Goal: Transaction & Acquisition: Purchase product/service

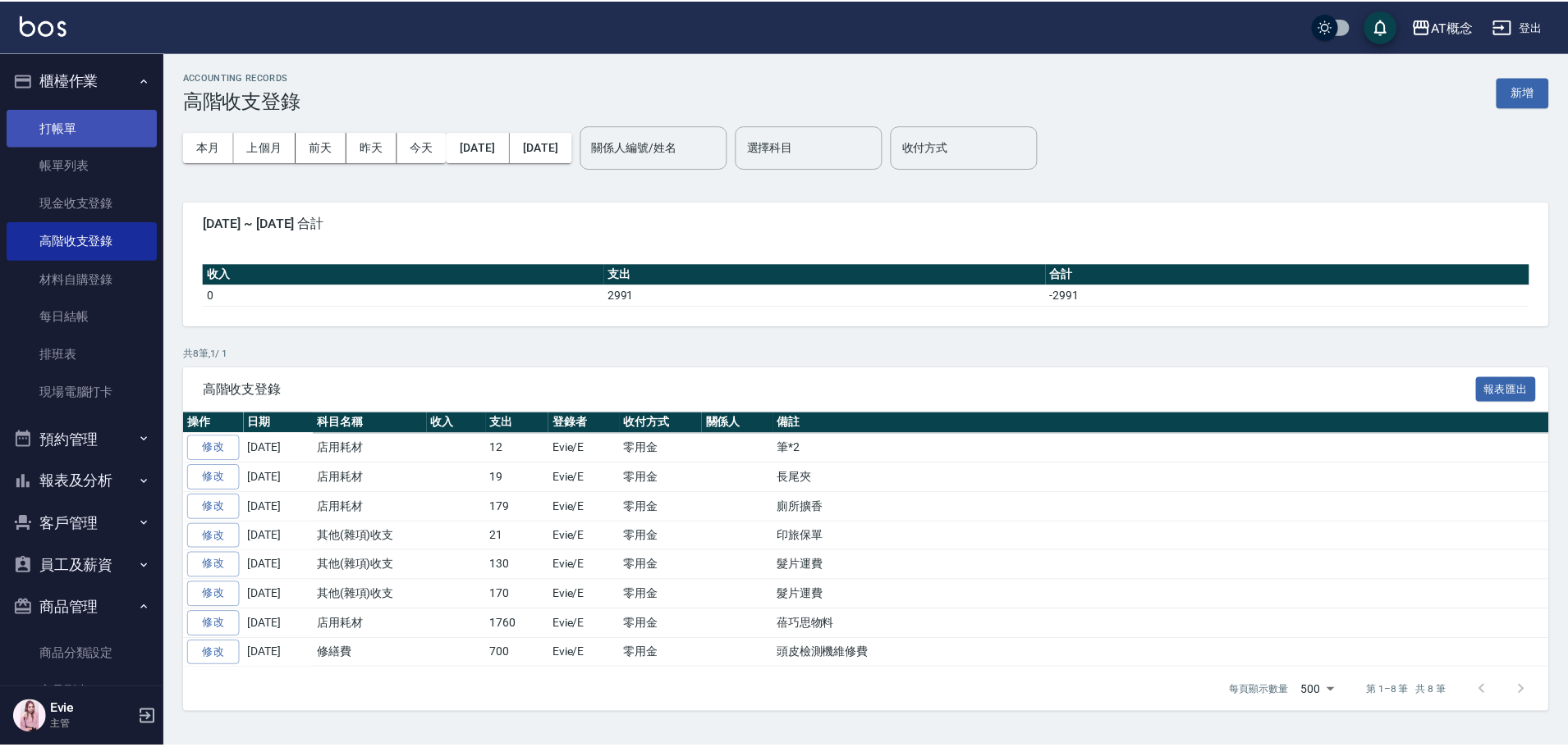
scroll to position [46, 0]
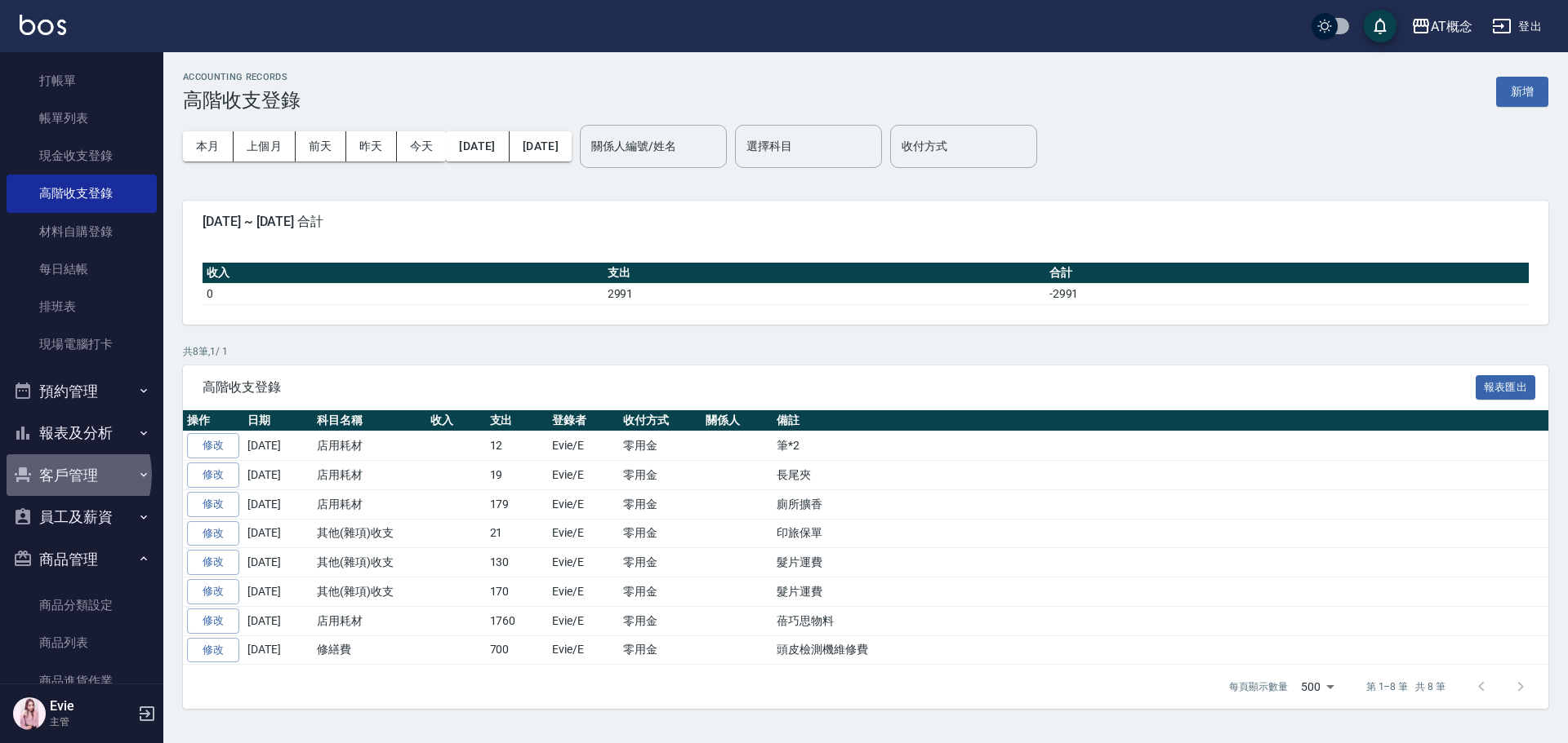
click at [63, 475] on button "客戶管理" at bounding box center [81, 475] width 150 height 42
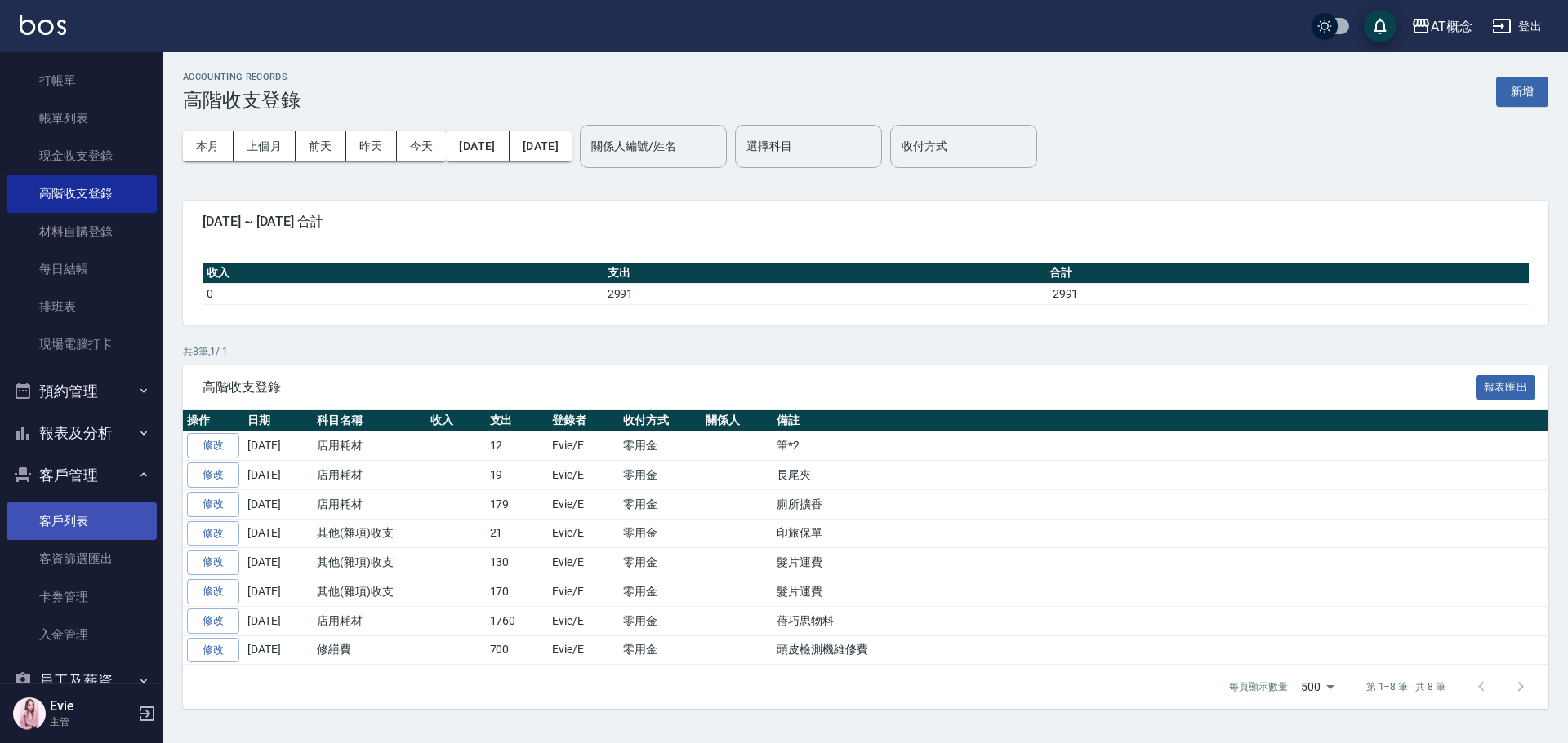
click at [84, 518] on link "客戶列表" at bounding box center [81, 521] width 150 height 37
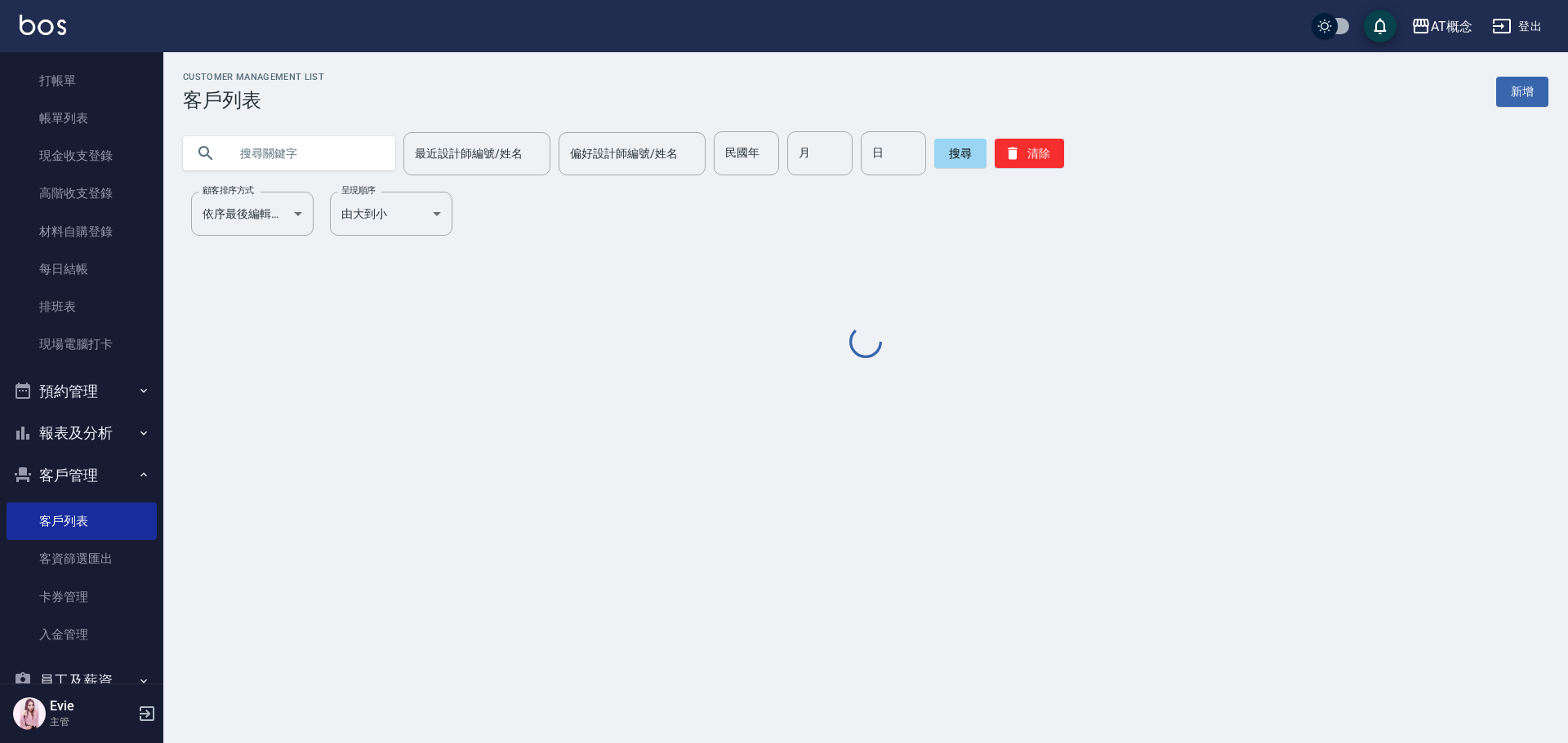
click at [309, 146] on input "text" at bounding box center [305, 153] width 153 height 44
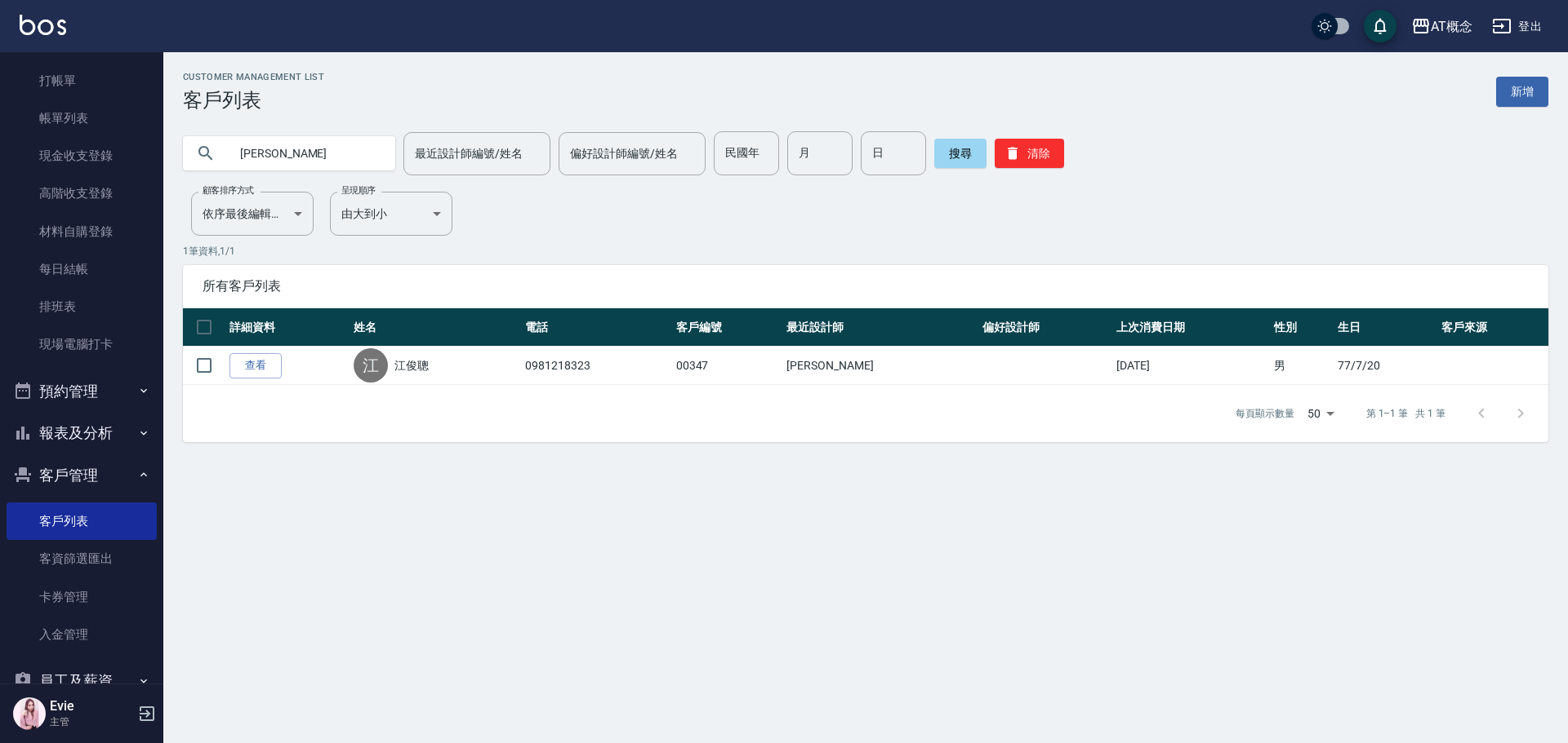
type input "俊"
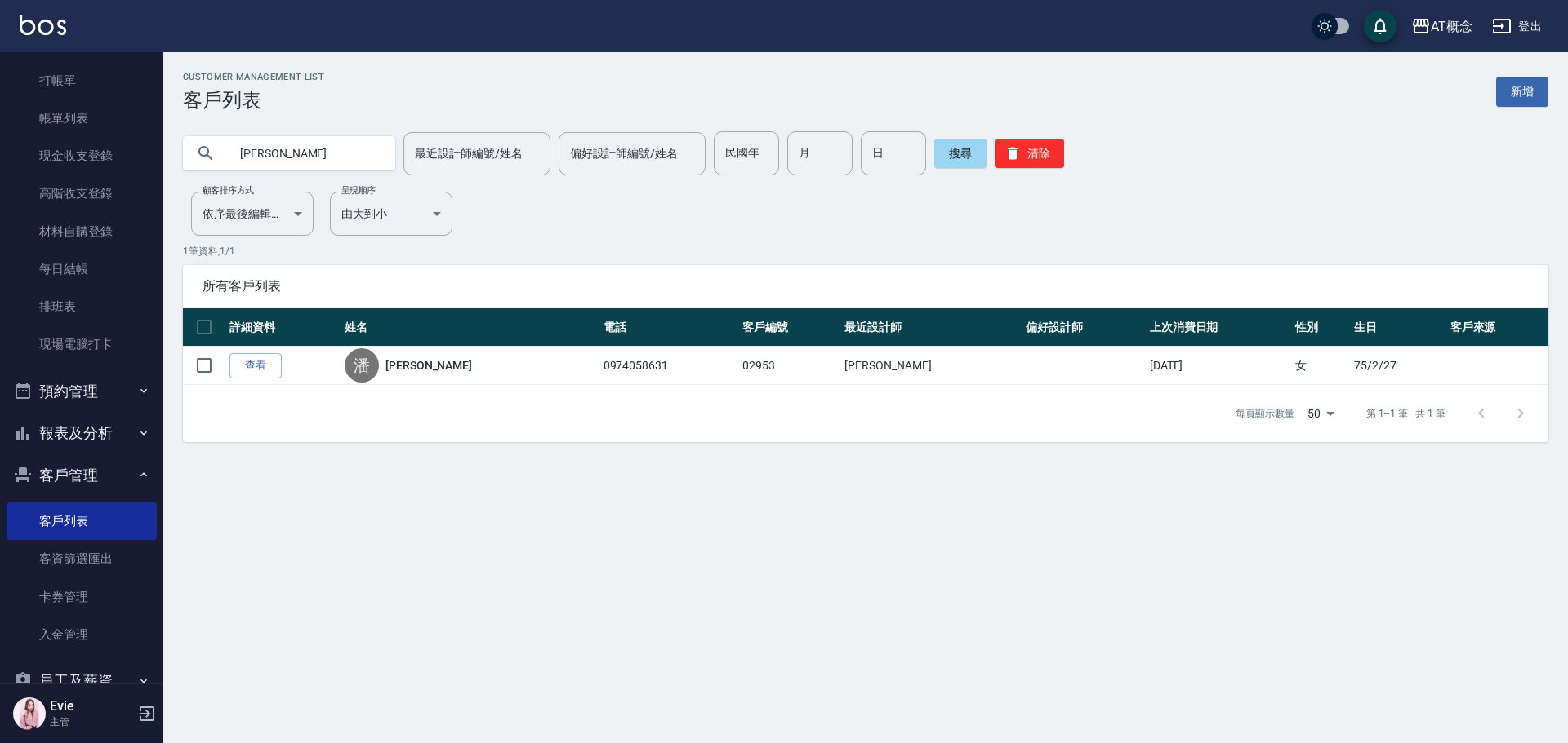
type input "潘"
type input "55"
type input "7"
type input "15"
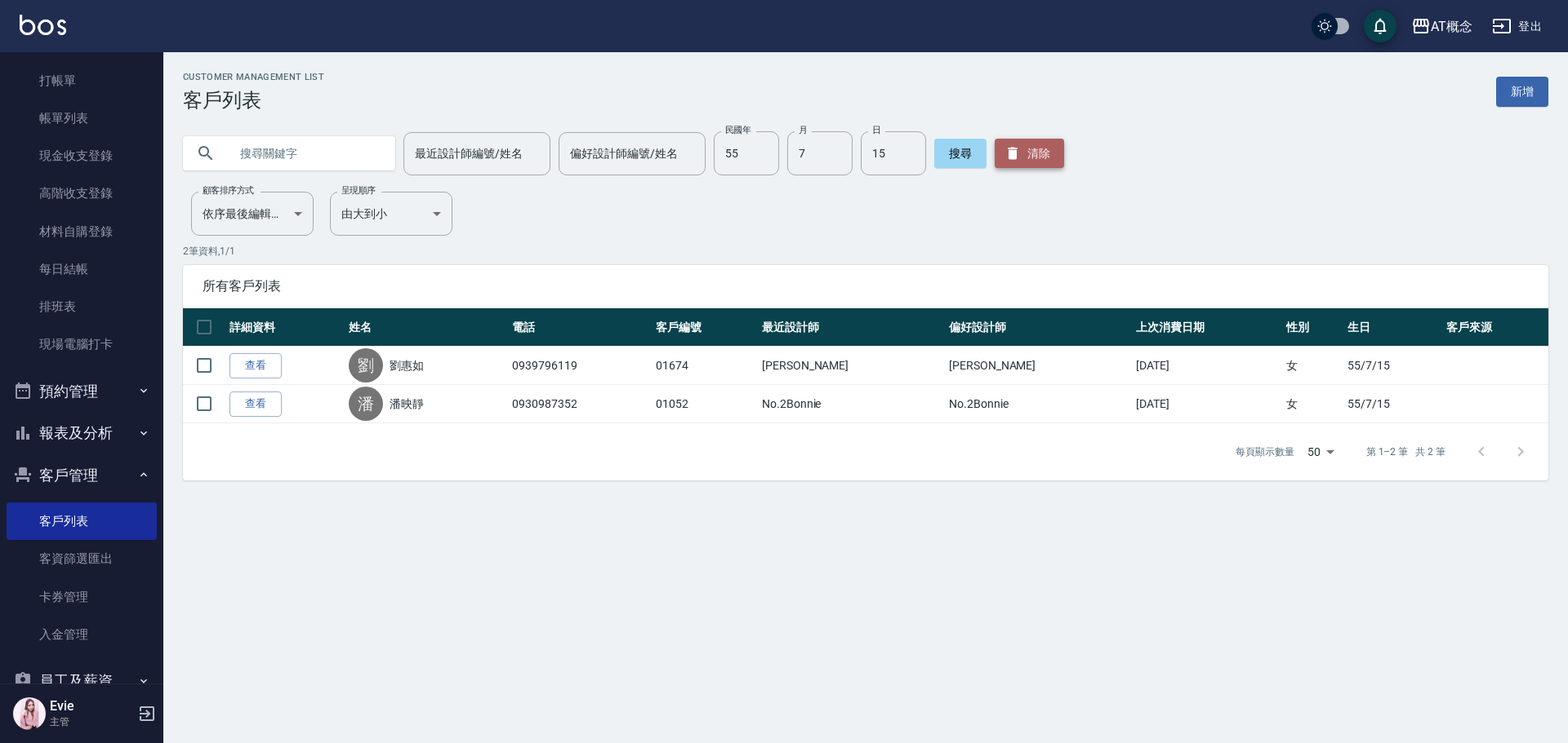
click at [1032, 156] on button "清除" at bounding box center [1029, 154] width 70 height 30
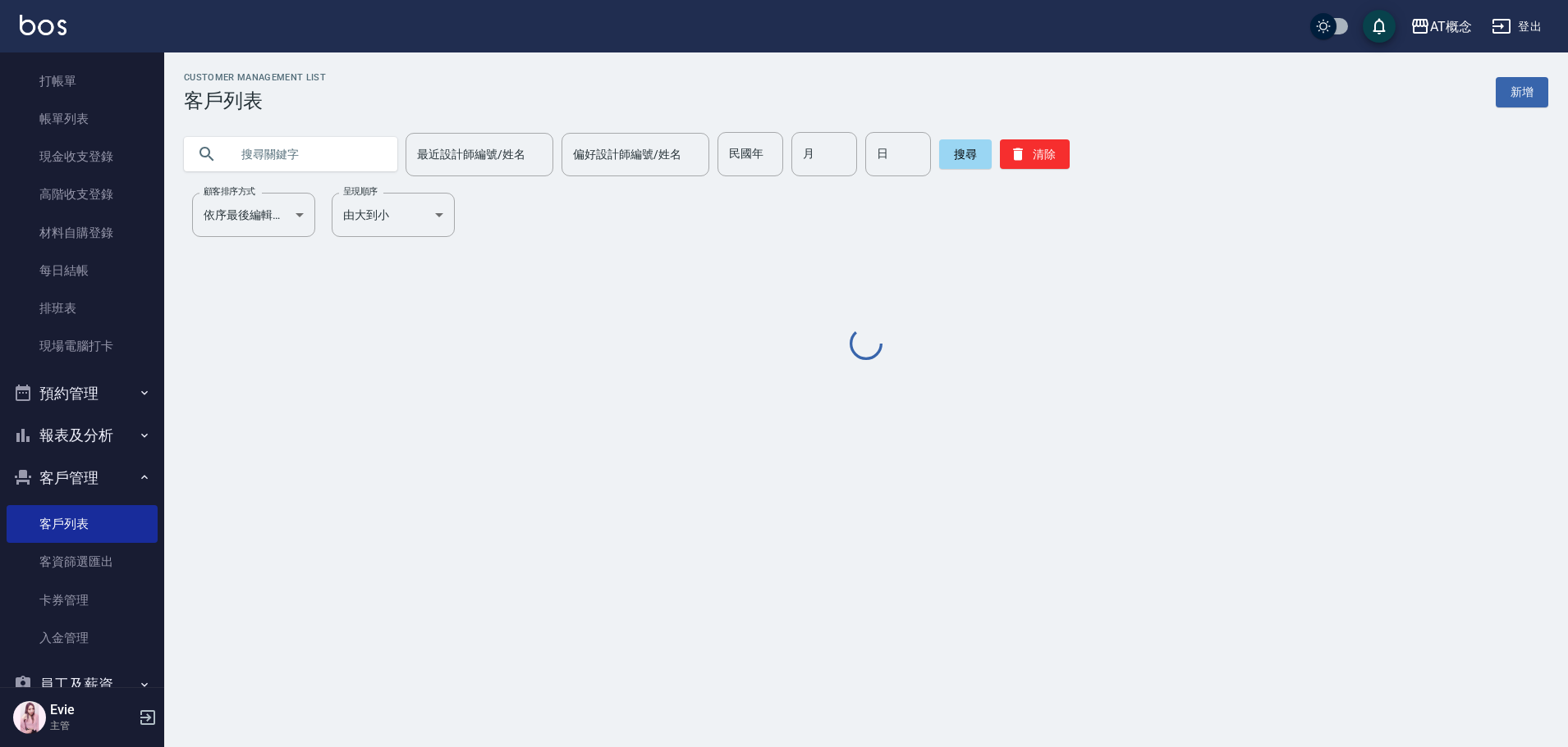
click at [327, 154] on input "text" at bounding box center [306, 154] width 154 height 44
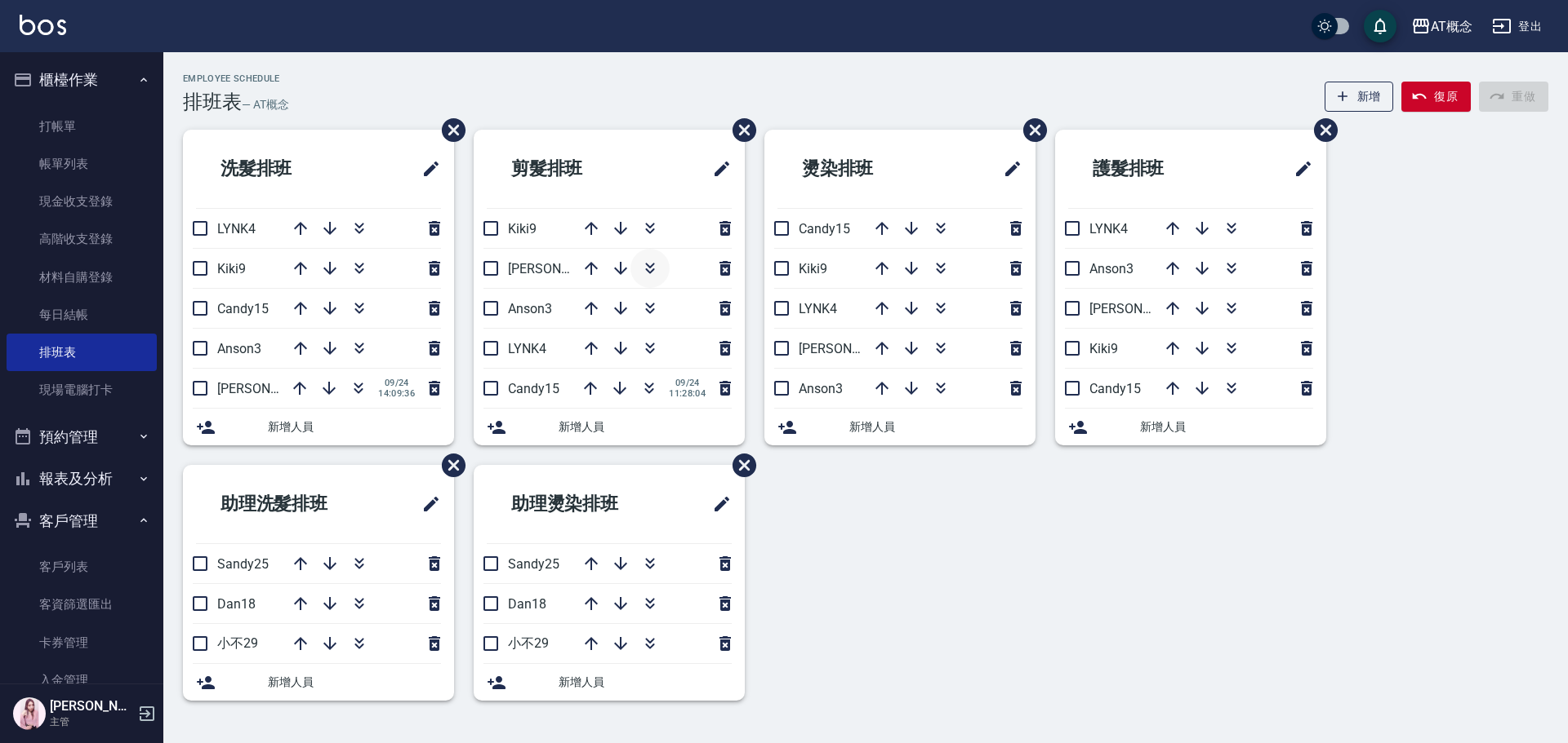
click at [647, 265] on icon "button" at bounding box center [649, 266] width 9 height 6
click at [650, 338] on icon "button" at bounding box center [649, 348] width 20 height 20
click at [651, 340] on icon "button" at bounding box center [649, 348] width 20 height 20
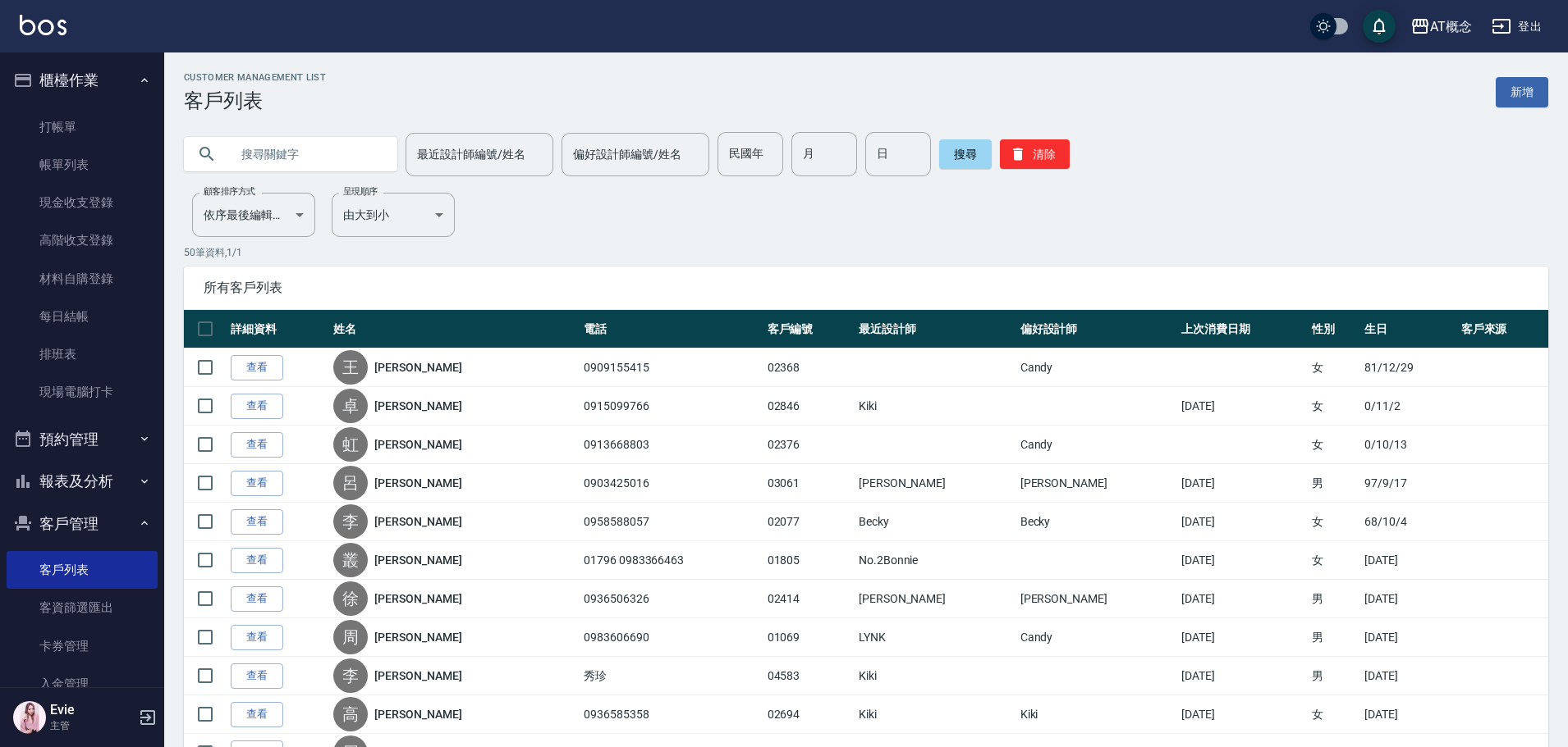
scroll to position [46, 0]
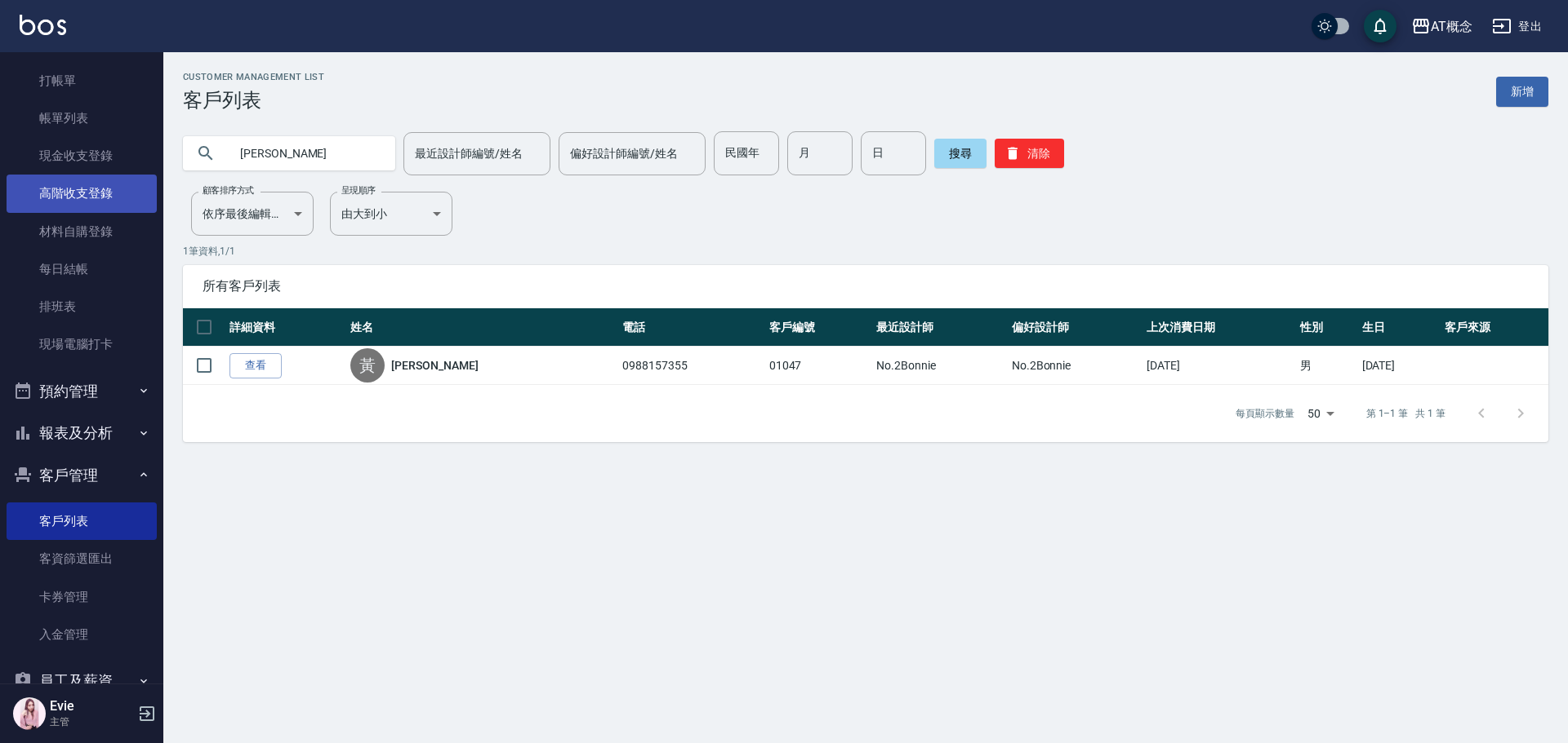
drag, startPoint x: 315, startPoint y: 151, endPoint x: 36, endPoint y: 180, distance: 280.5
click at [46, 177] on div "AT概念 登出 櫃檯作業 打帳單 帳單列表 現金收支登錄 高階收支登錄 材料自購登錄 每日結帳 排班表 現場電腦打卡 預約管理 預約管理 單日預約紀錄 單週預…" at bounding box center [784, 372] width 1568 height 743
type input "02363"
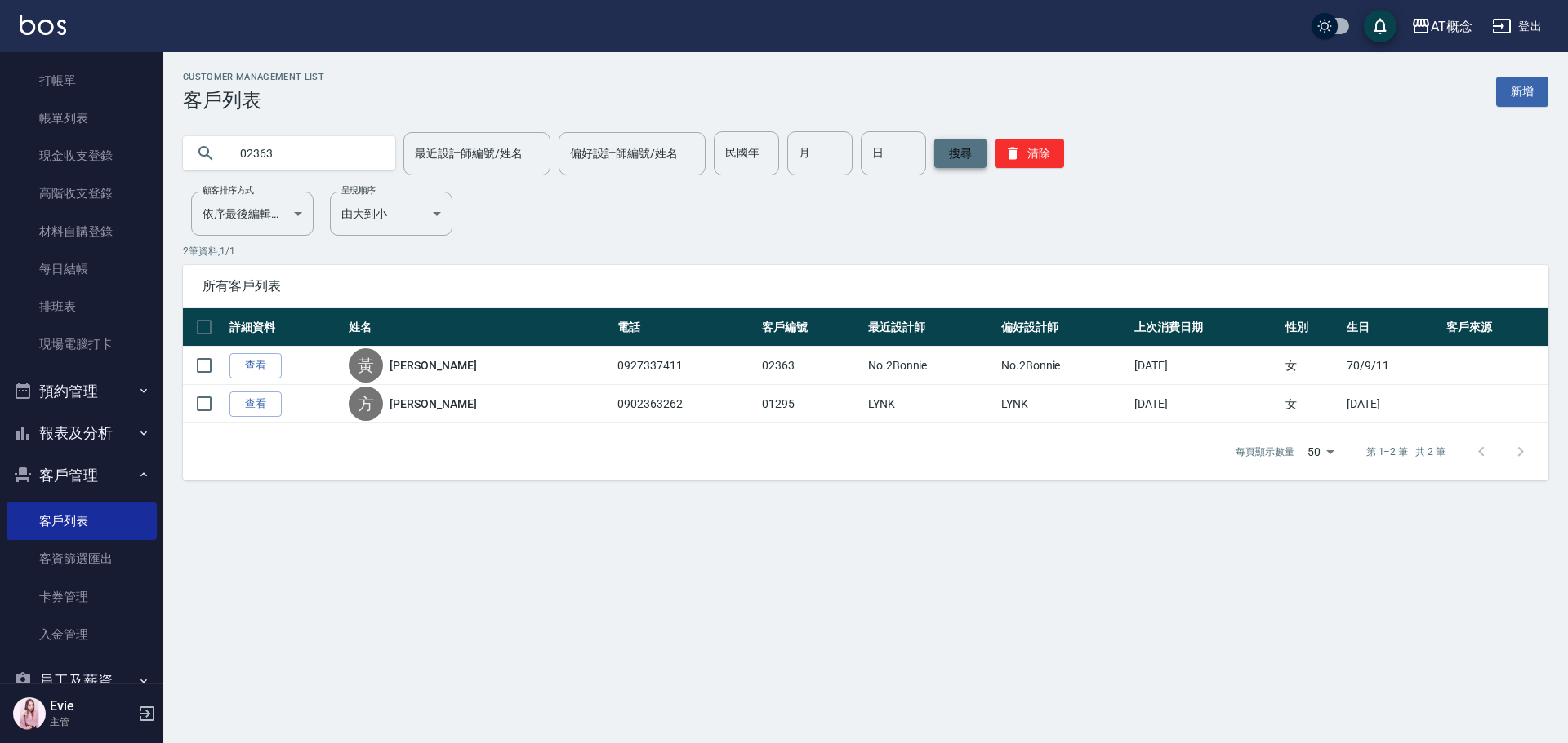
click at [954, 159] on button "搜尋" at bounding box center [960, 154] width 52 height 30
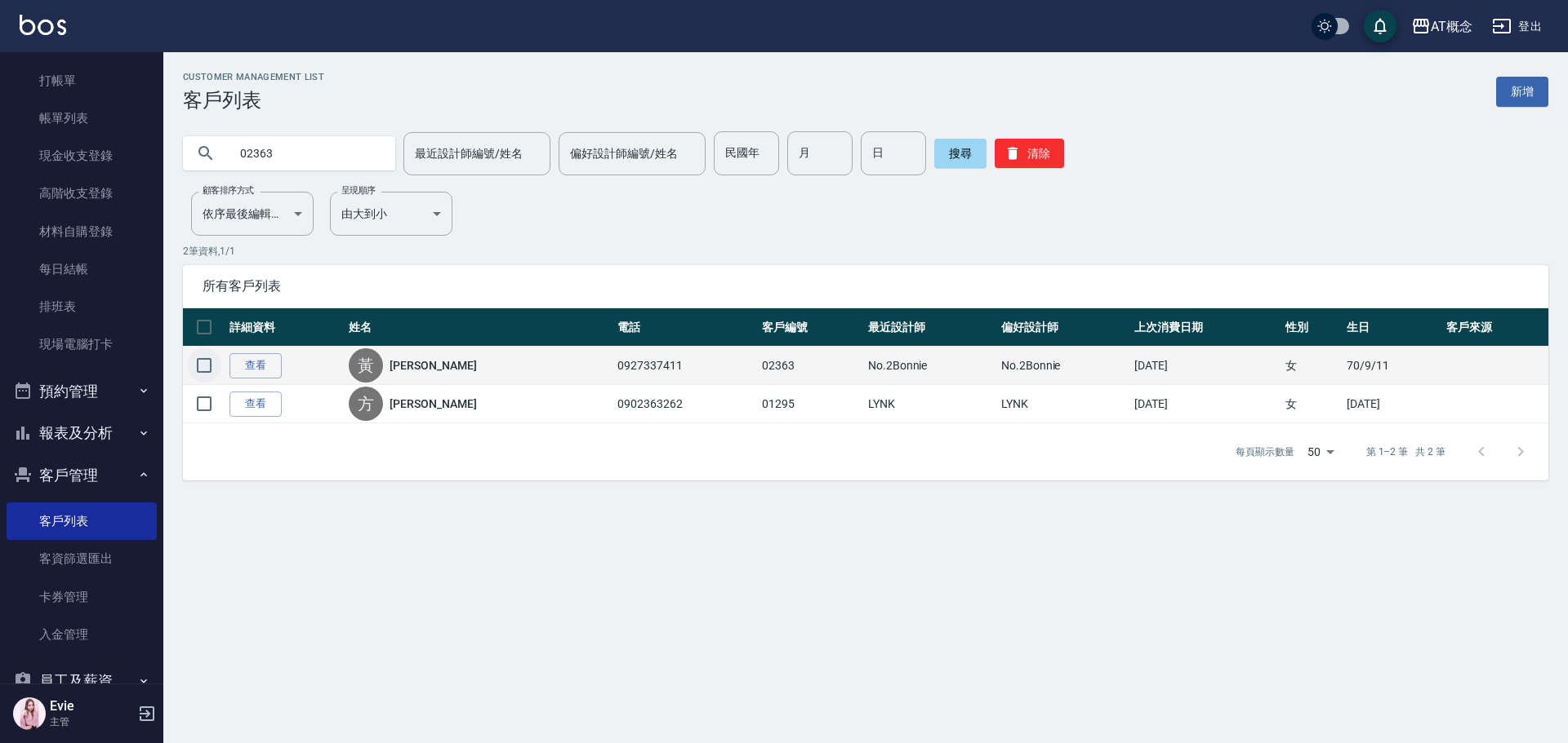
drag, startPoint x: 208, startPoint y: 375, endPoint x: 225, endPoint y: 380, distance: 17.7
click at [208, 374] on input "checkbox" at bounding box center [204, 365] width 34 height 34
checkbox input "true"
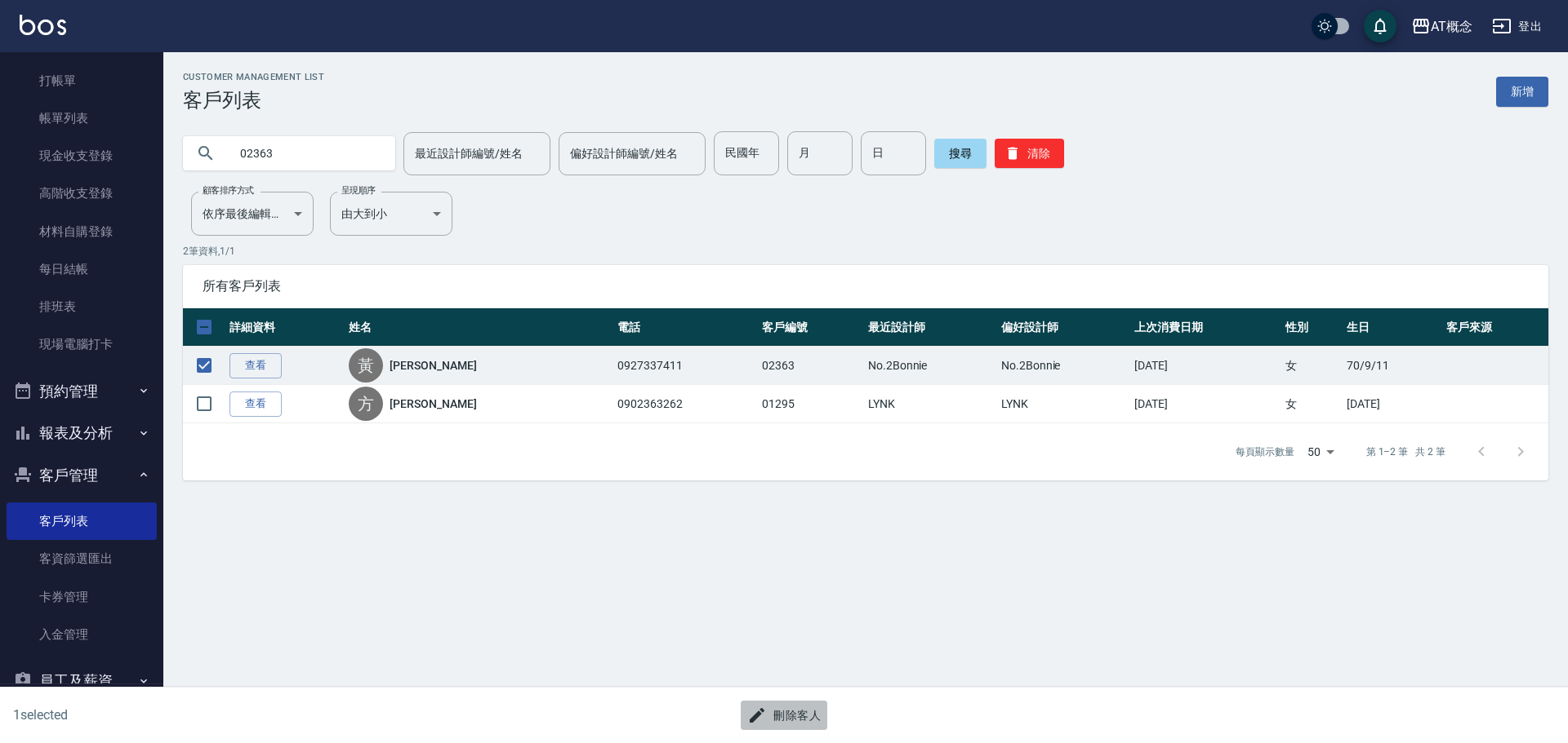
click at [799, 712] on button "刪除客人" at bounding box center [784, 716] width 87 height 30
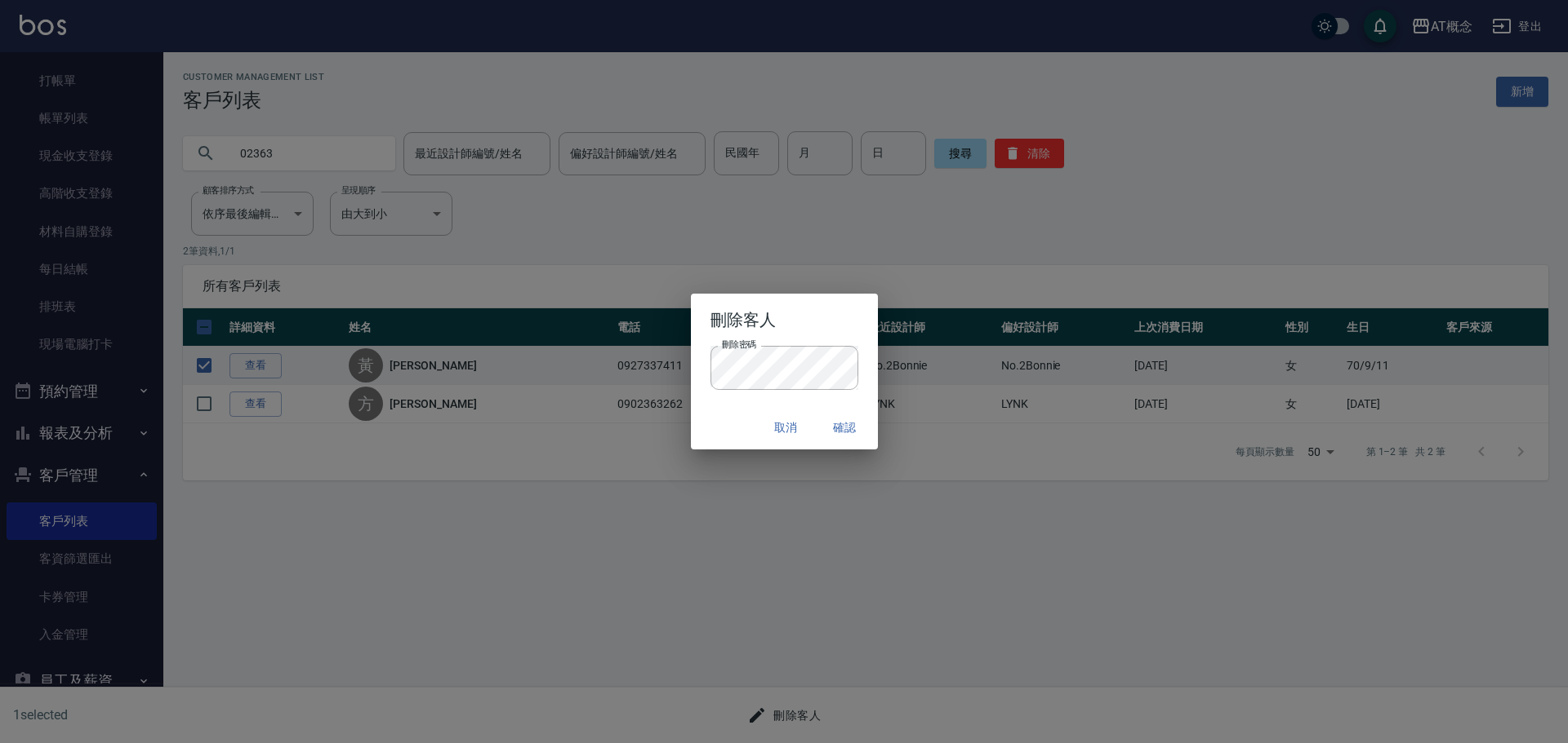
drag, startPoint x: 743, startPoint y: 412, endPoint x: 859, endPoint y: 415, distance: 116.0
click at [760, 413] on div "取消 確認" at bounding box center [784, 428] width 187 height 43
click at [846, 429] on button "確認" at bounding box center [844, 428] width 52 height 30
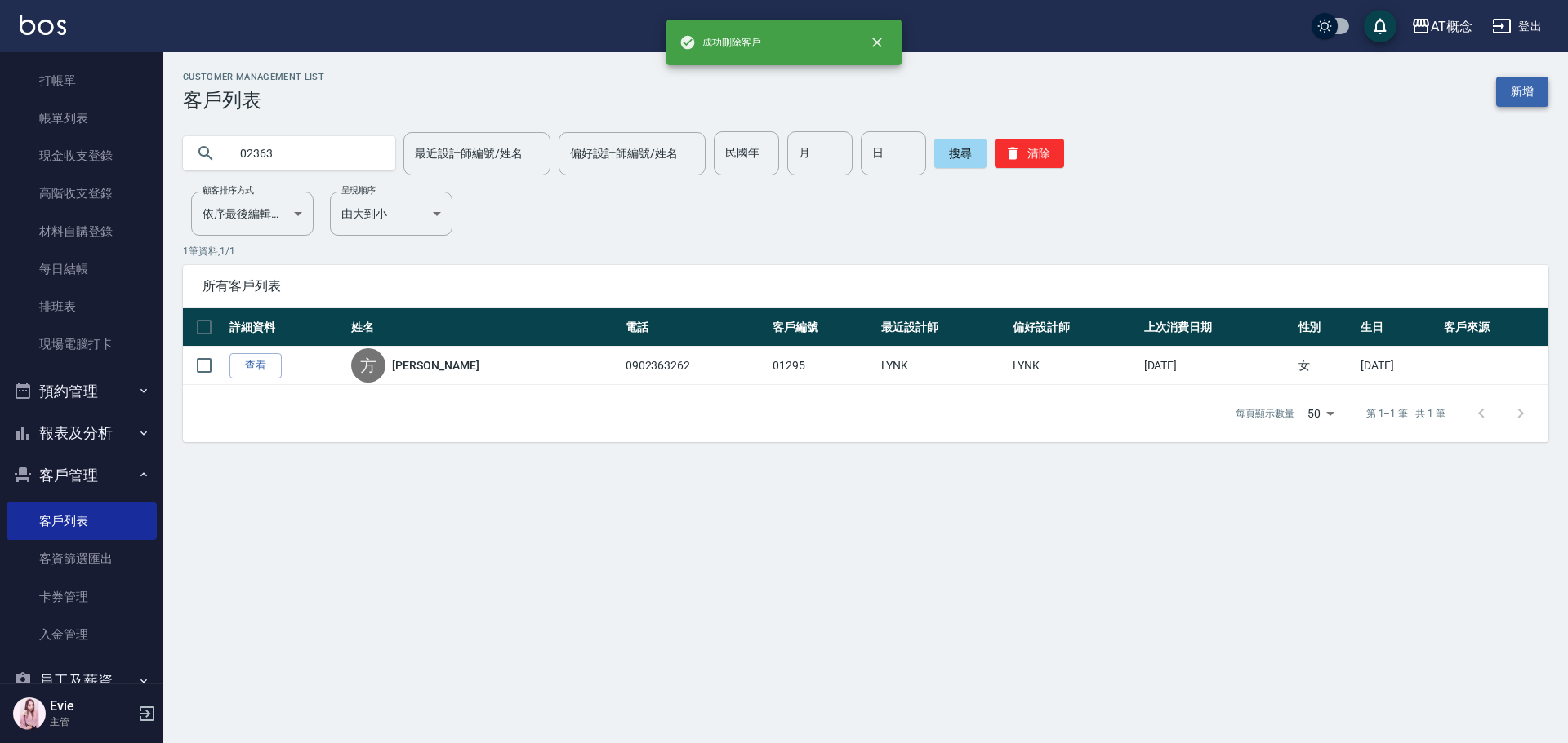
click at [1523, 92] on link "新增" at bounding box center [1522, 92] width 52 height 30
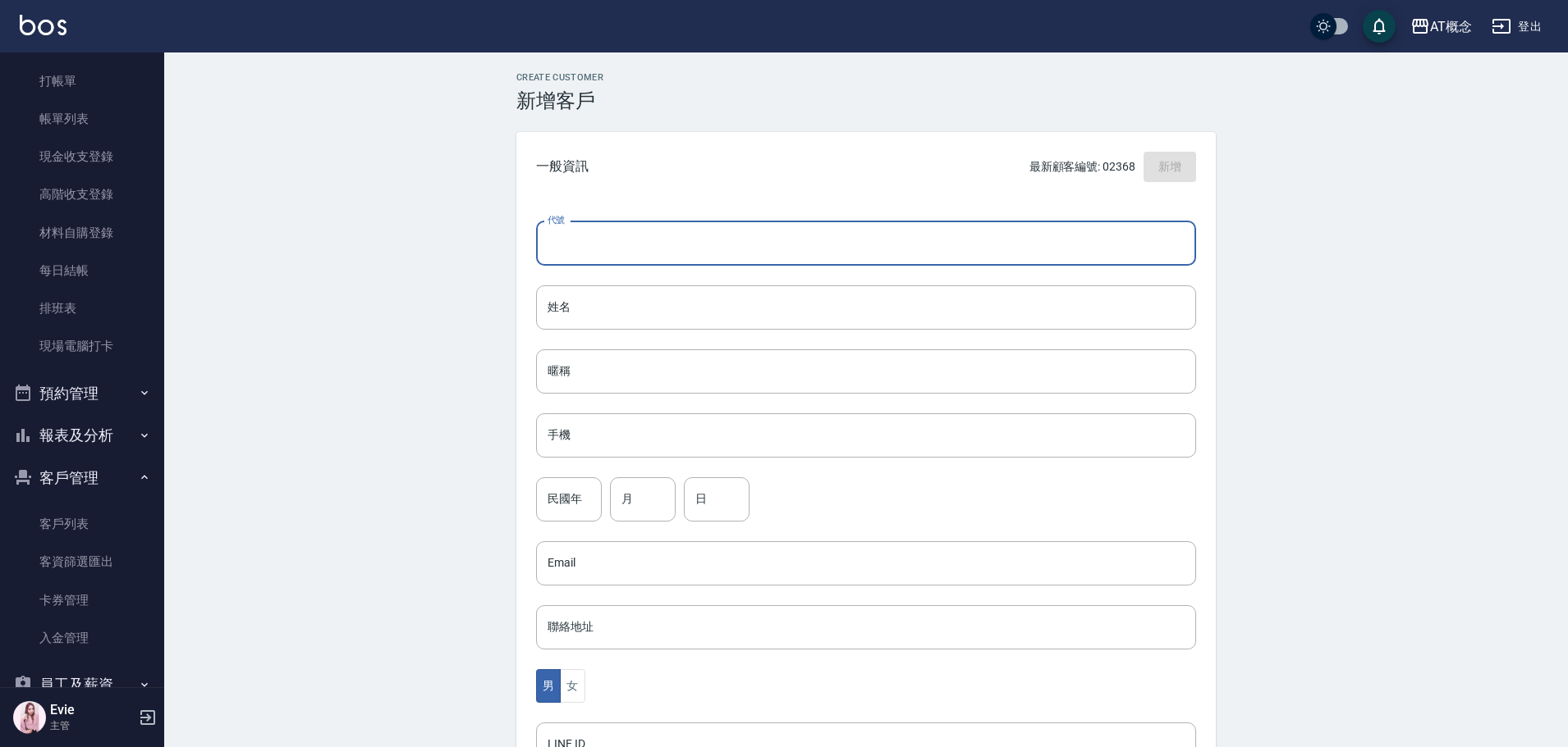
click at [733, 235] on input "代號" at bounding box center [866, 243] width 660 height 44
type input "02363"
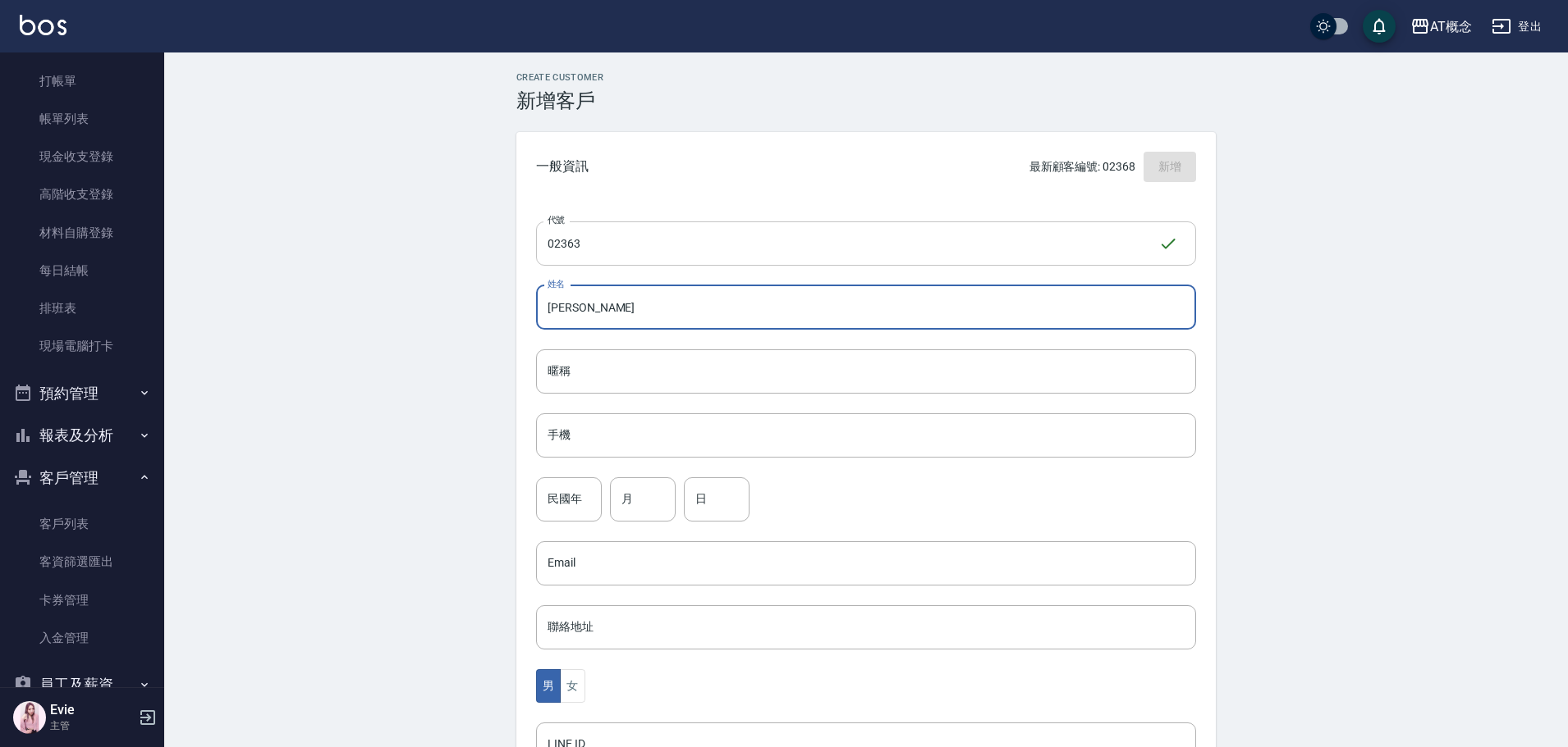
type input "張憶文"
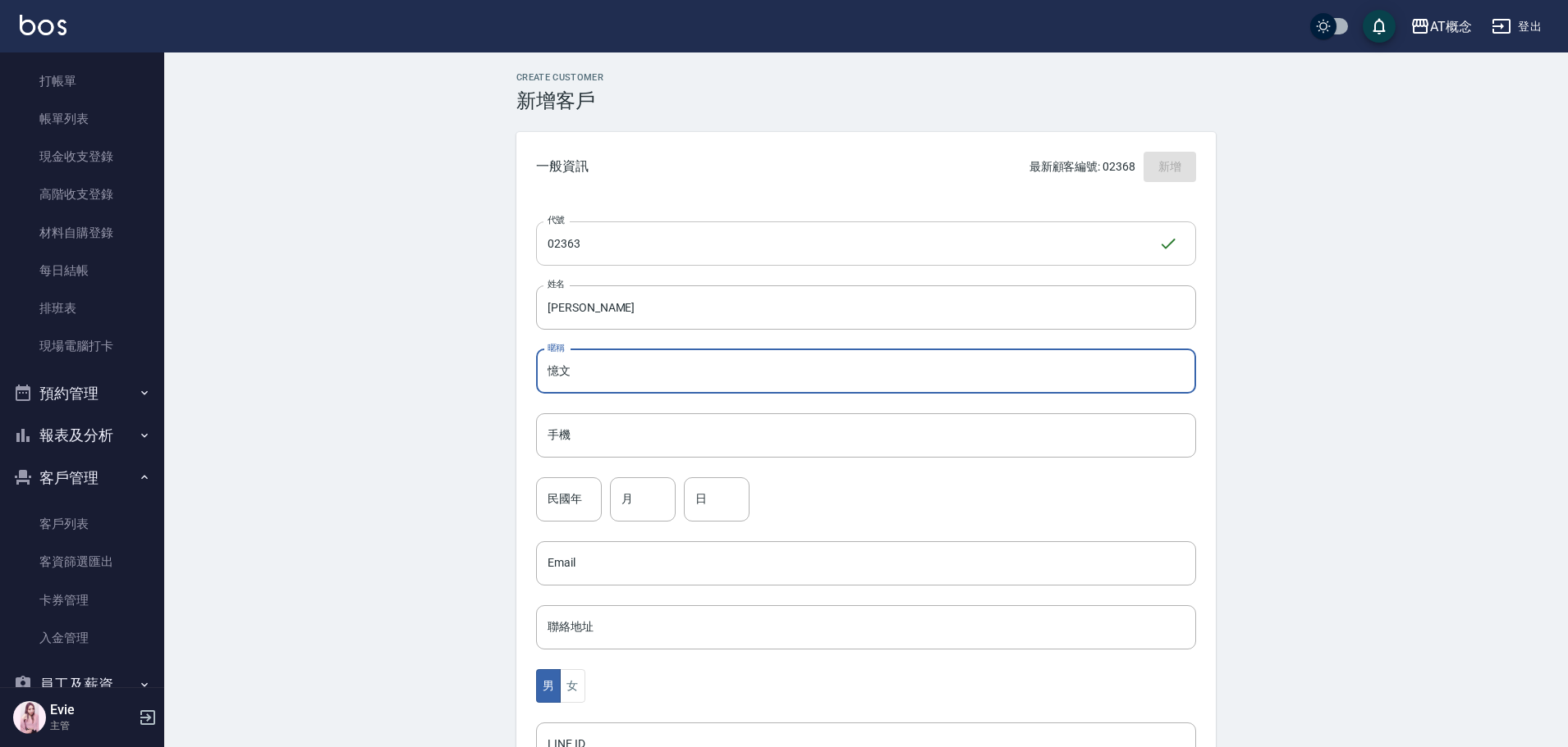
type input "憶文"
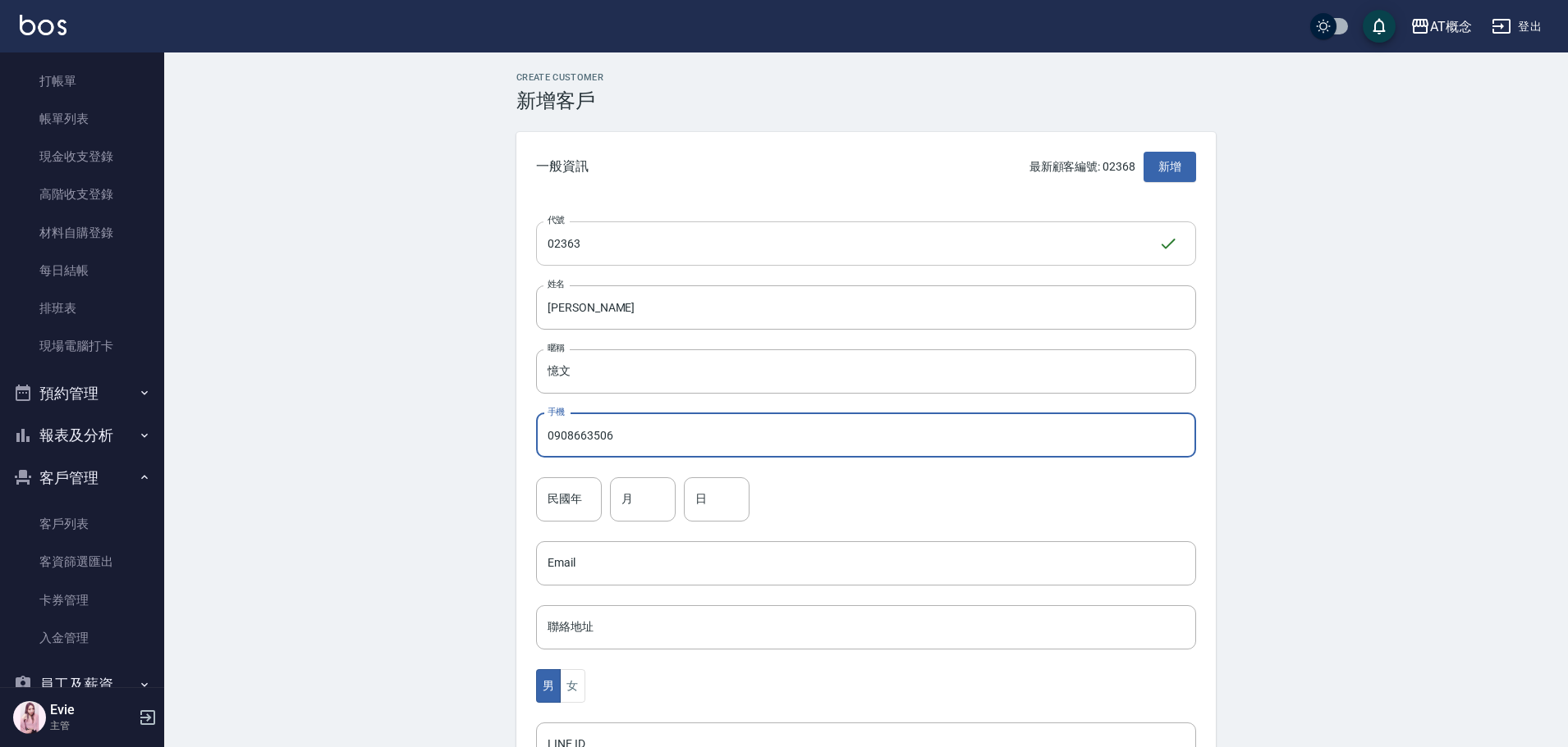
type input "0908663506"
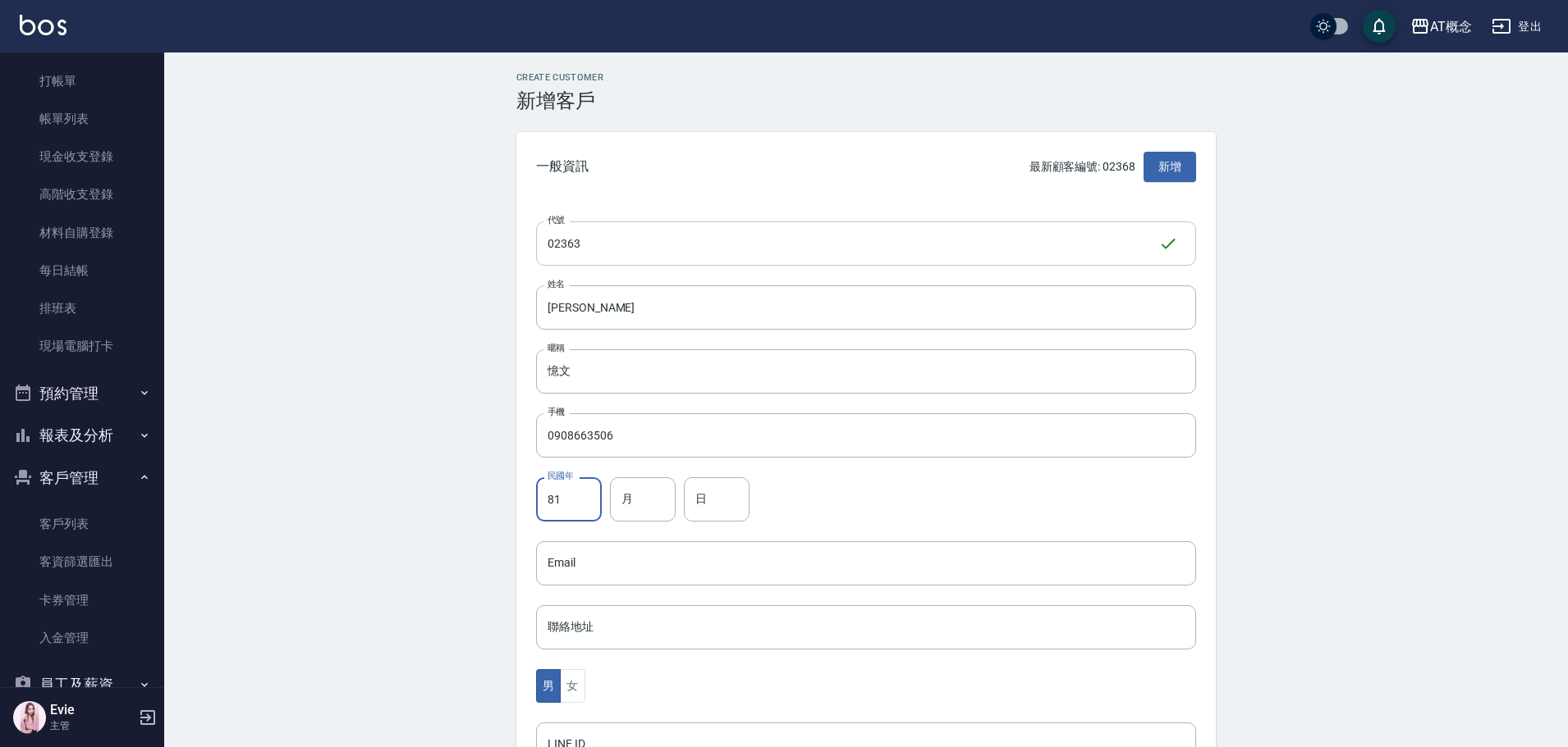
type input "81"
type input "6"
type input "30"
click at [571, 687] on button "女" at bounding box center [573, 686] width 25 height 33
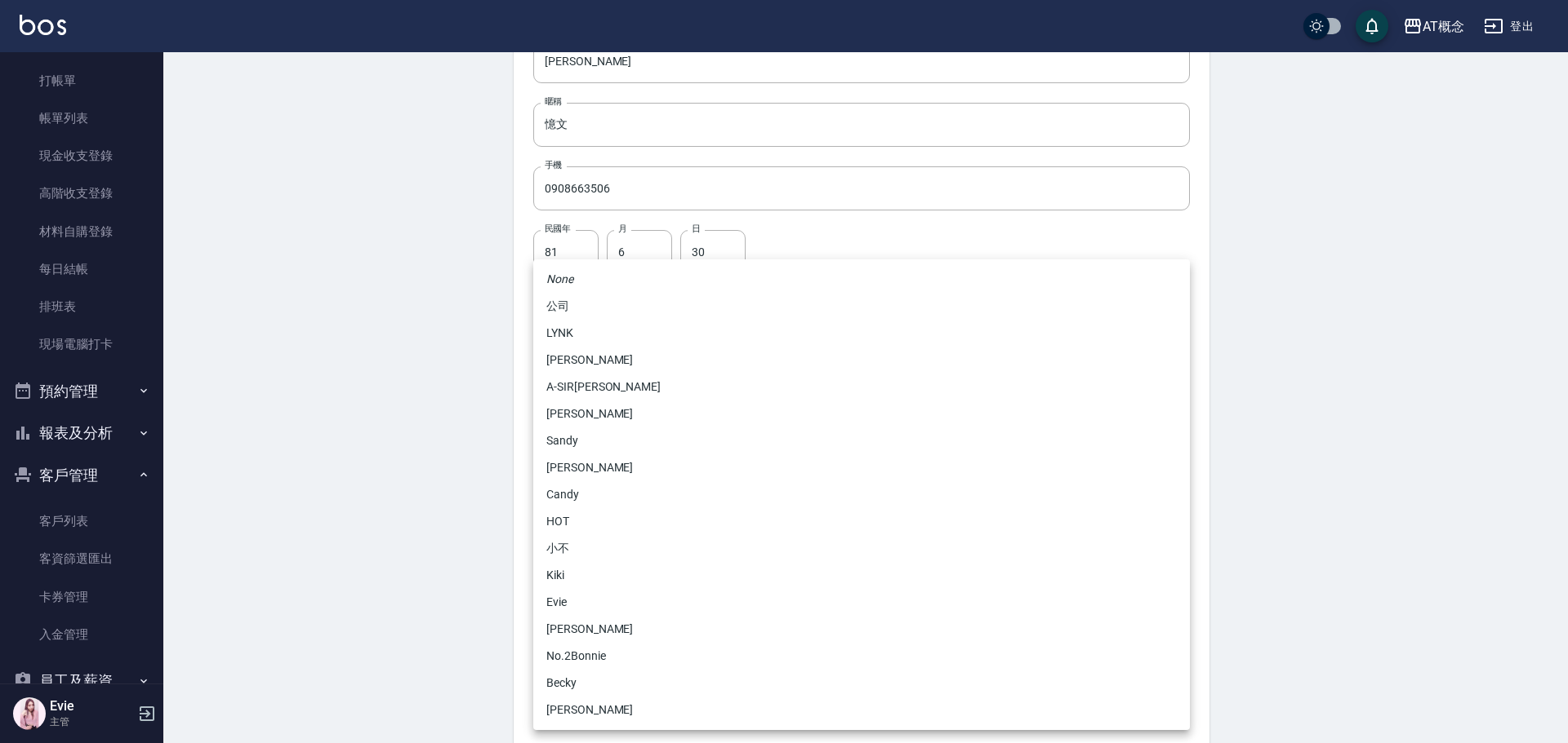
click at [602, 567] on body "AT概念 登出 櫃檯作業 打帳單 帳單列表 現金收支登錄 高階收支登錄 材料自購登錄 每日結帳 排班表 現場電腦打卡 預約管理 預約管理 單日預約紀錄 單週預…" at bounding box center [784, 286] width 1568 height 1062
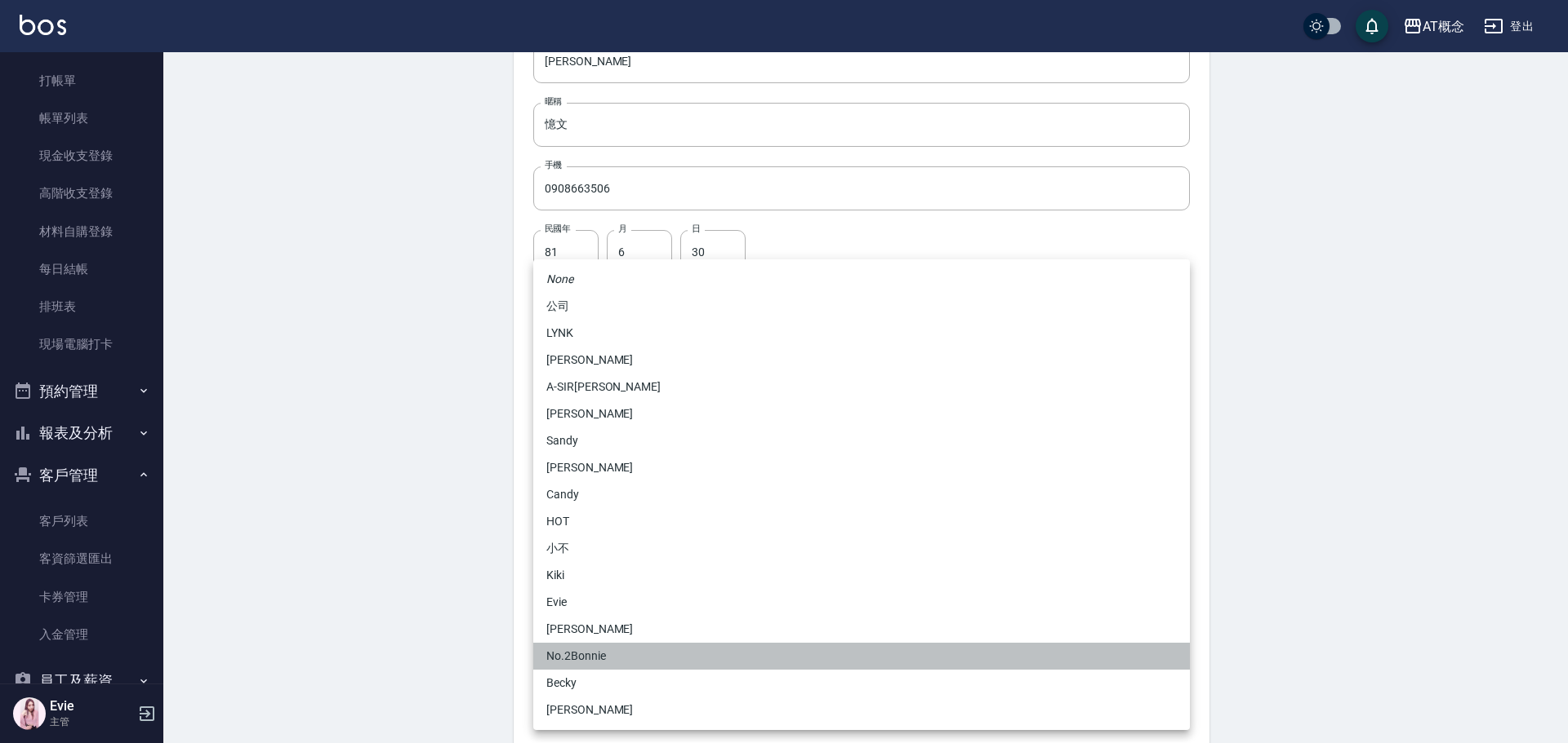
click at [578, 650] on li "No.2Bonnie" at bounding box center [861, 656] width 657 height 27
type input "20abcae0-810e-448a-b26a-bcbab897de4d"
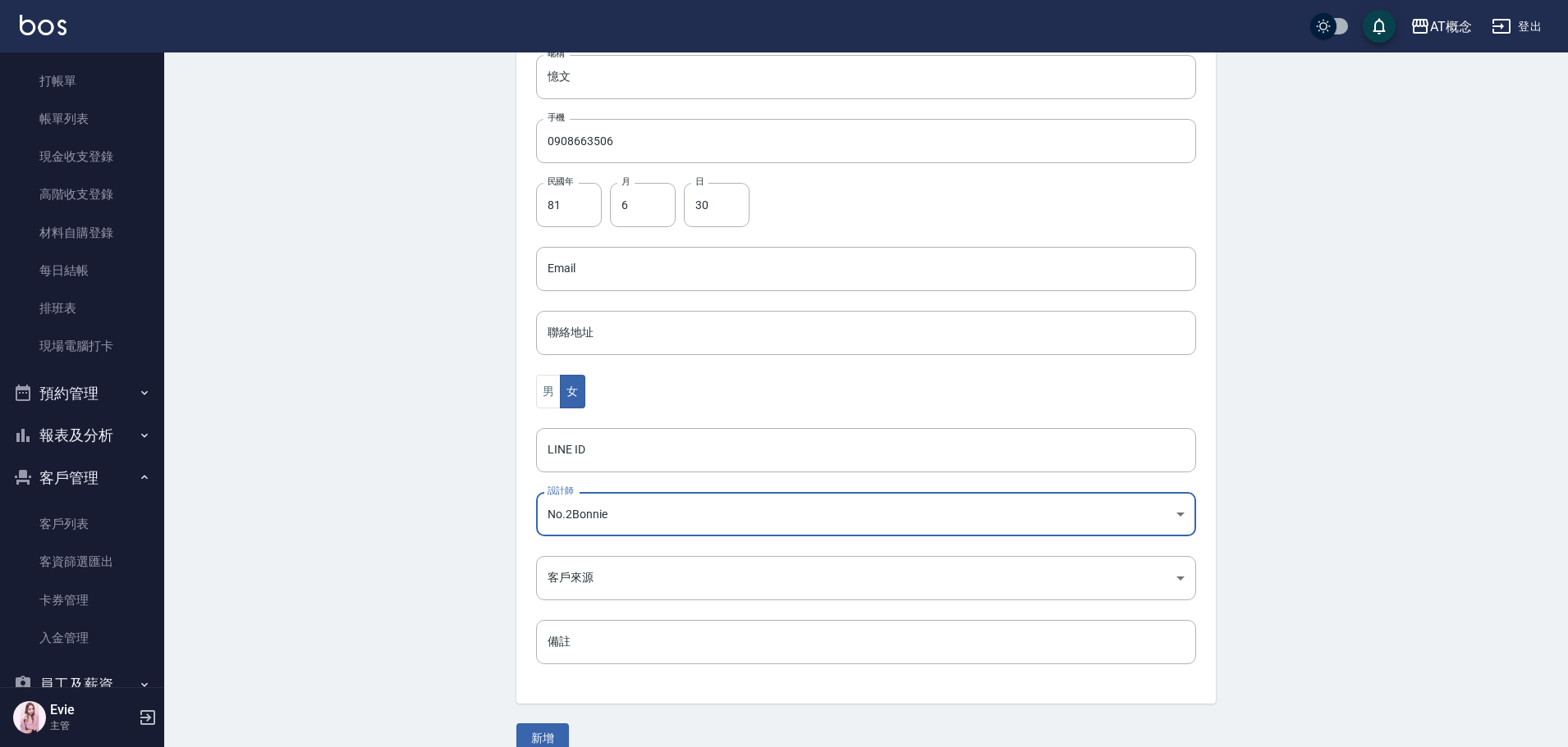
scroll to position [321, 0]
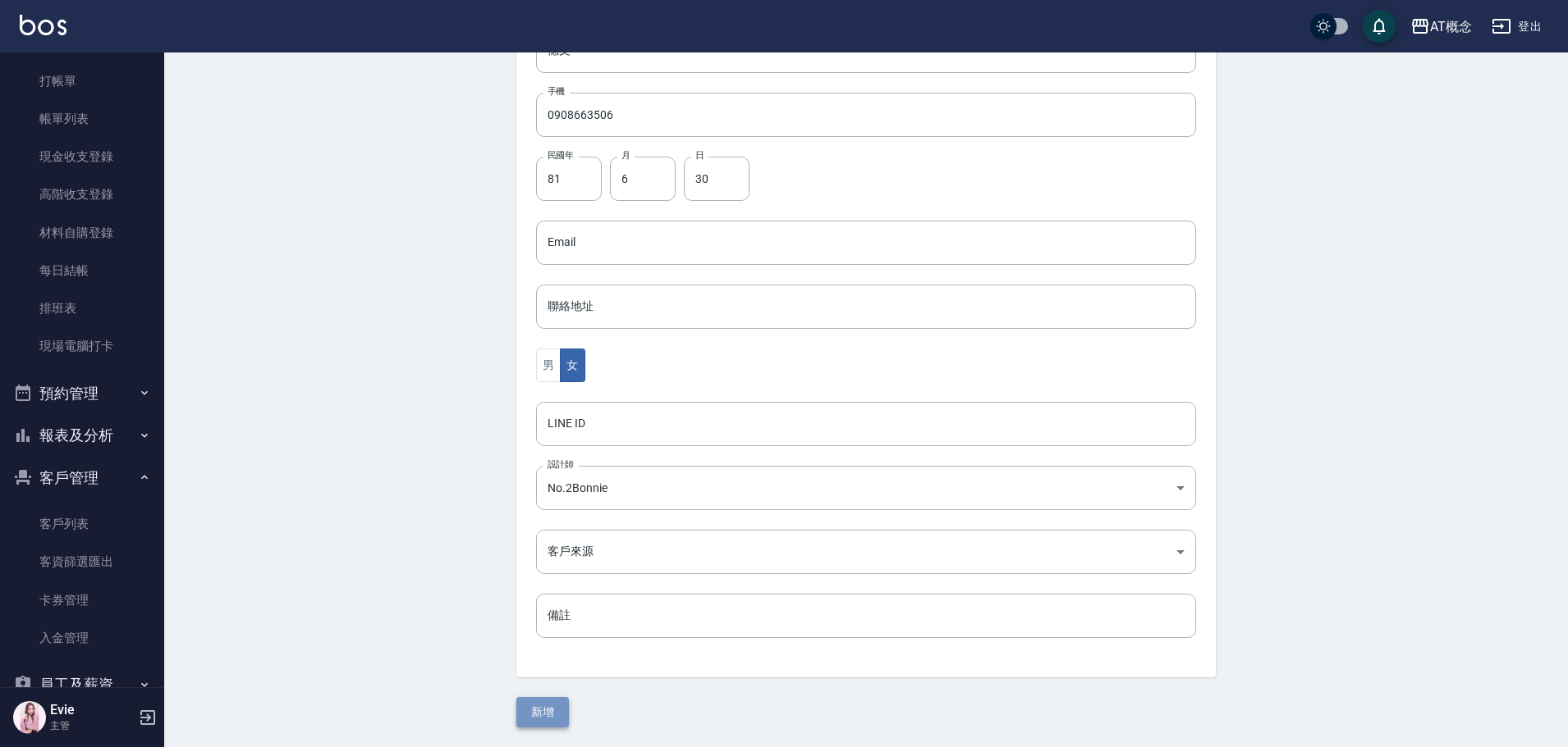
click at [528, 702] on button "新增" at bounding box center [542, 712] width 52 height 30
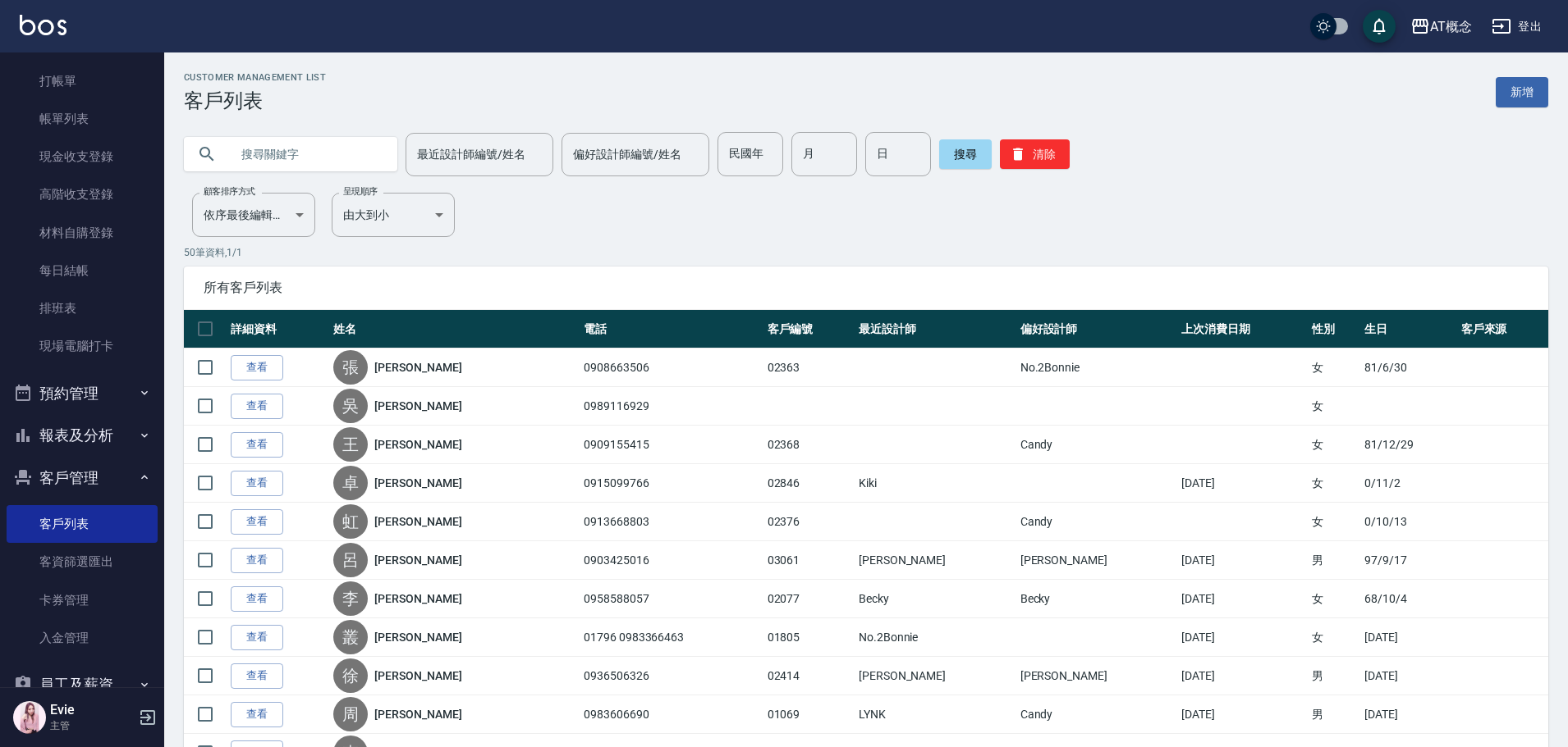
click at [310, 146] on input "text" at bounding box center [306, 154] width 154 height 44
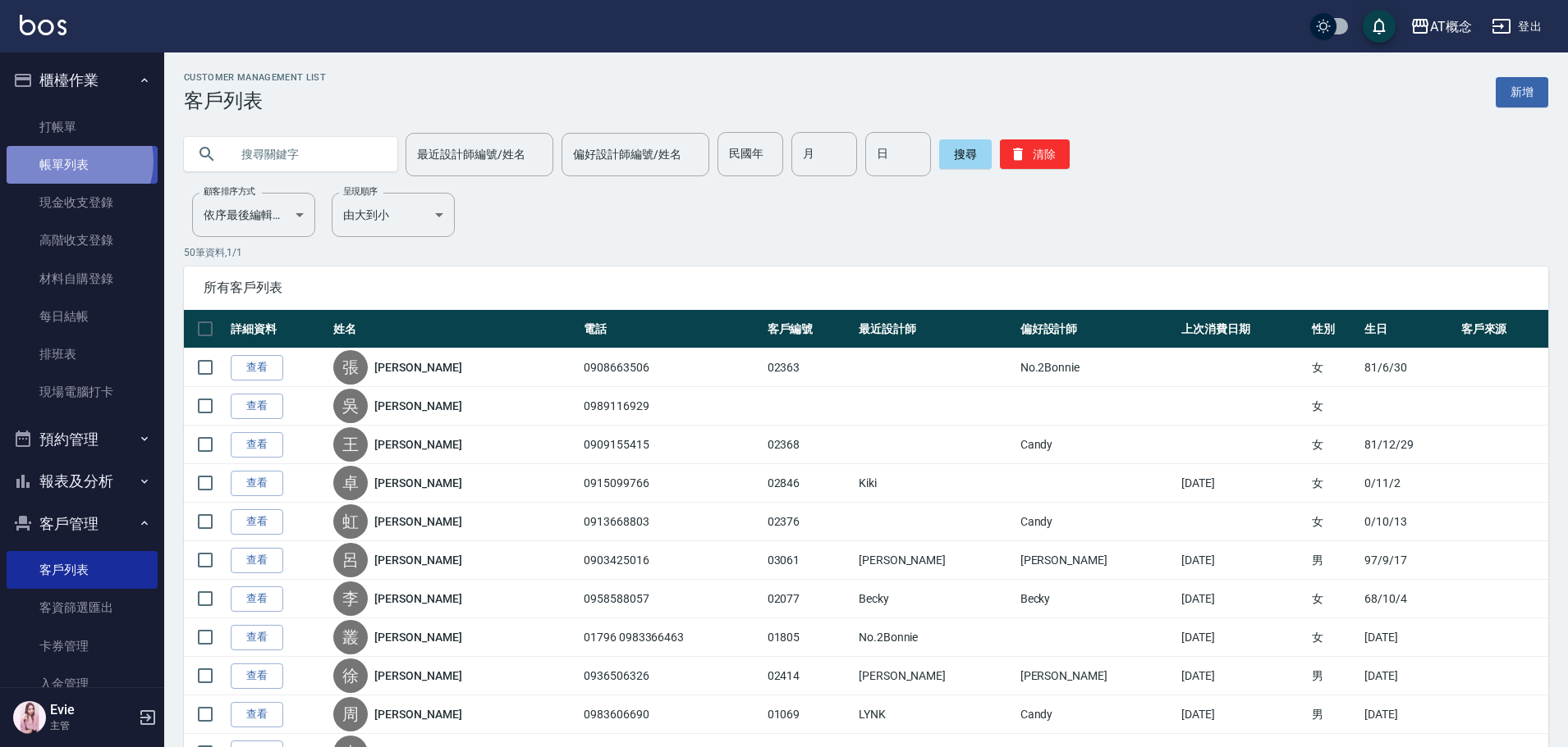
click at [77, 161] on link "帳單列表" at bounding box center [82, 165] width 151 height 37
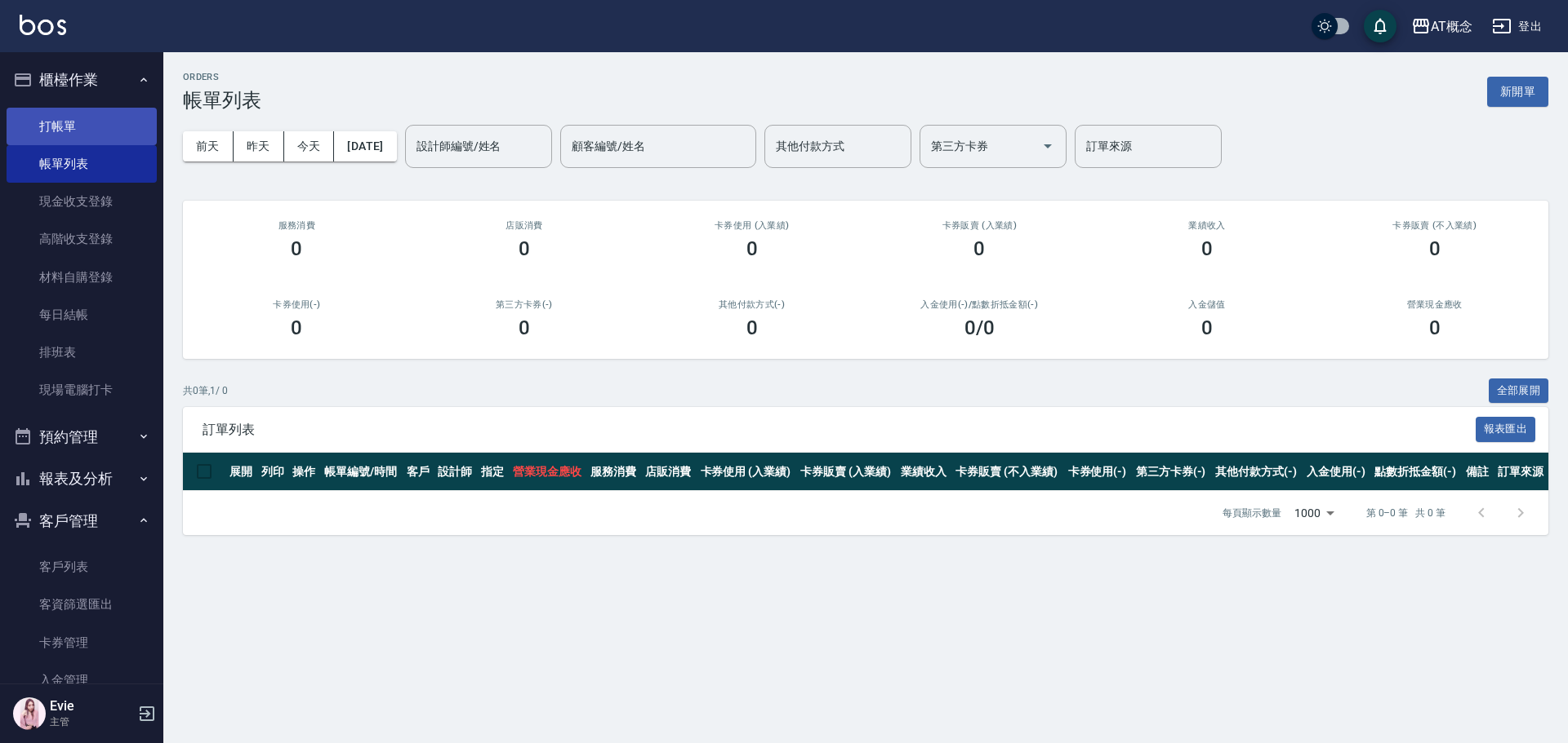
click at [67, 119] on link "打帳單" at bounding box center [81, 126] width 150 height 37
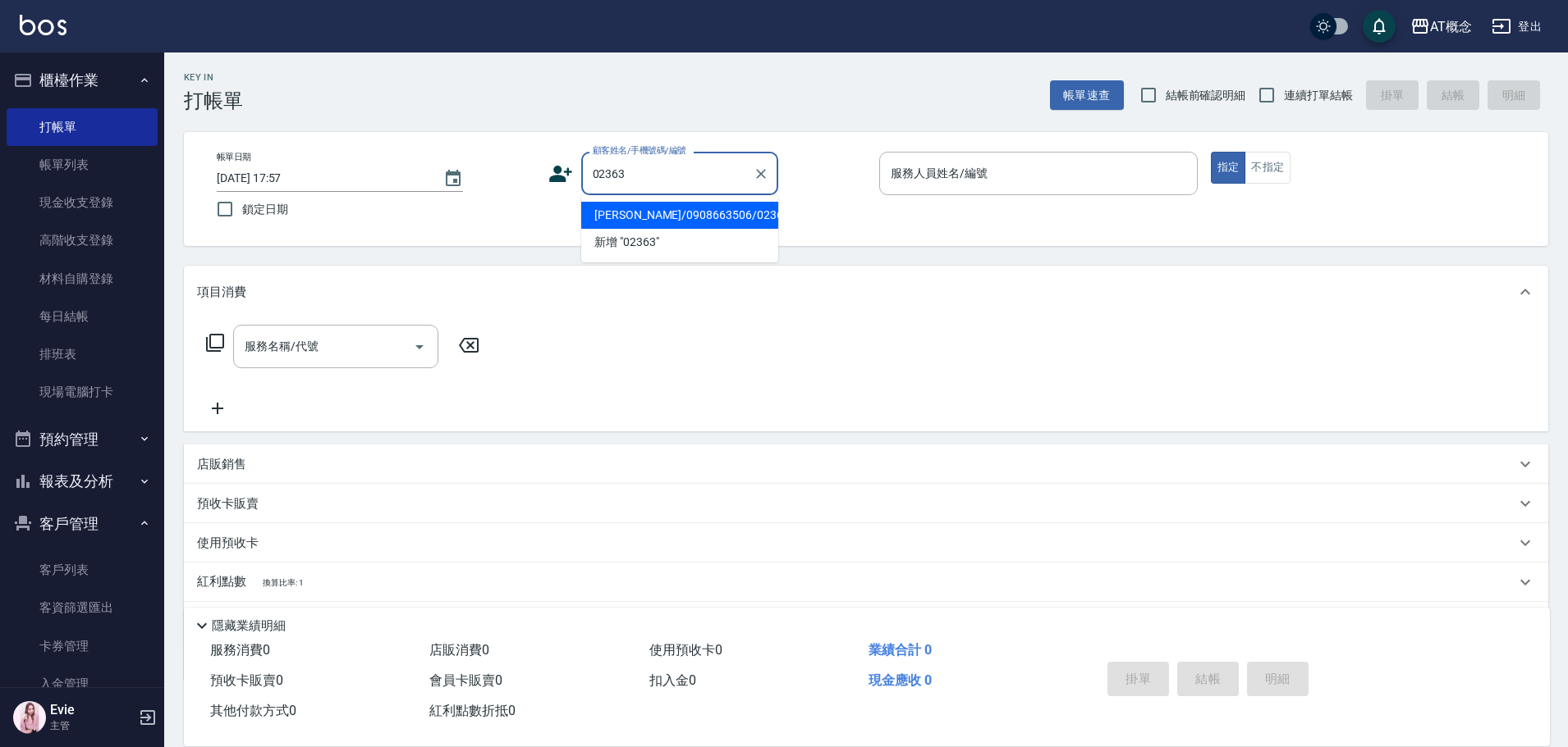
type input "張憶文/0908663506/02363"
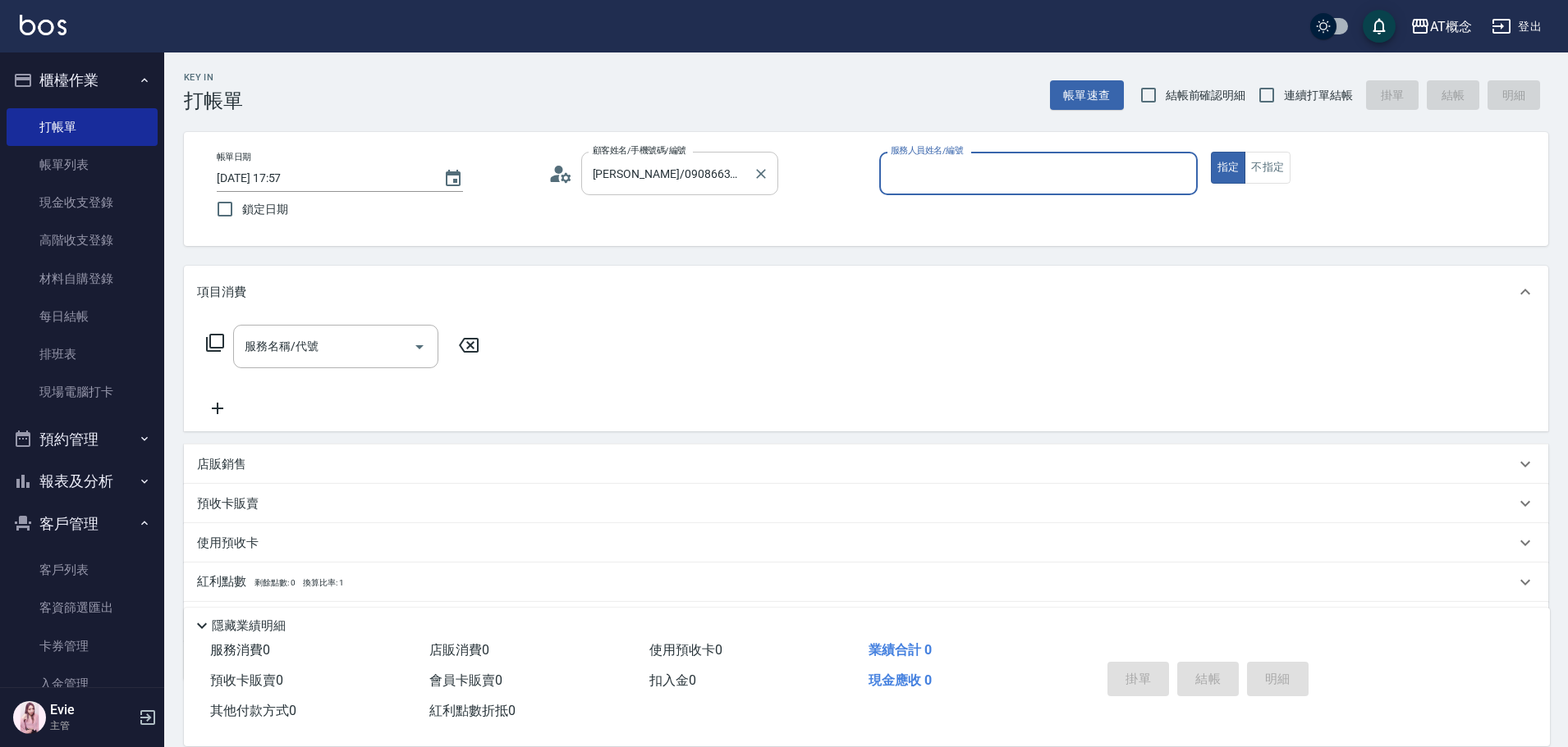
type input "邦妮-2"
click at [1211, 151] on button "指定" at bounding box center [1228, 167] width 35 height 32
type button "true"
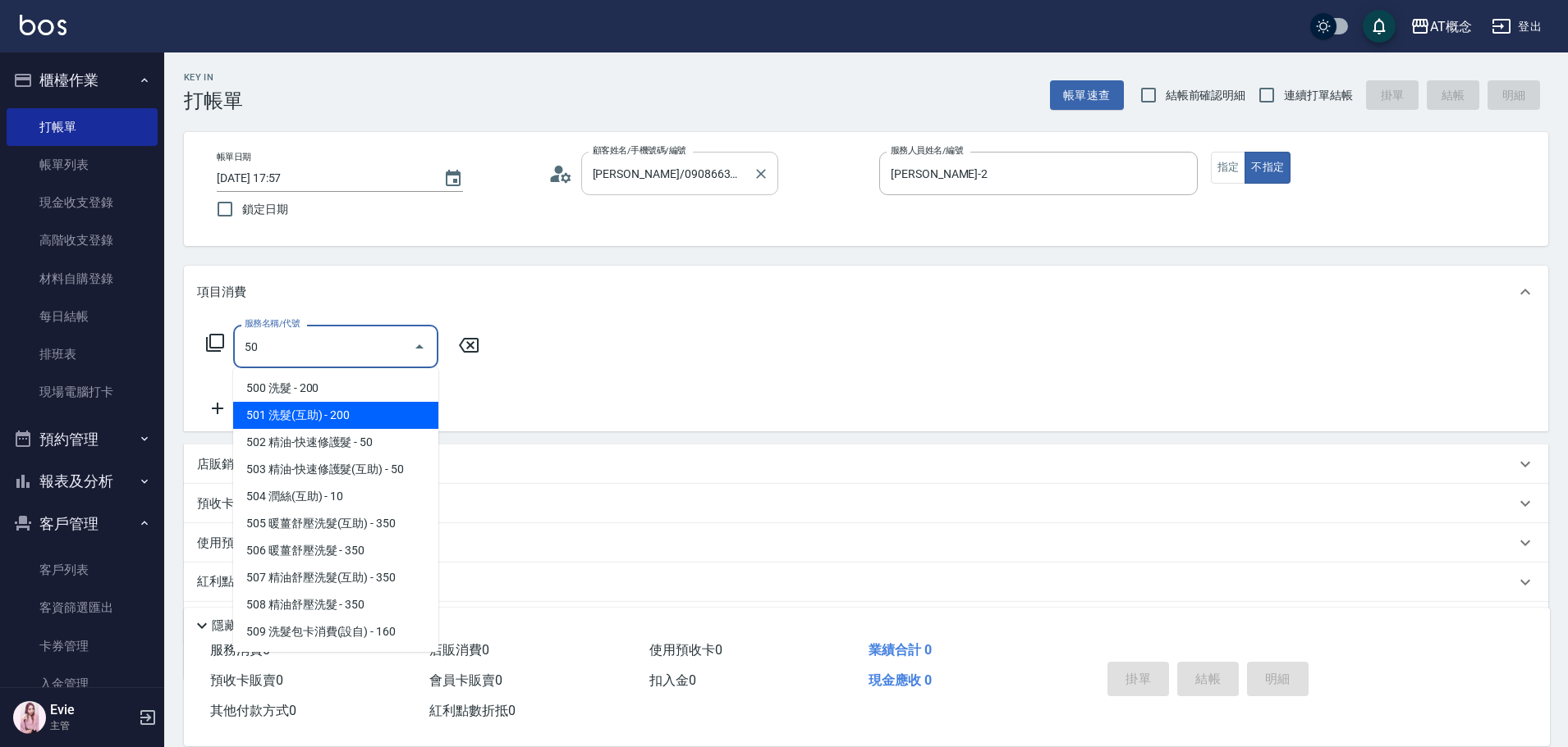
type input "501 洗髮(互助)(501)"
type input "20"
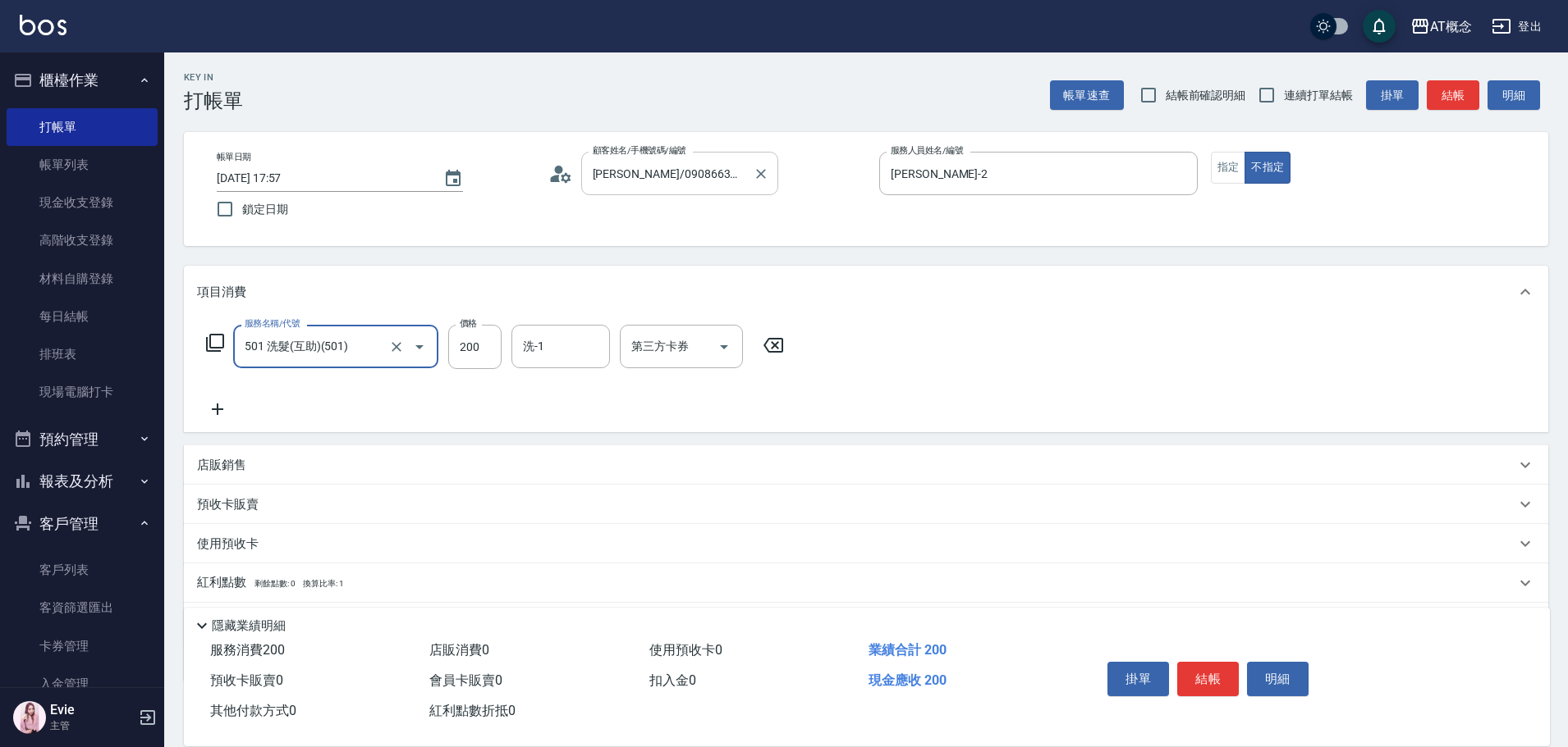
type input "501 洗髮(互助)(501)"
type input "0"
type input "310"
type input "30"
type input "310"
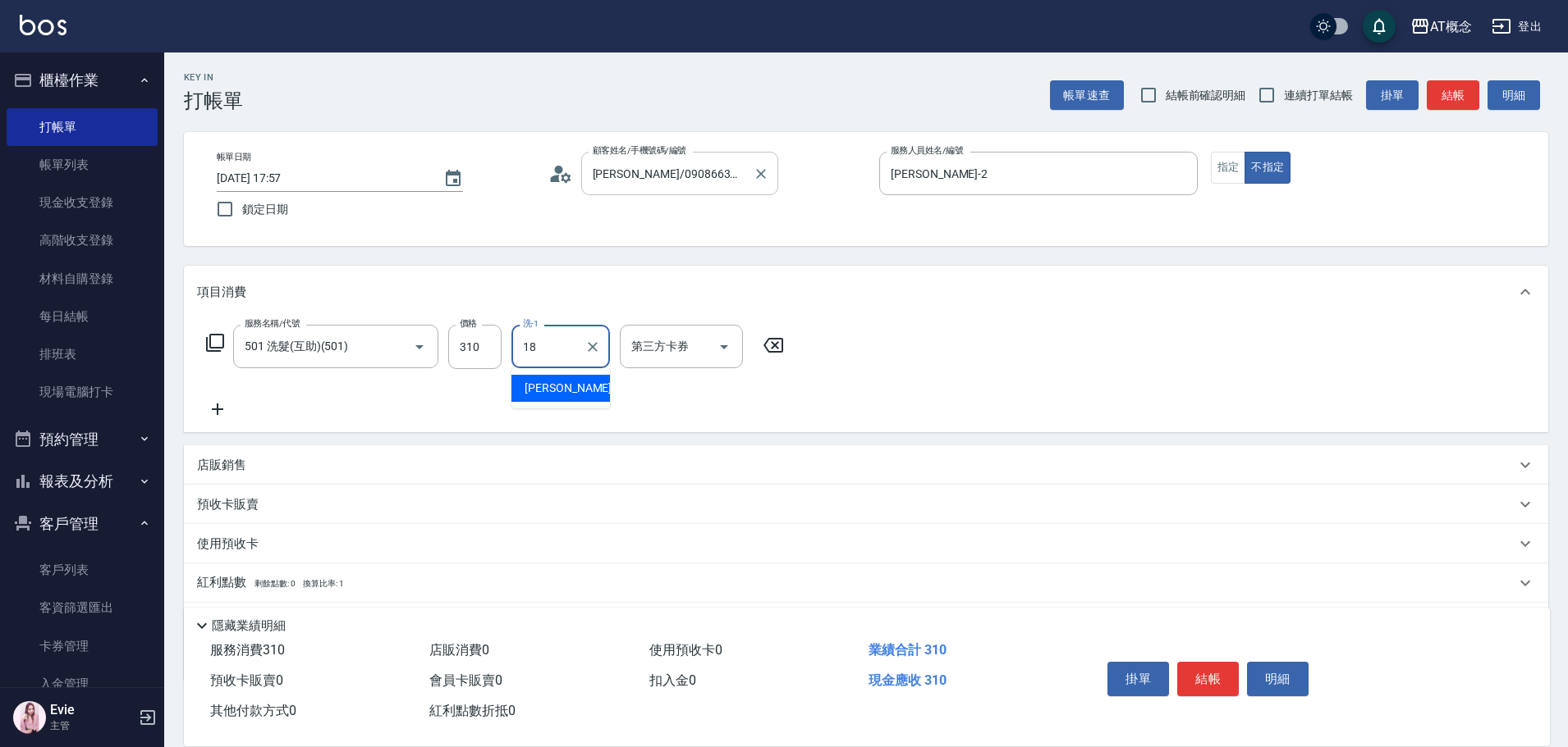
type input "Dan-18"
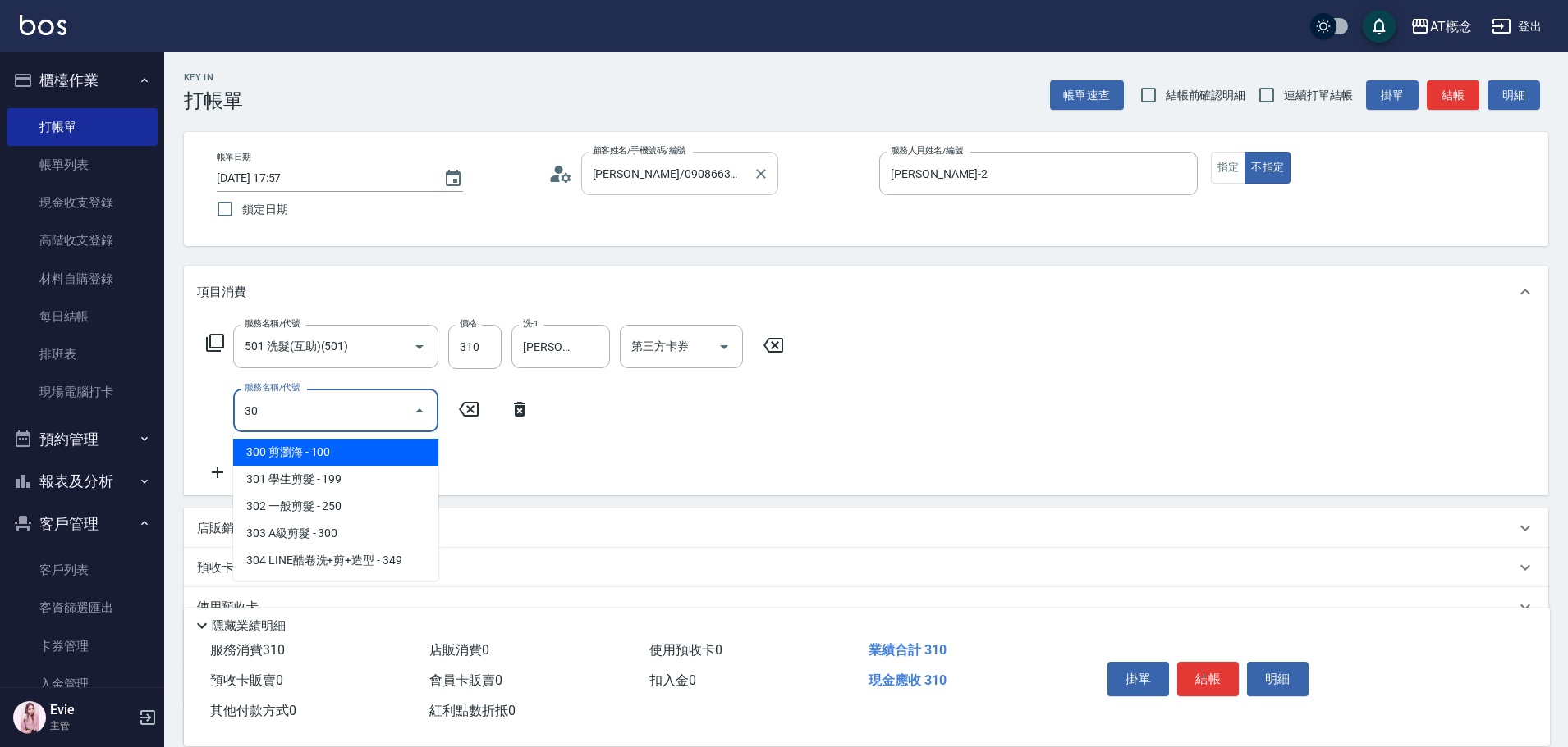
type input "303"
type input "60"
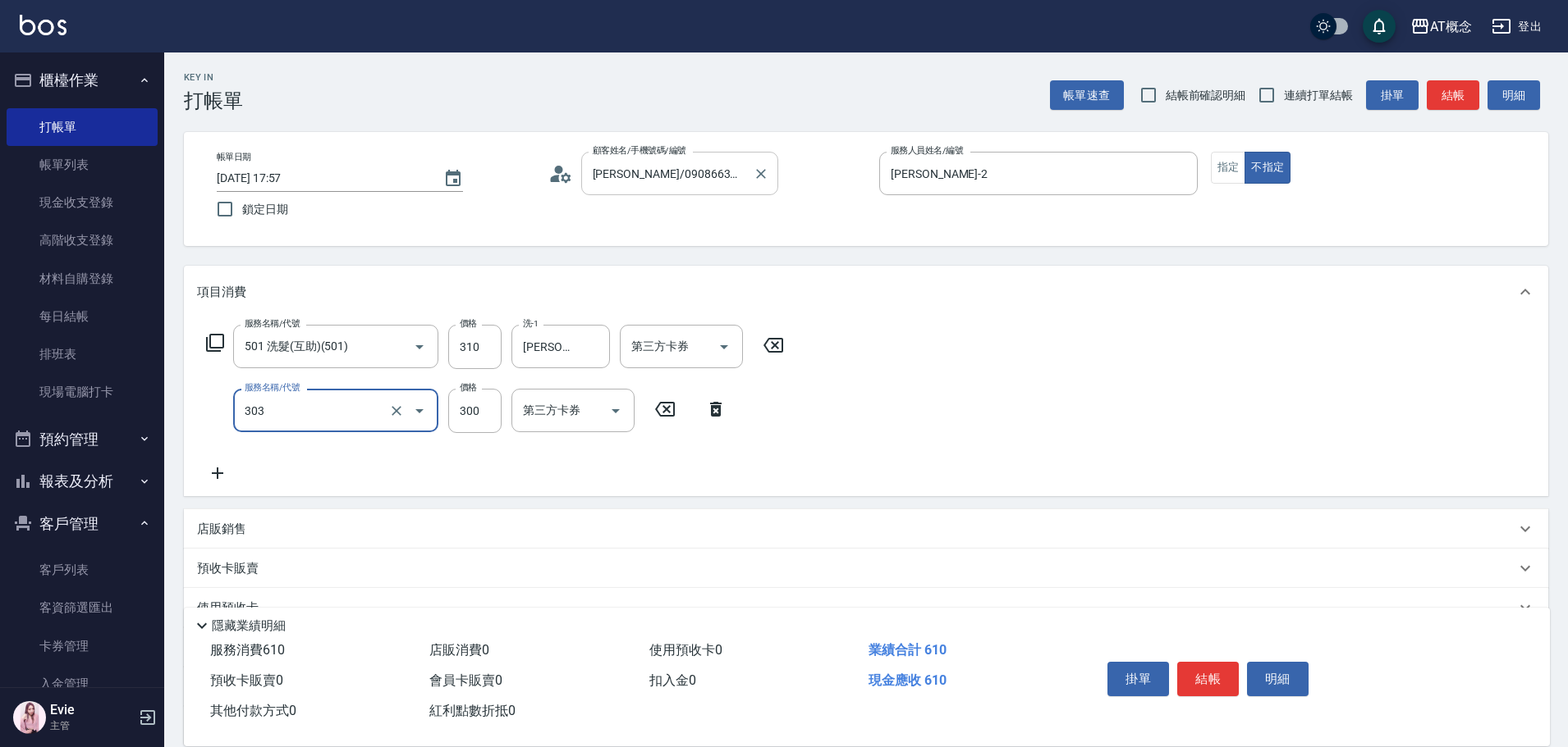
type input "303 A級剪髮(303)"
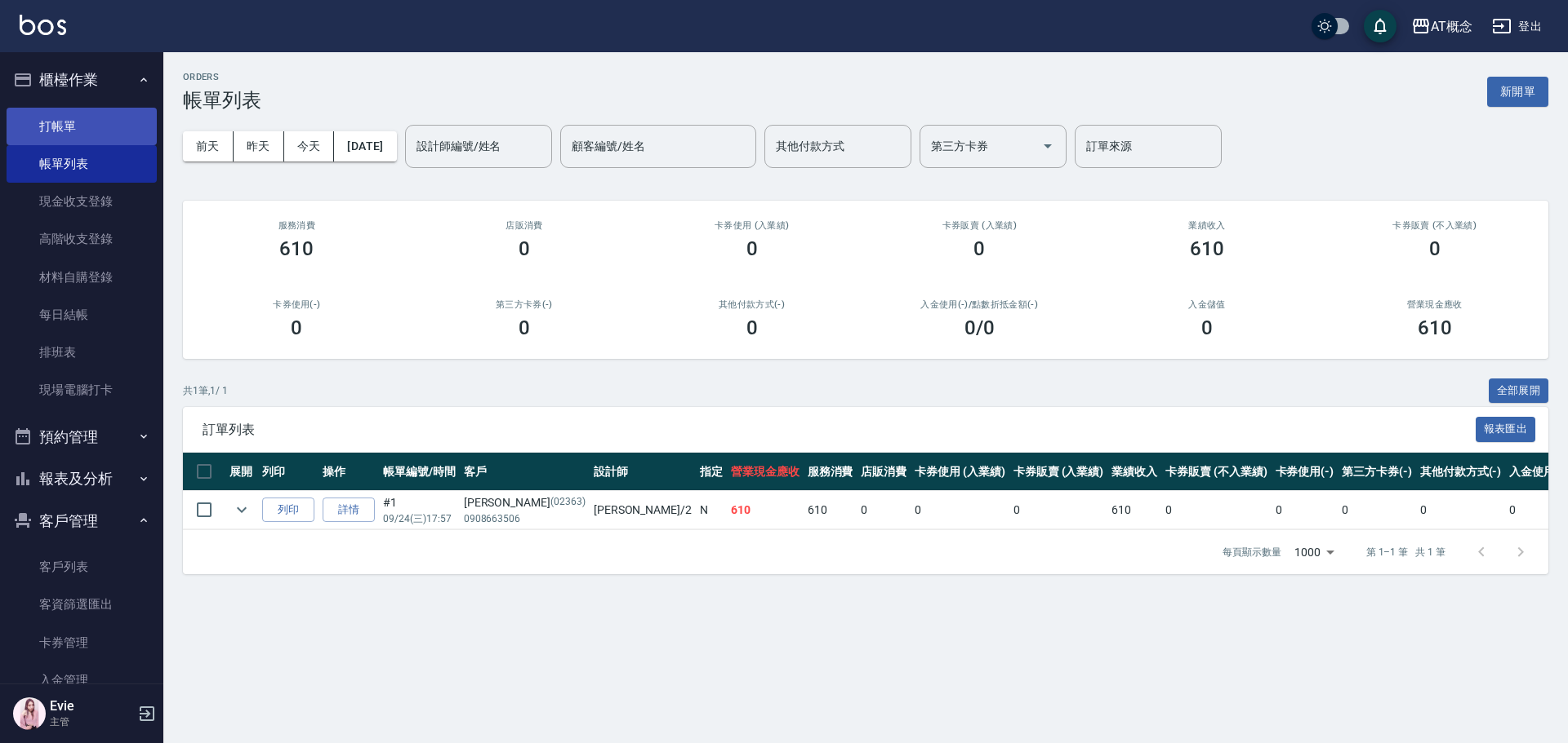
drag, startPoint x: 55, startPoint y: 123, endPoint x: 73, endPoint y: 121, distance: 18.1
click at [55, 123] on link "打帳單" at bounding box center [81, 126] width 150 height 37
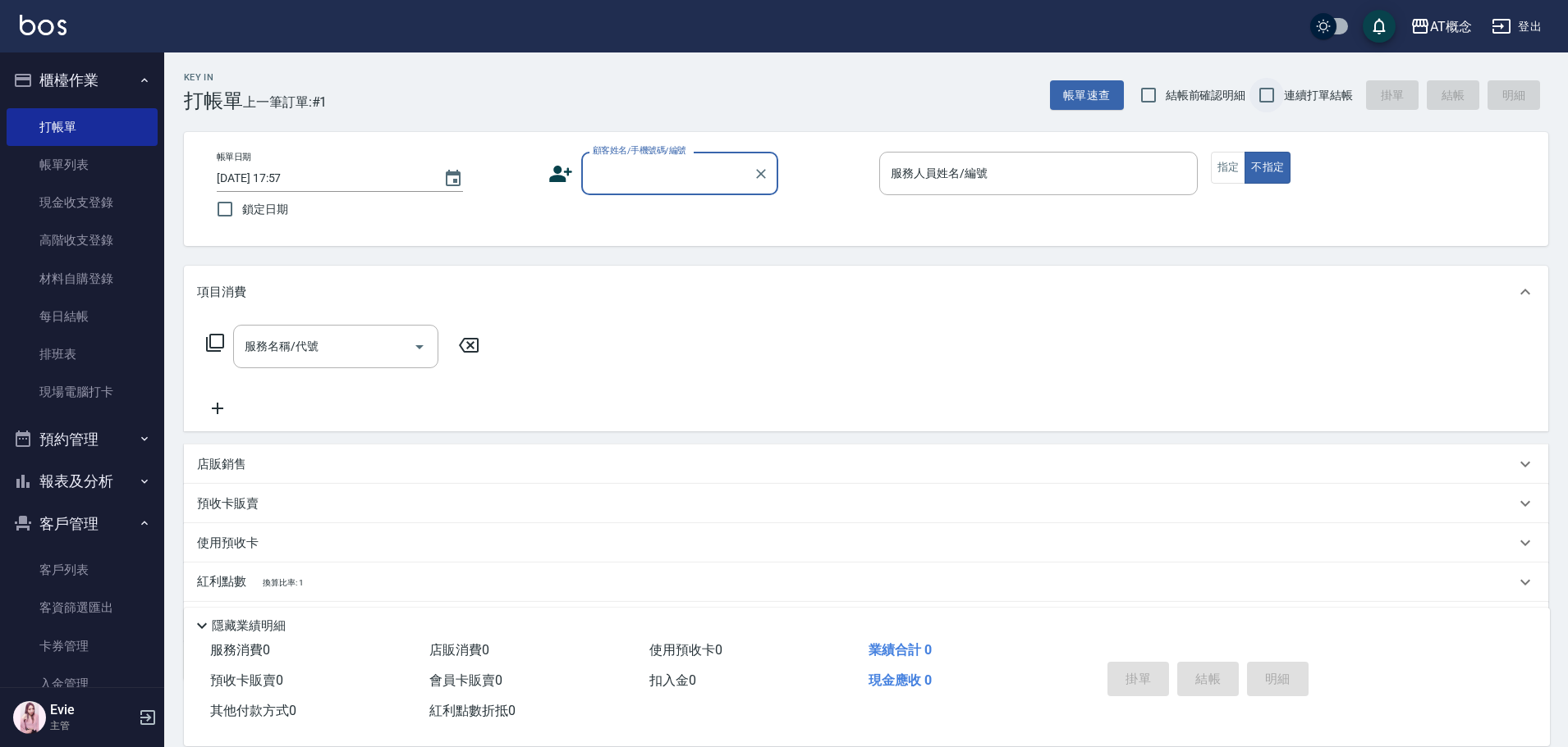
click at [1268, 88] on input "連續打單結帳" at bounding box center [1266, 95] width 34 height 34
checkbox input "true"
click at [672, 168] on input "顧客姓名/手機號碼/編號" at bounding box center [667, 173] width 157 height 29
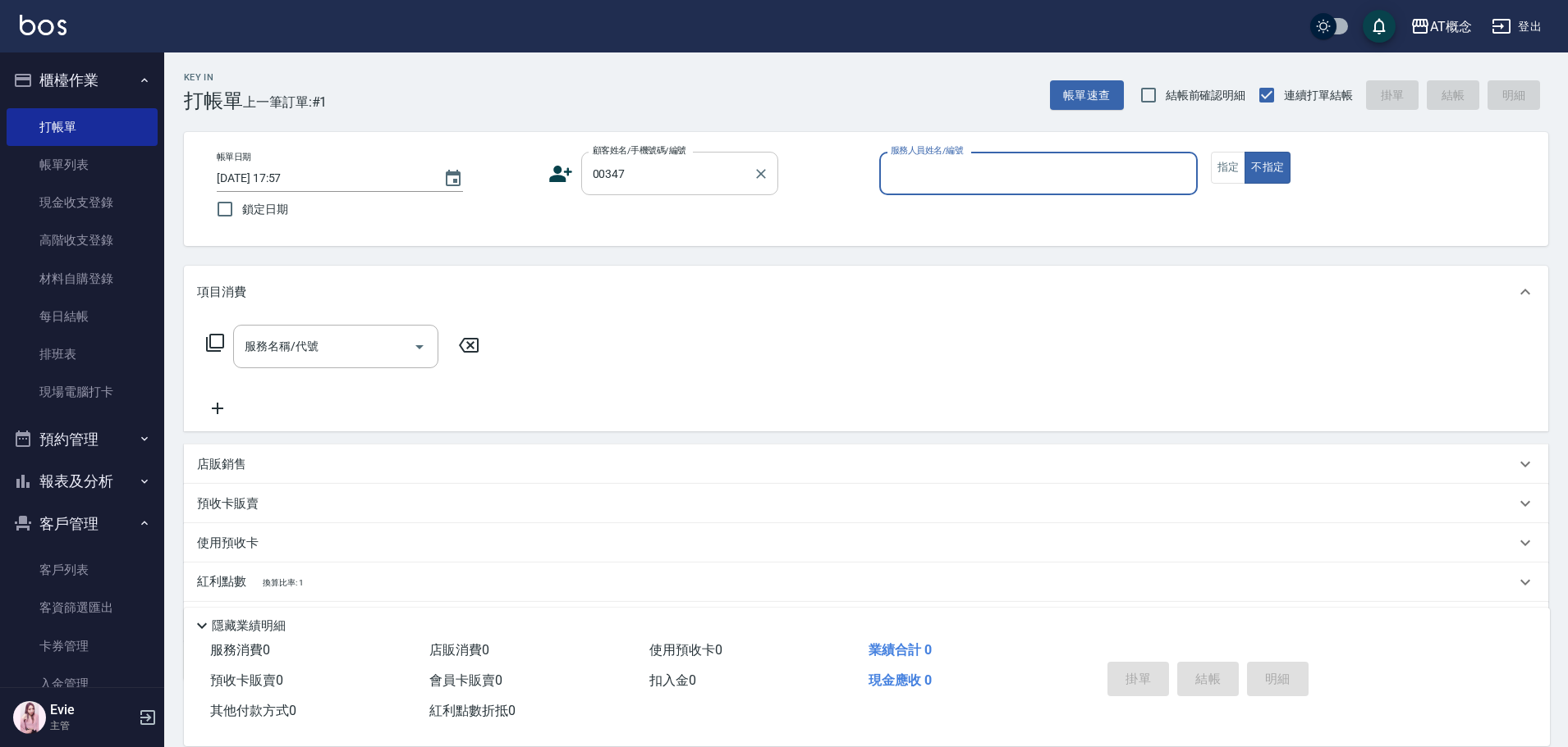
type input "江俊聰/0981218323/00347"
type input "Becky-13"
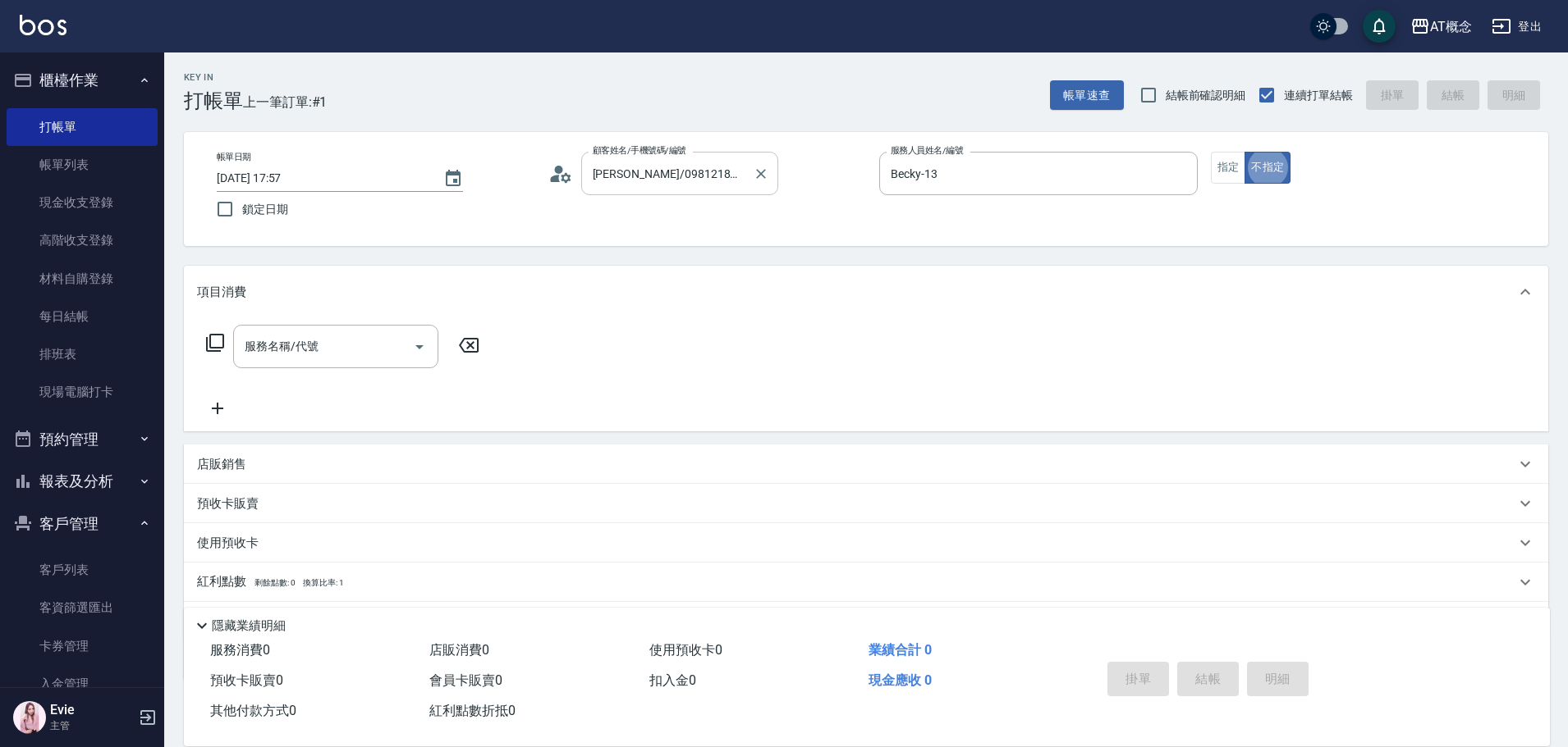
type button "false"
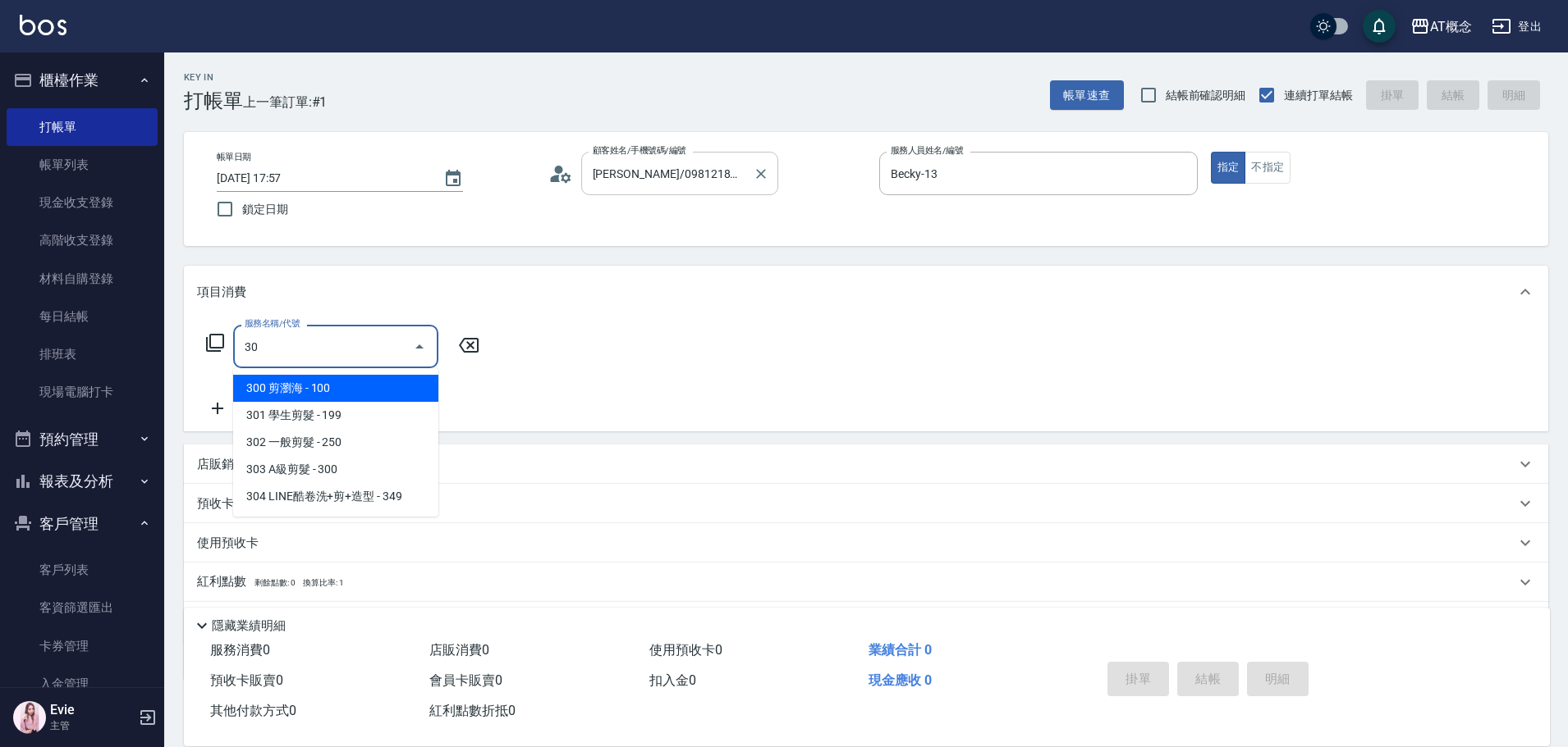
type input "303"
type input "30"
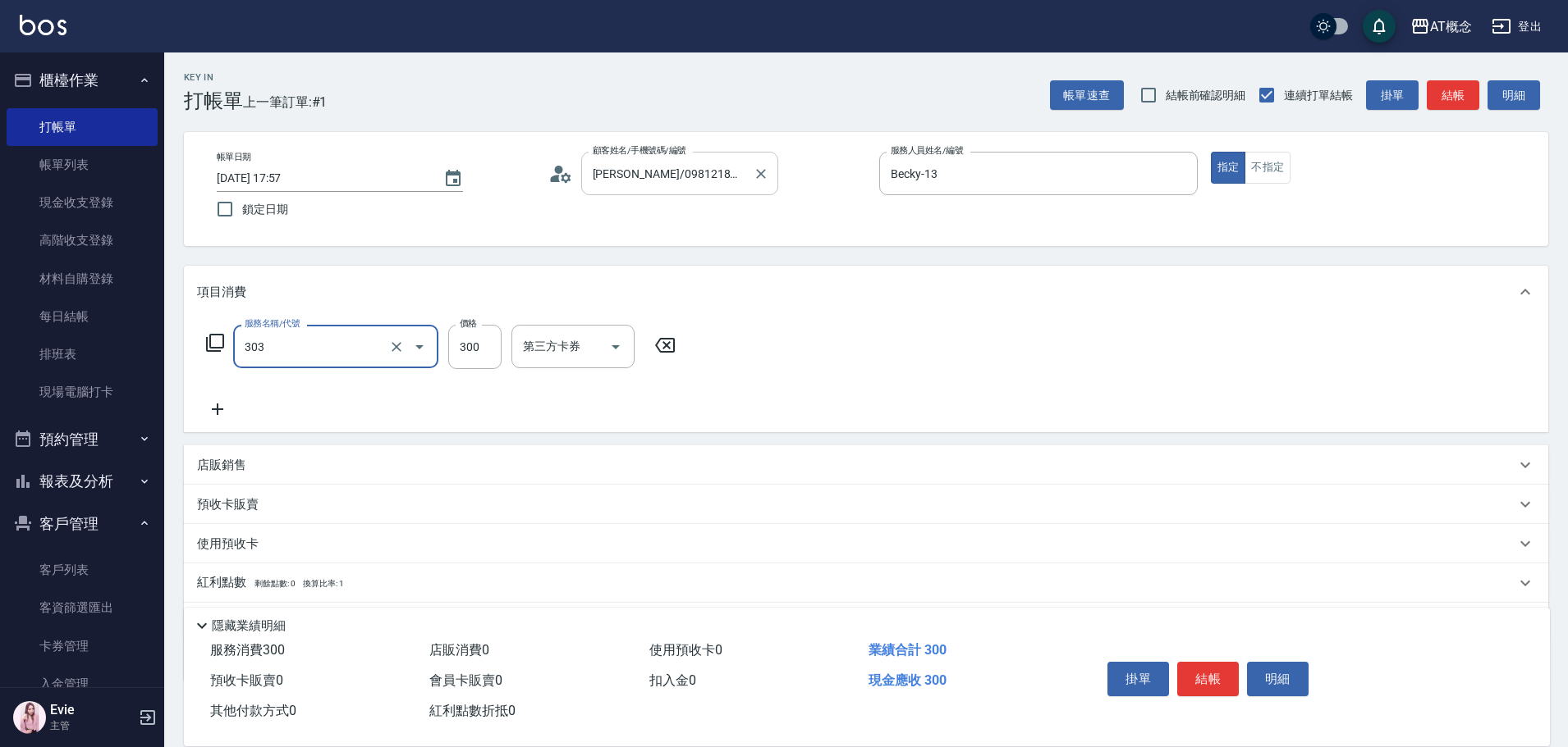
type input "303 A級剪髮(303)"
type input "0"
type input "40"
type input "400"
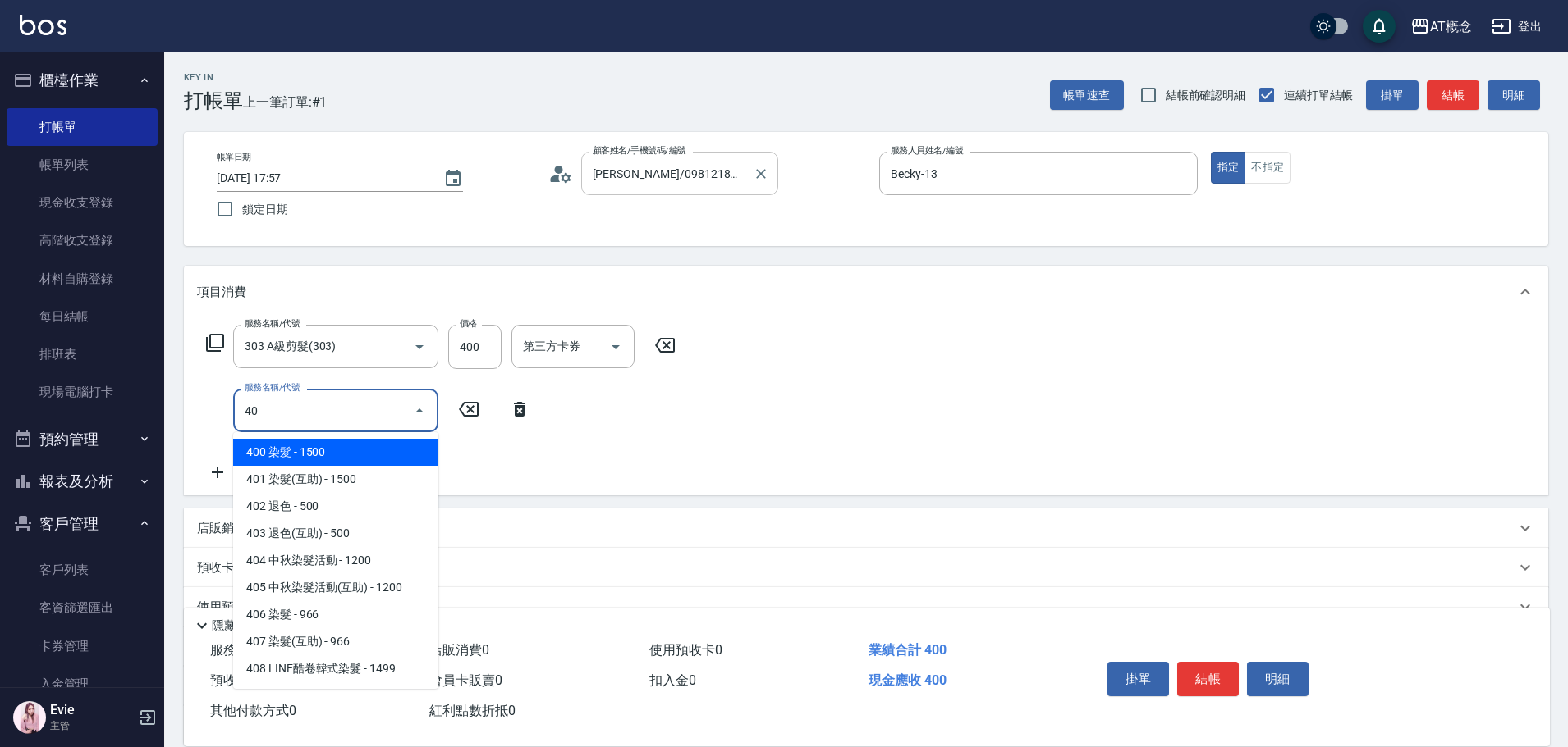
type input "400"
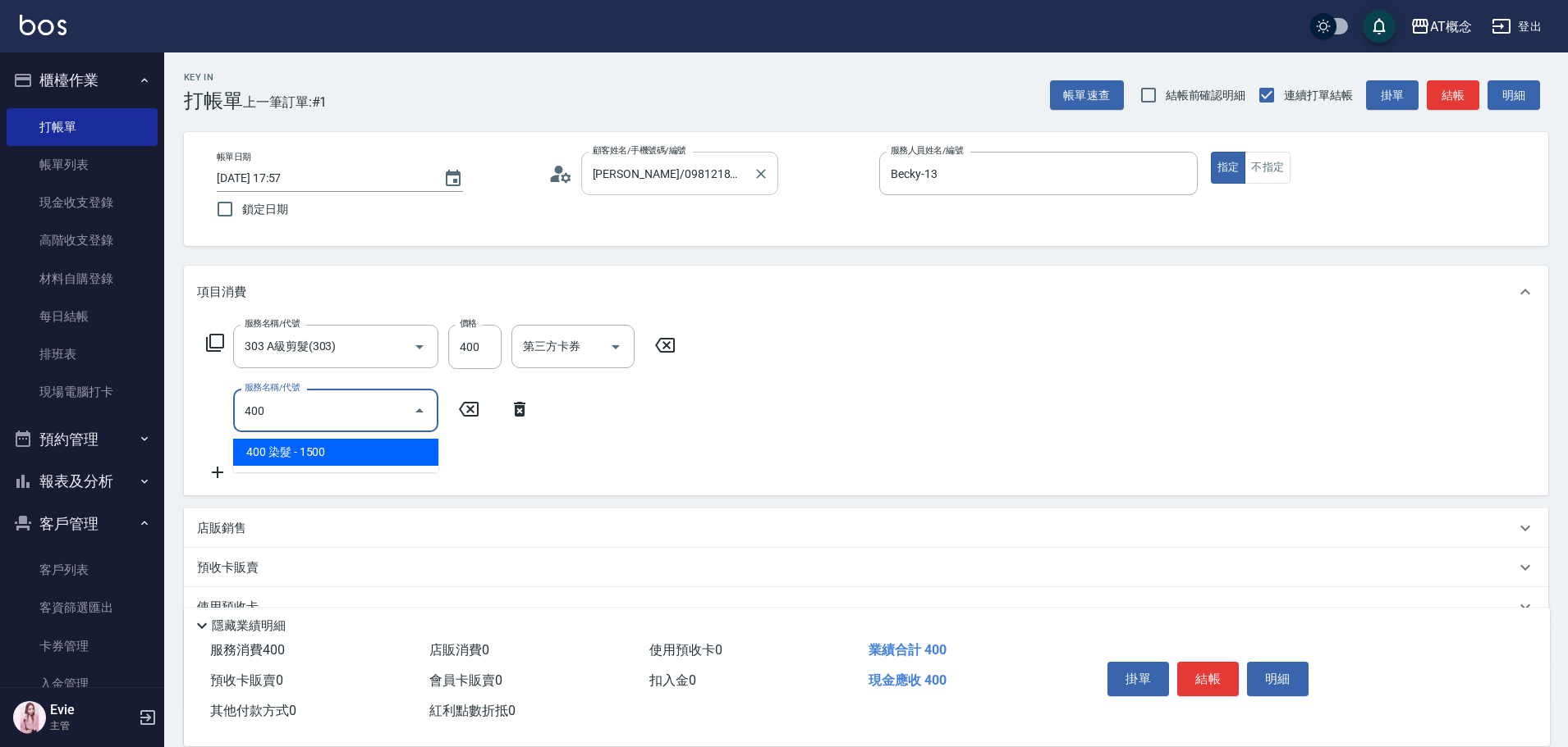
type input "190"
type input "400 染髮(400)"
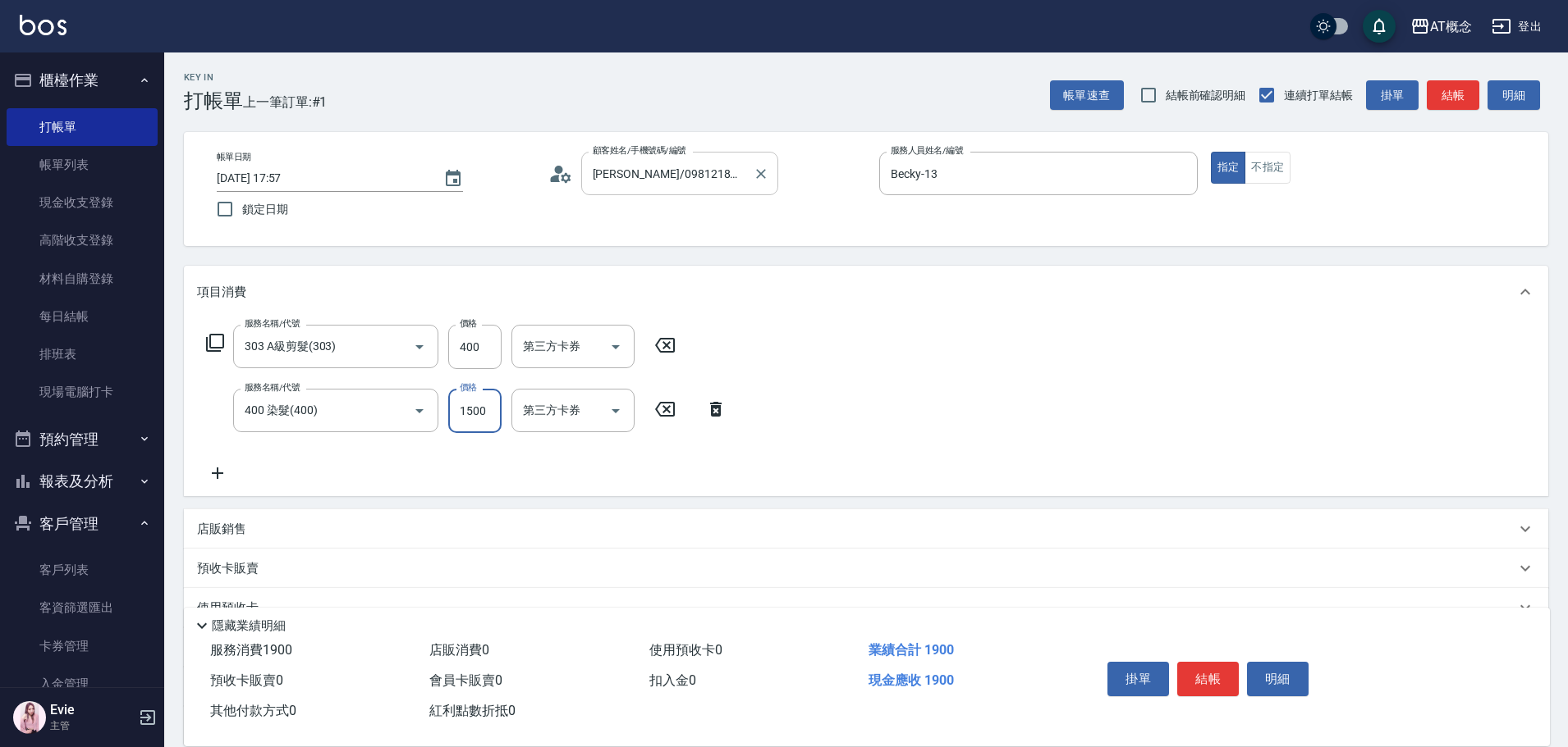
type input "40"
type input "20"
type input "60"
type input "200"
type input "240"
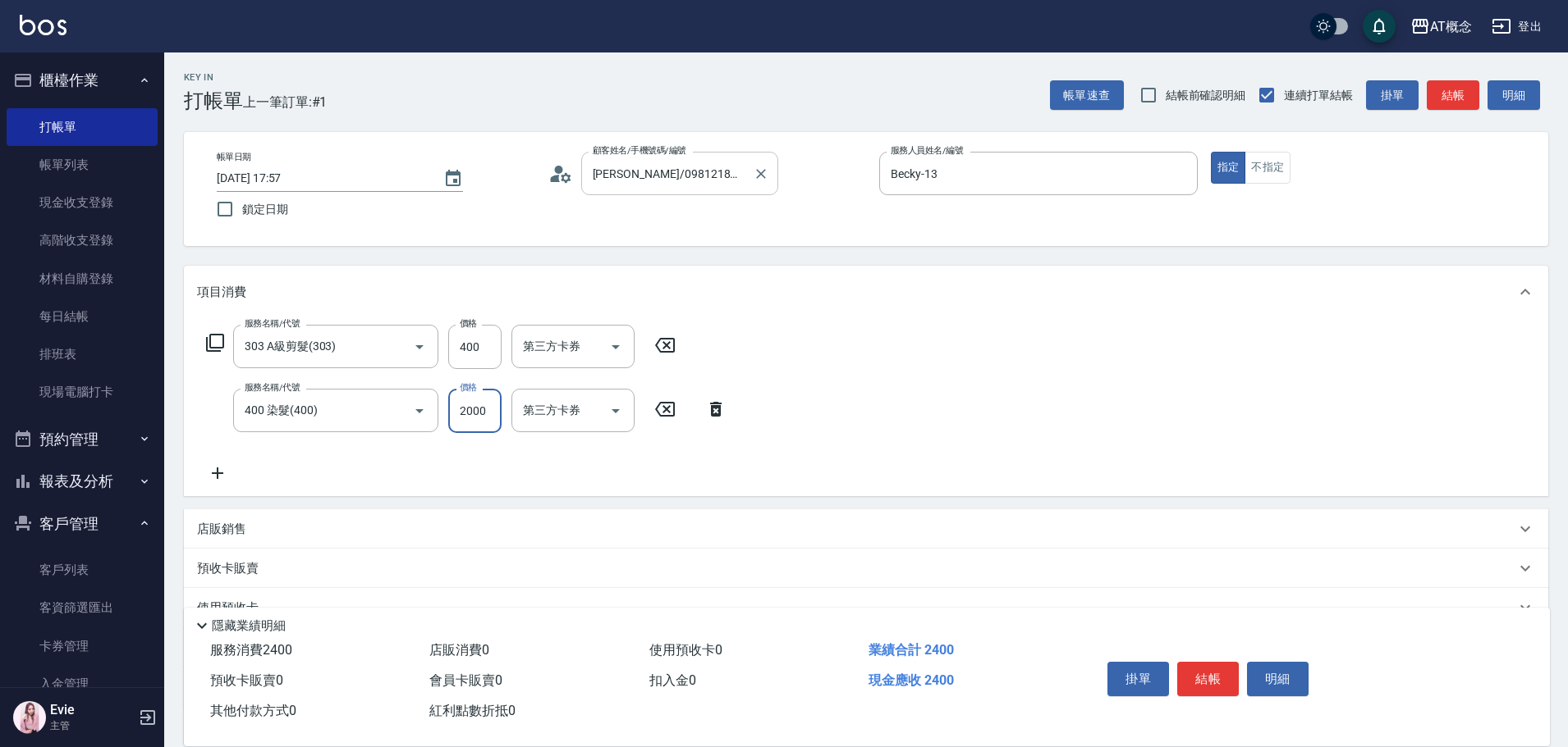
type input "2000"
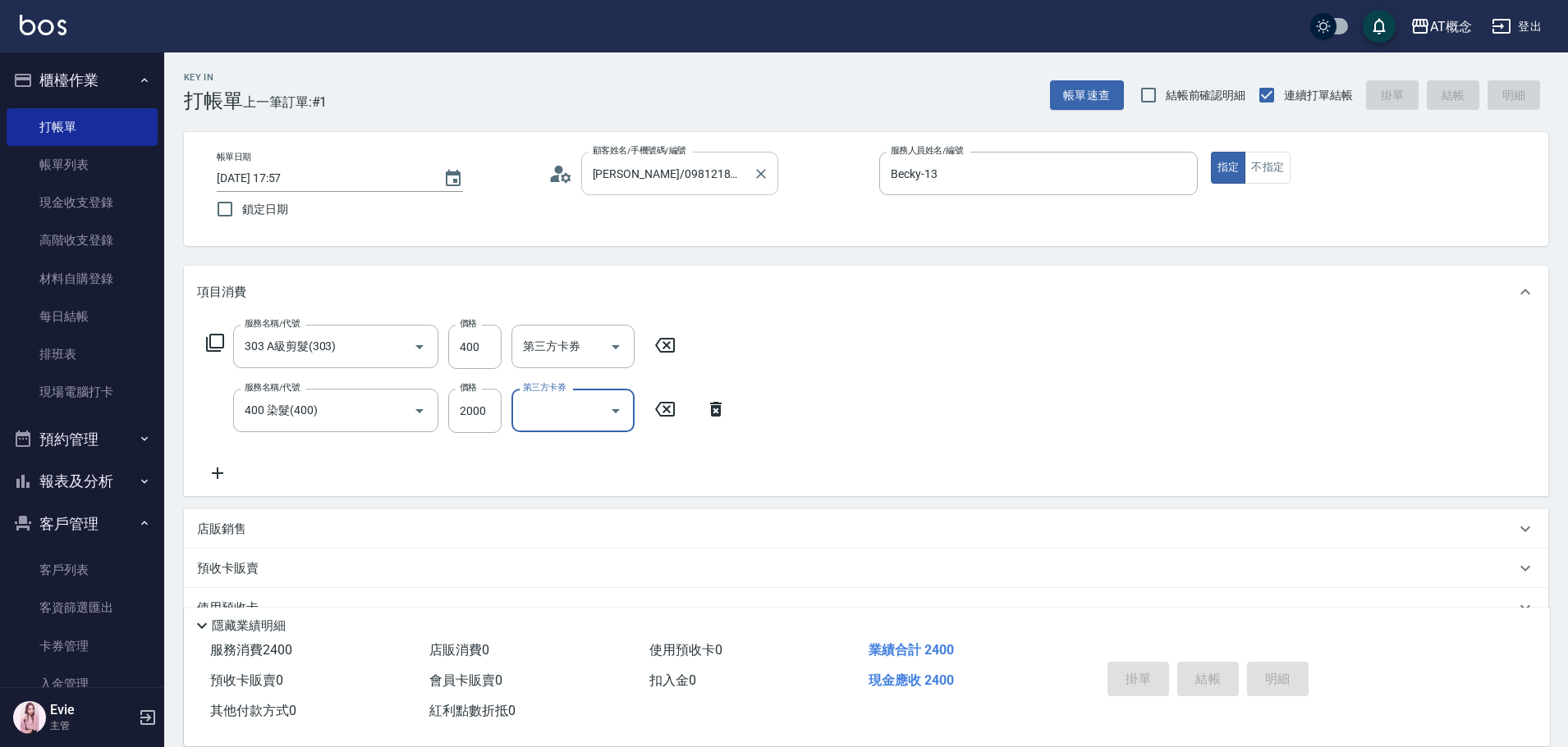
type input "0"
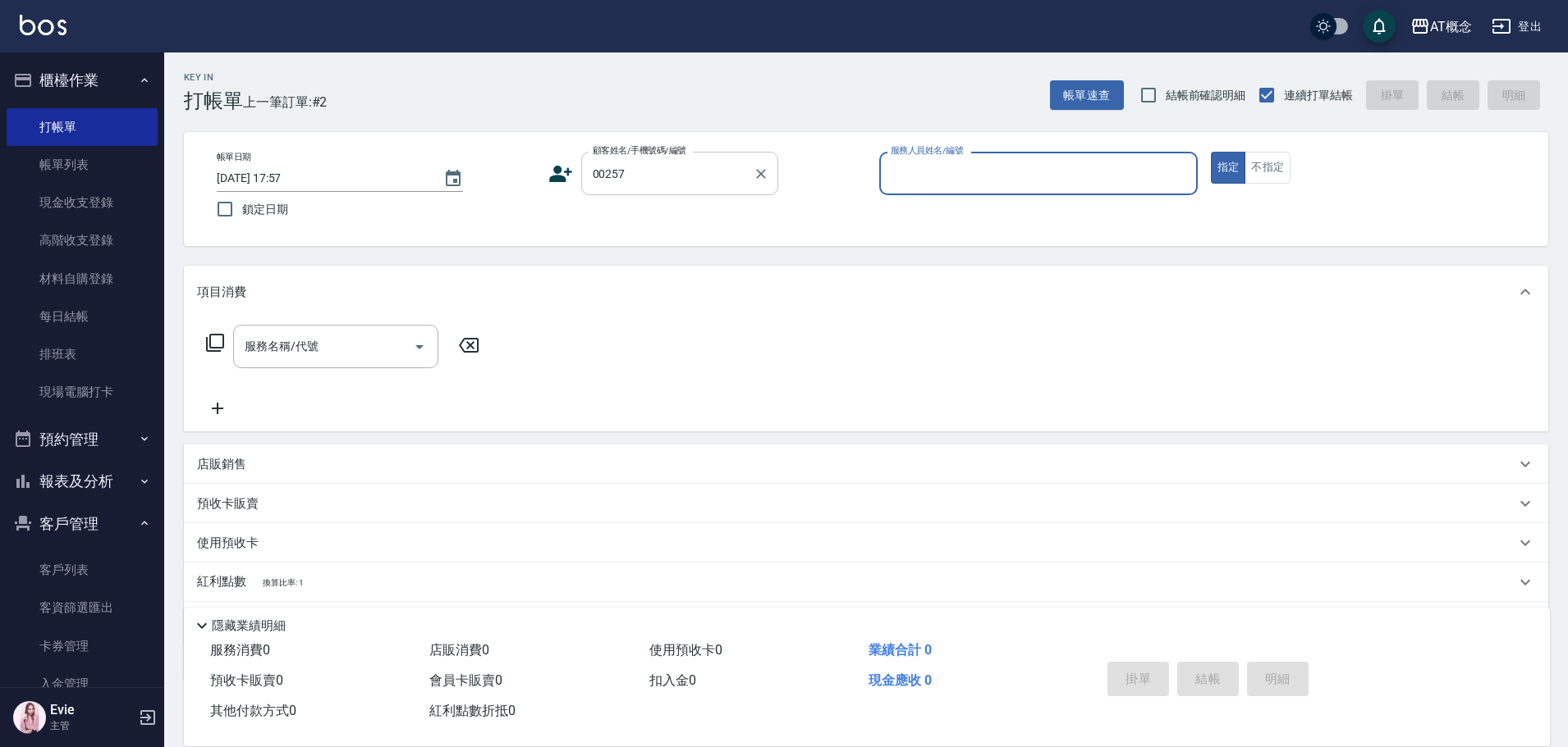
type input "黃陳麒/0973513643/00257"
type input "Becky-13"
click at [1211, 151] on button "指定" at bounding box center [1228, 167] width 35 height 32
type button "true"
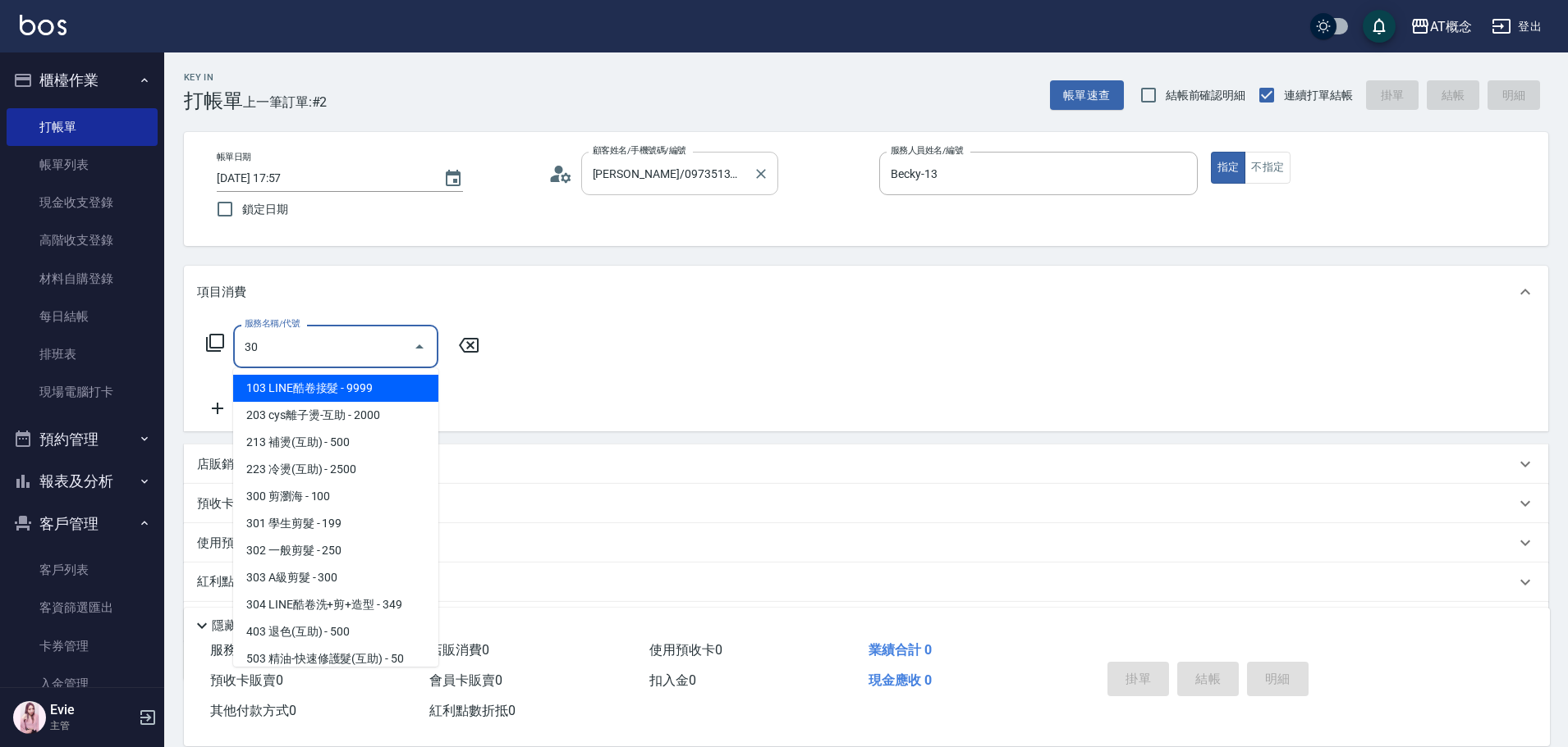
type input "303"
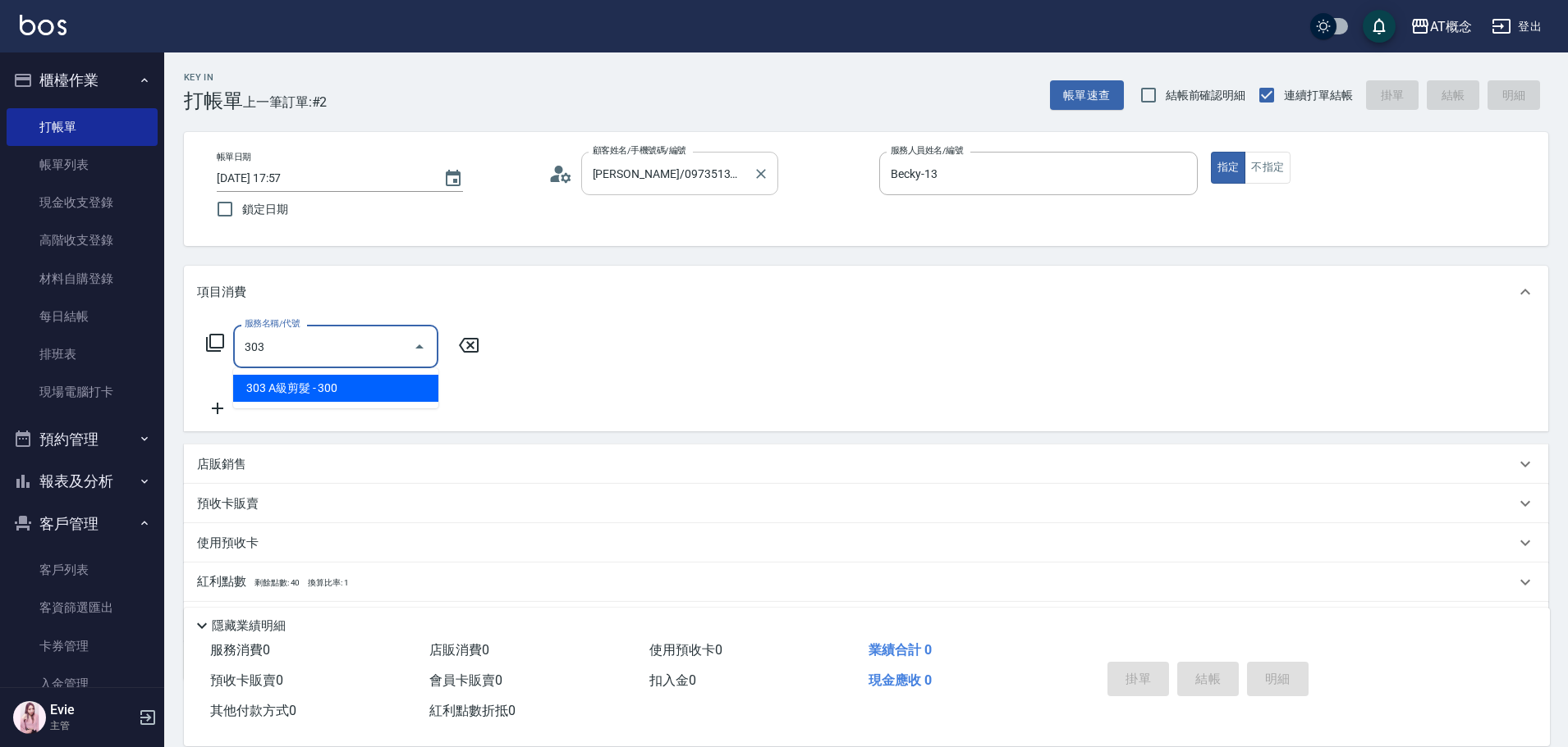
type input "30"
type input "303 A級剪髮(303)"
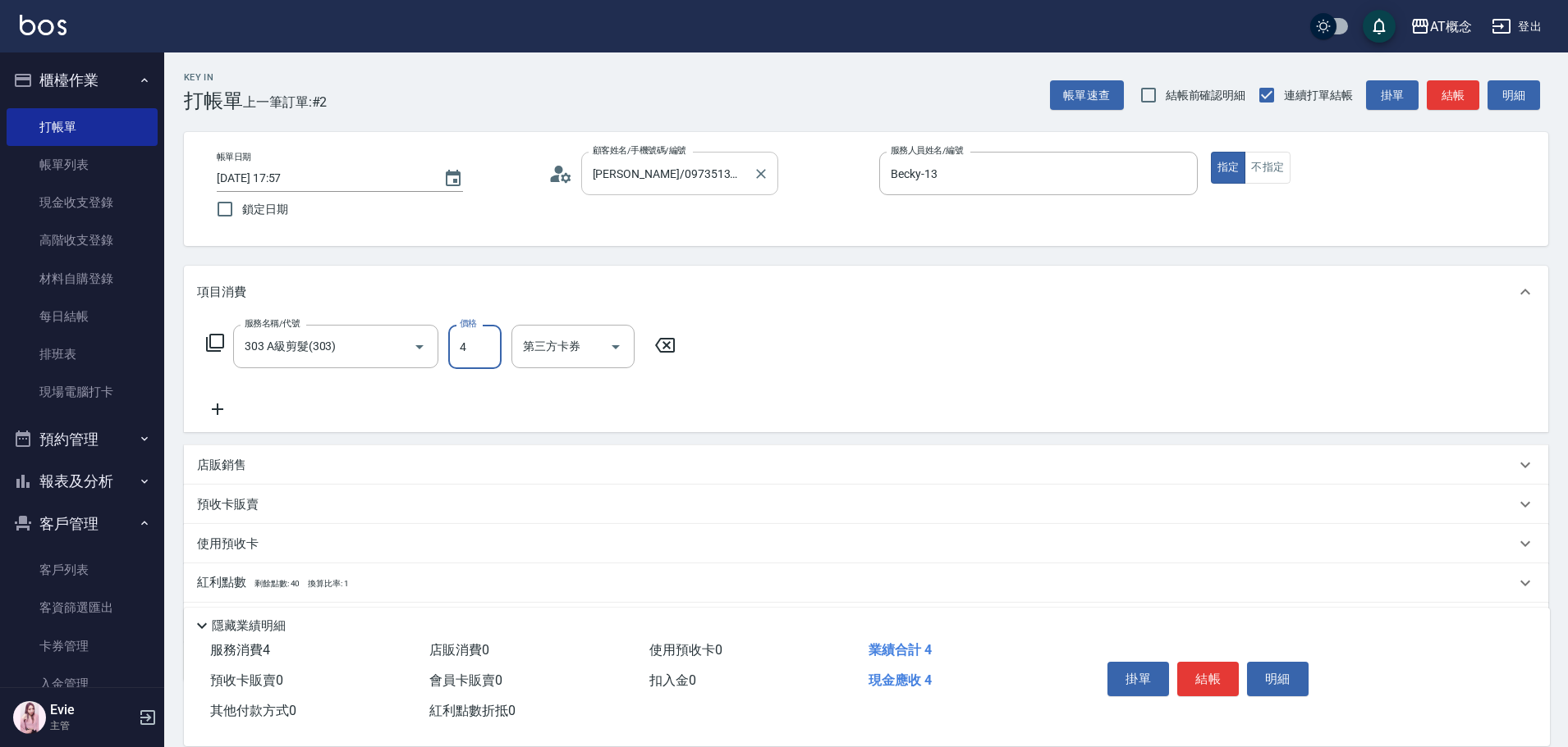
type input "0"
type input "40"
type input "400"
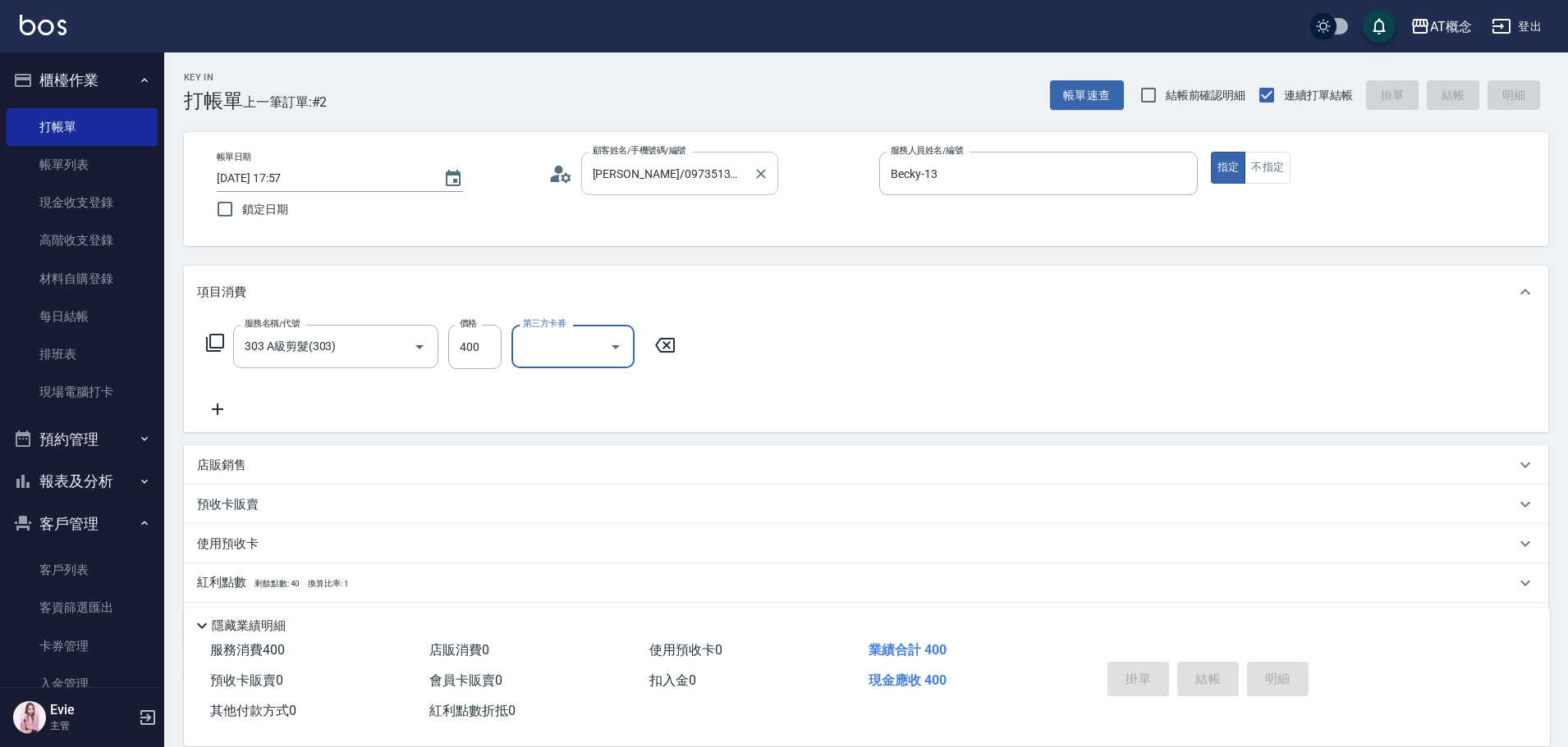
type input "2025/09/24 17:58"
type input "0"
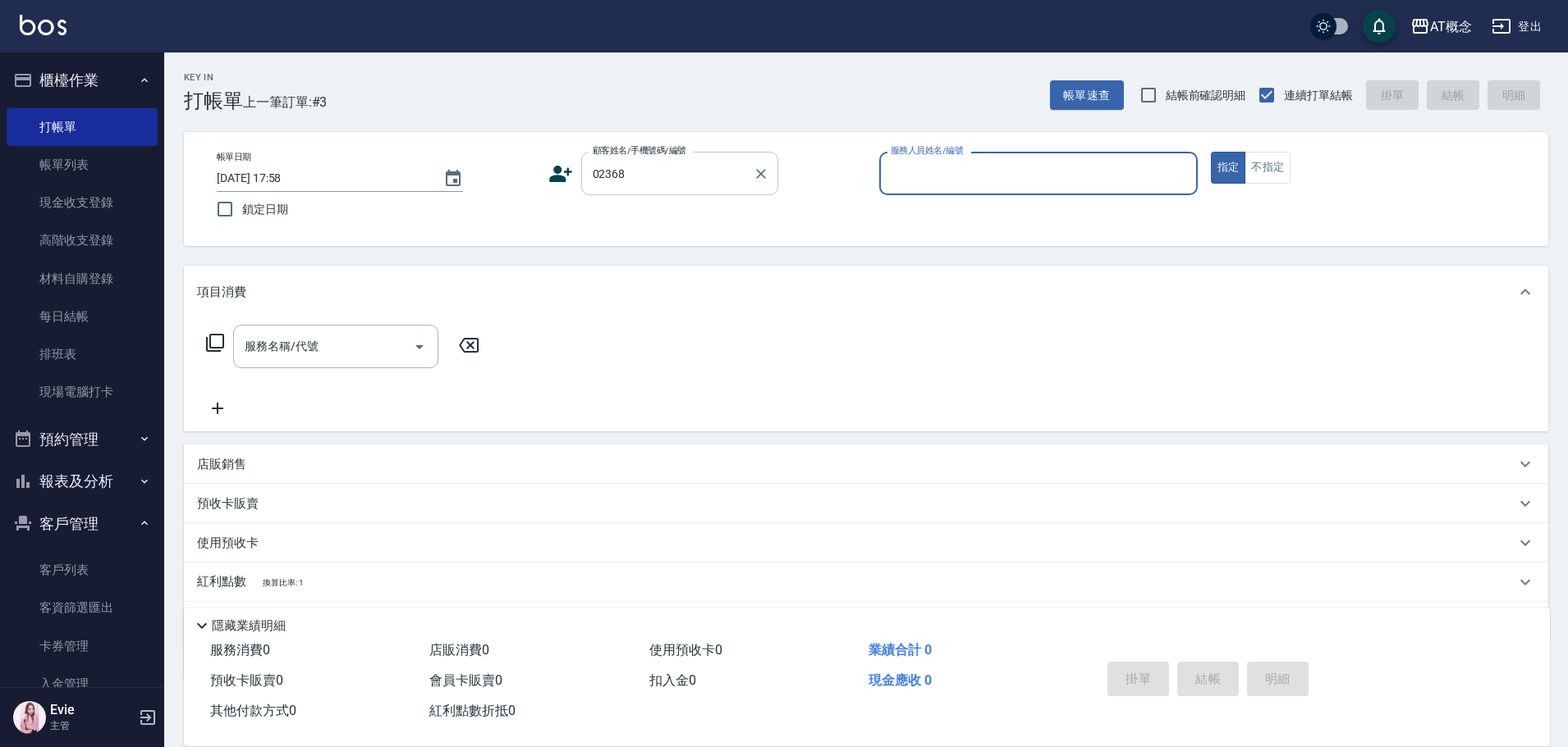
type input "王詩螢/0909155415/02368"
type input "Candy-15"
click at [1211, 151] on button "指定" at bounding box center [1228, 167] width 35 height 32
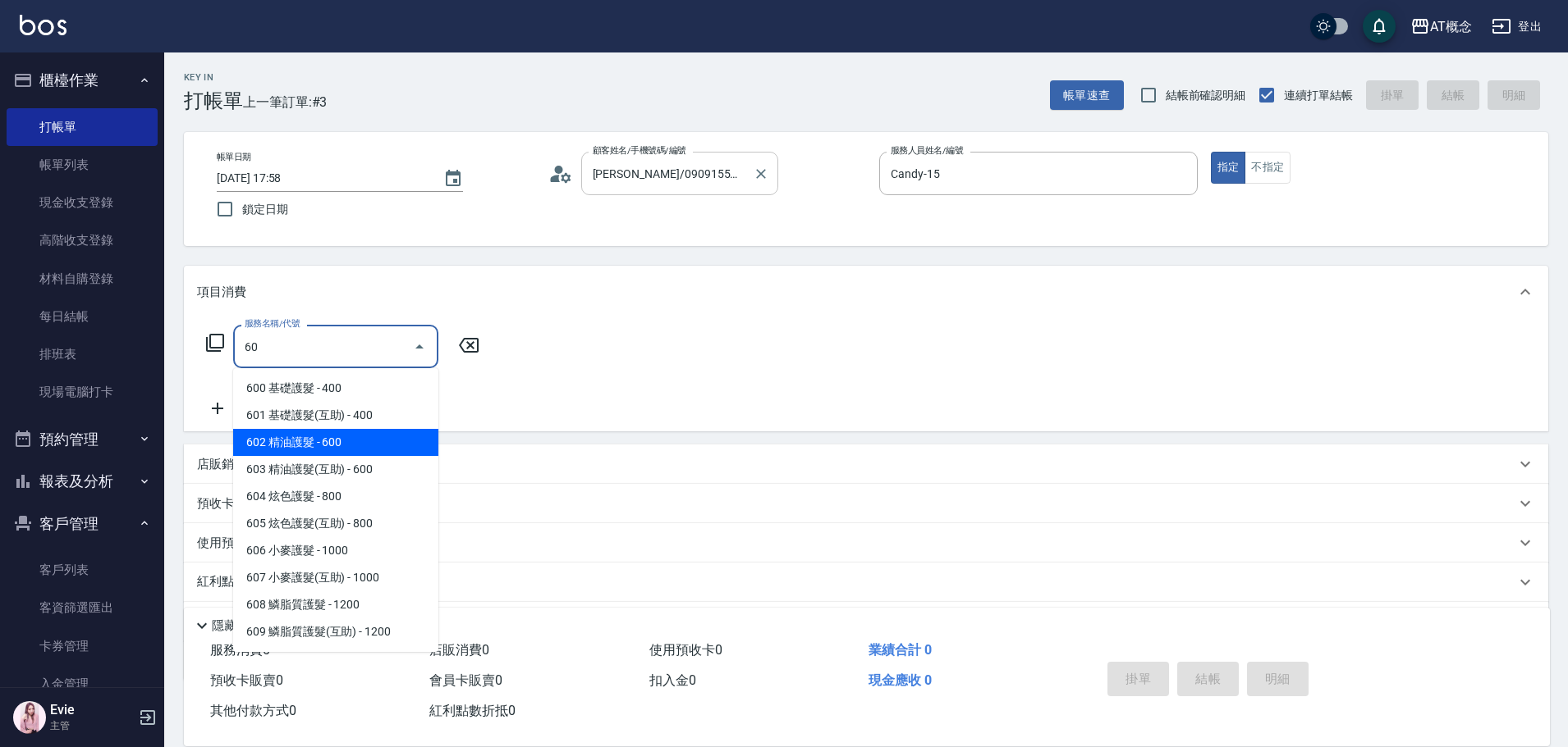
type input "602 精油護髮(602)"
type input "60"
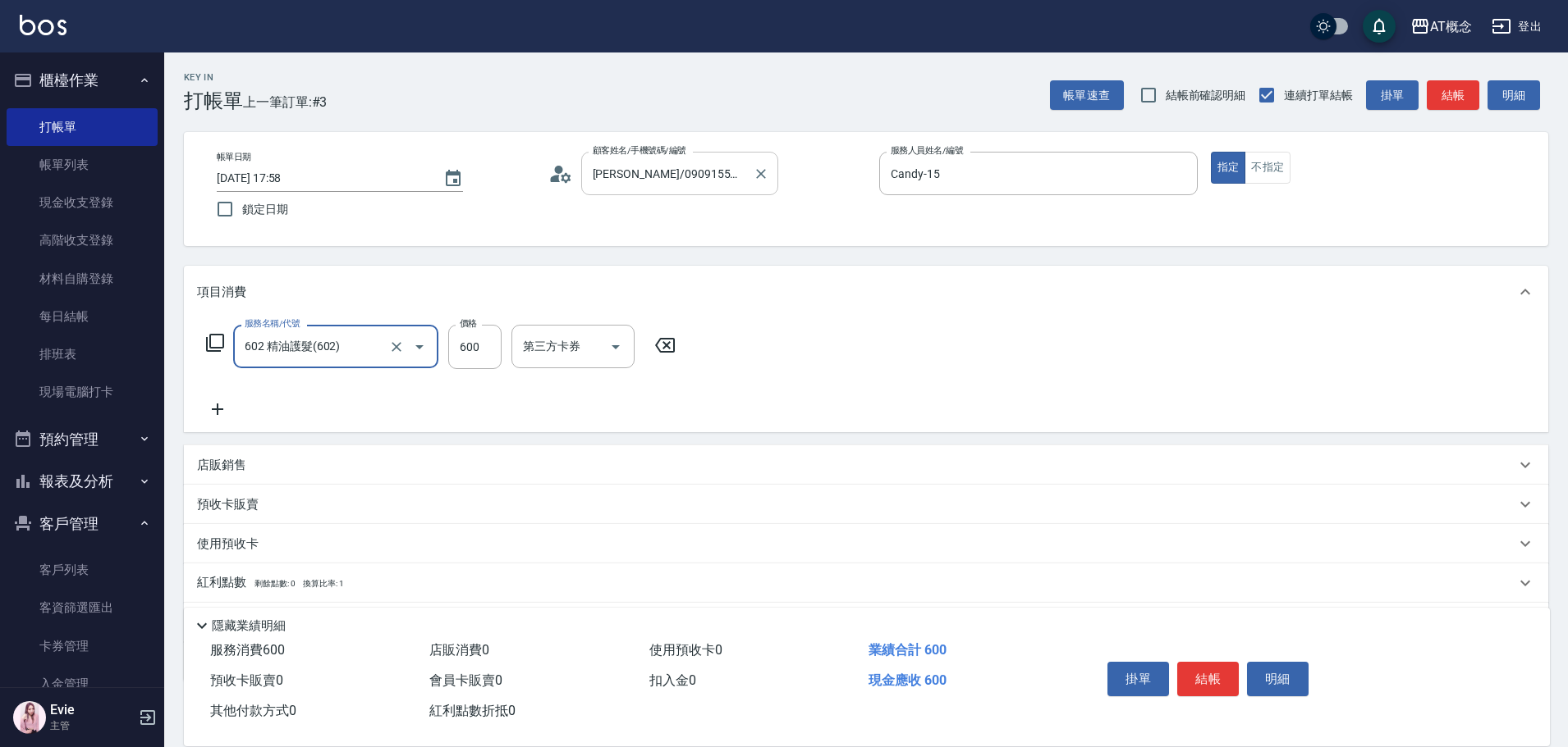
type input "602 精油護髮(602)"
type input "0"
type input "69"
type input "60"
type input "699"
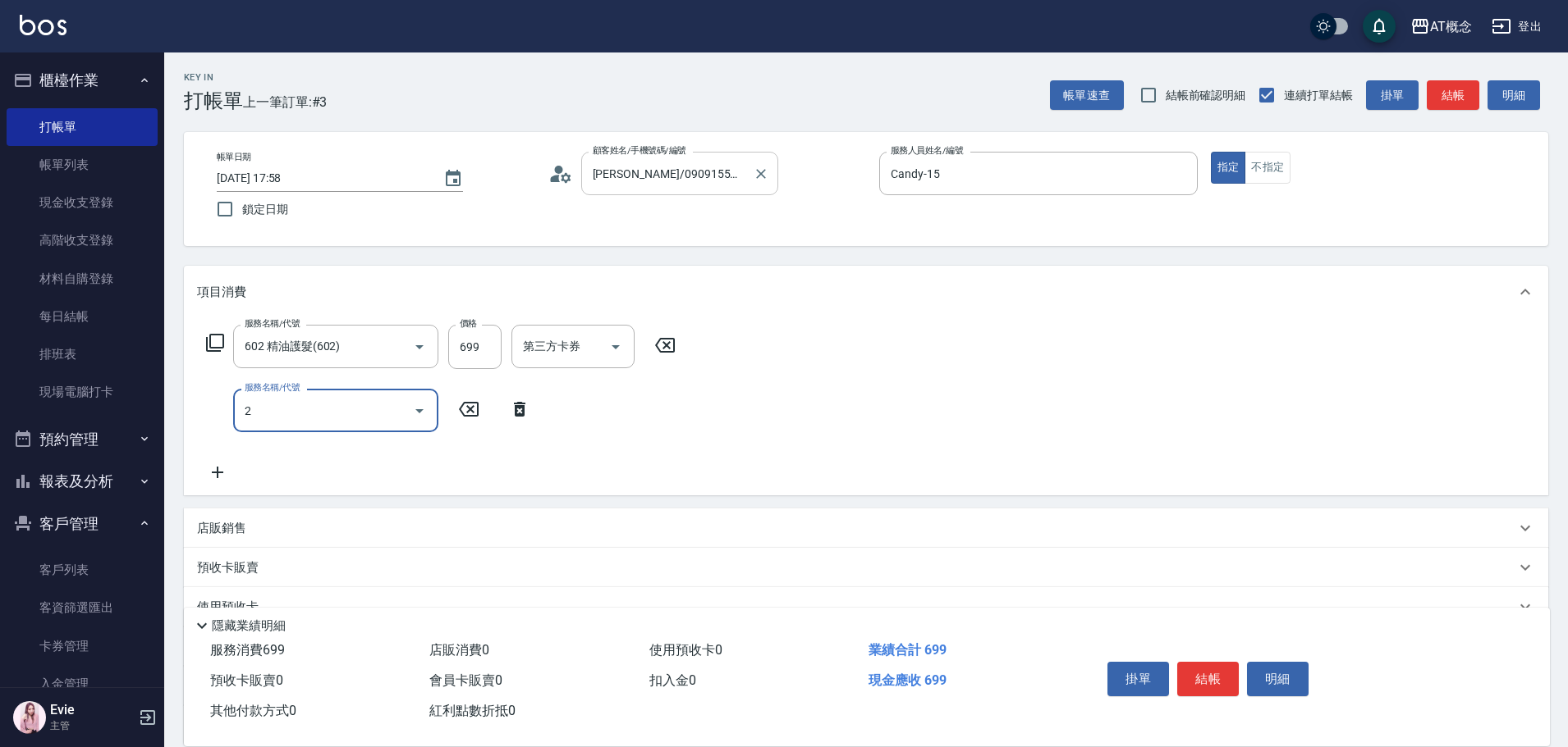
type input "20"
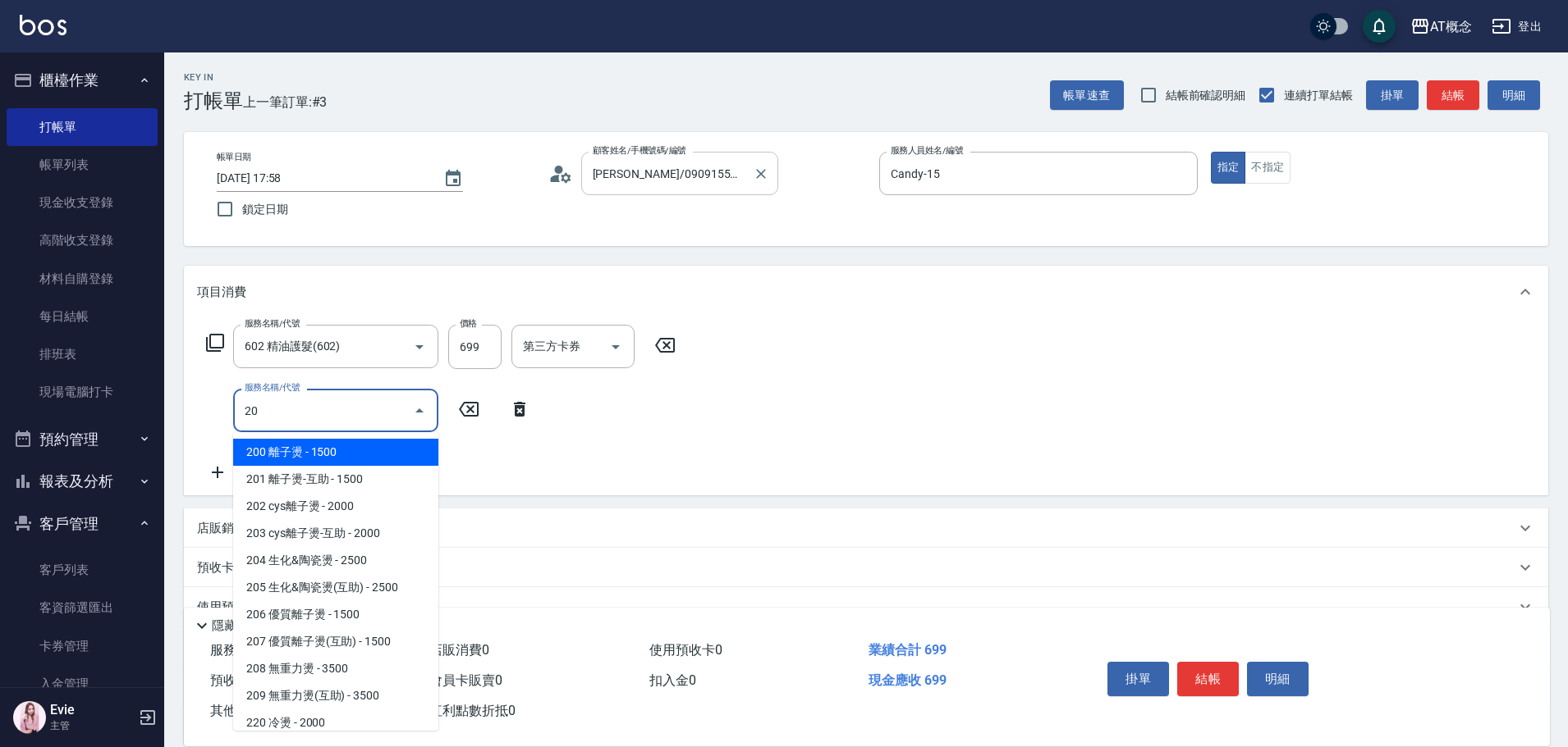
type input "210"
type input "200 離子燙(200)"
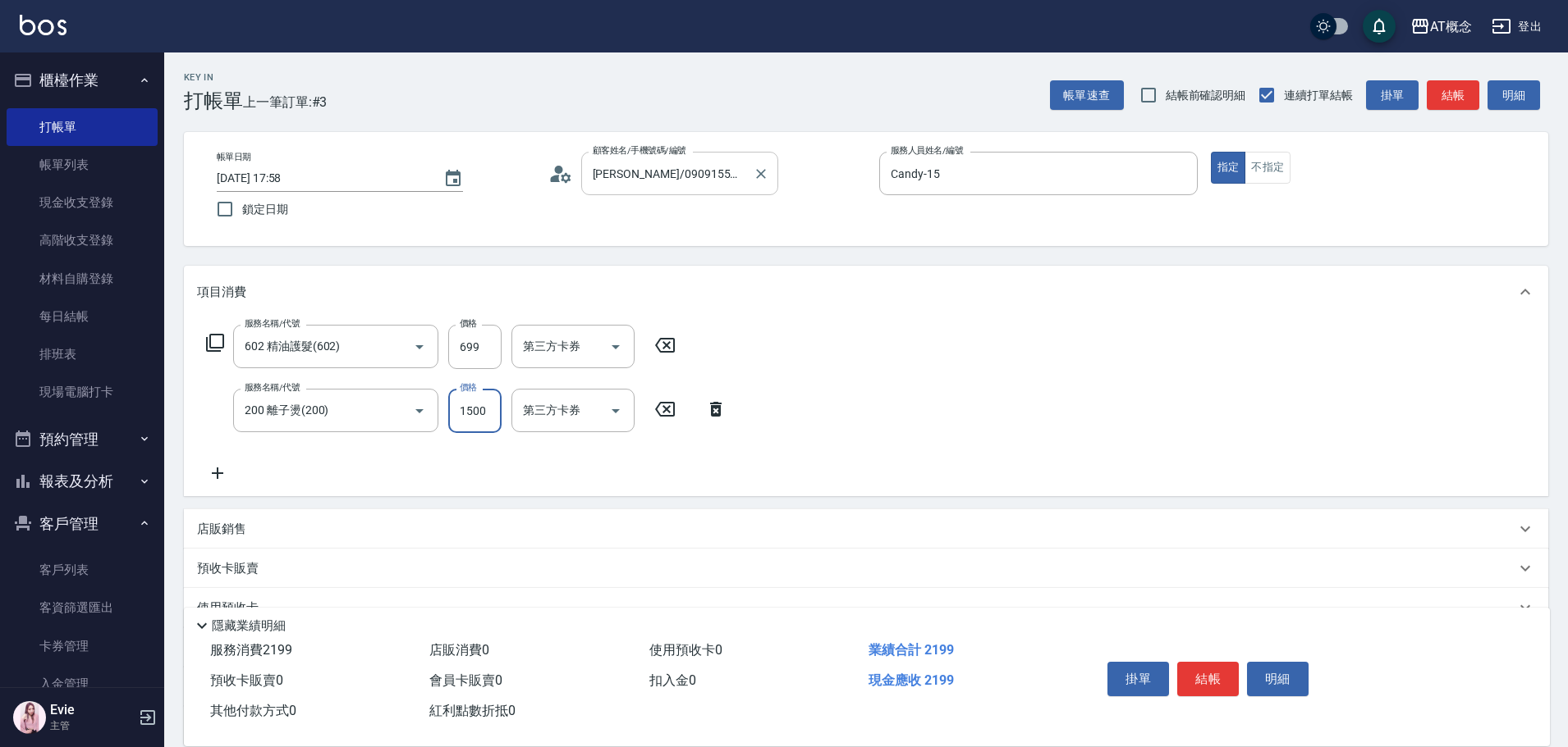
type input "70"
type input "13"
type input "80"
type input "139"
type input "200"
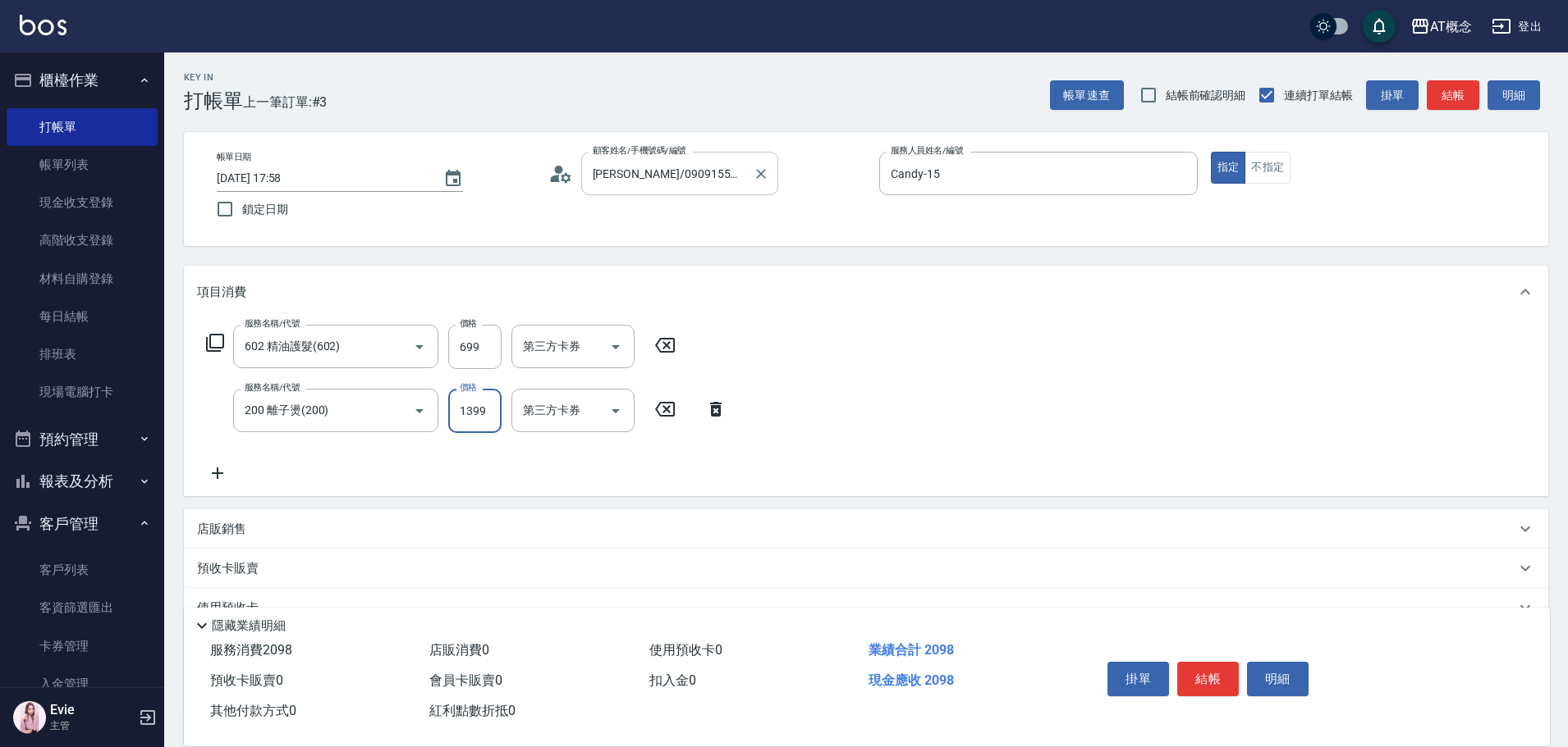
type input "1399"
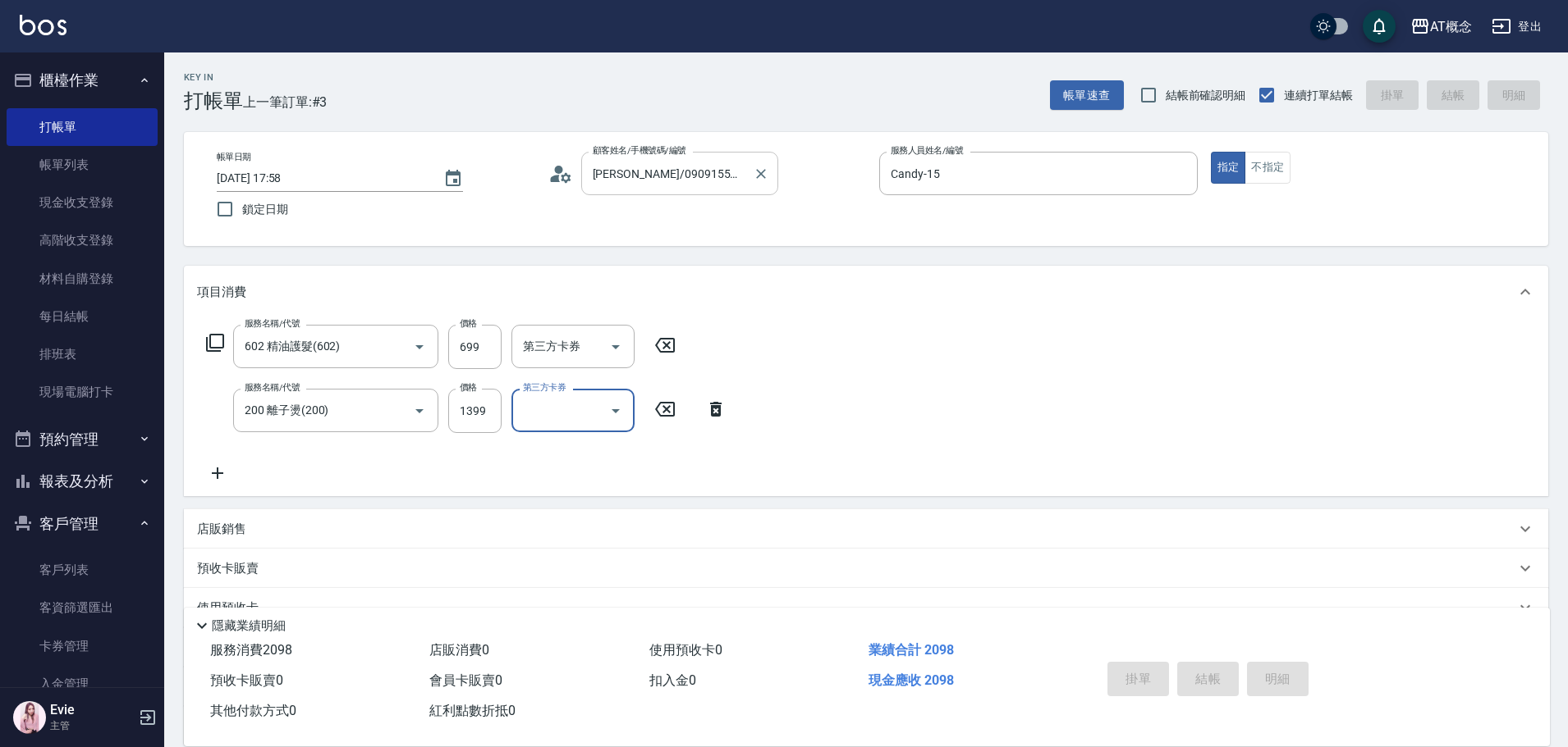
type input "0"
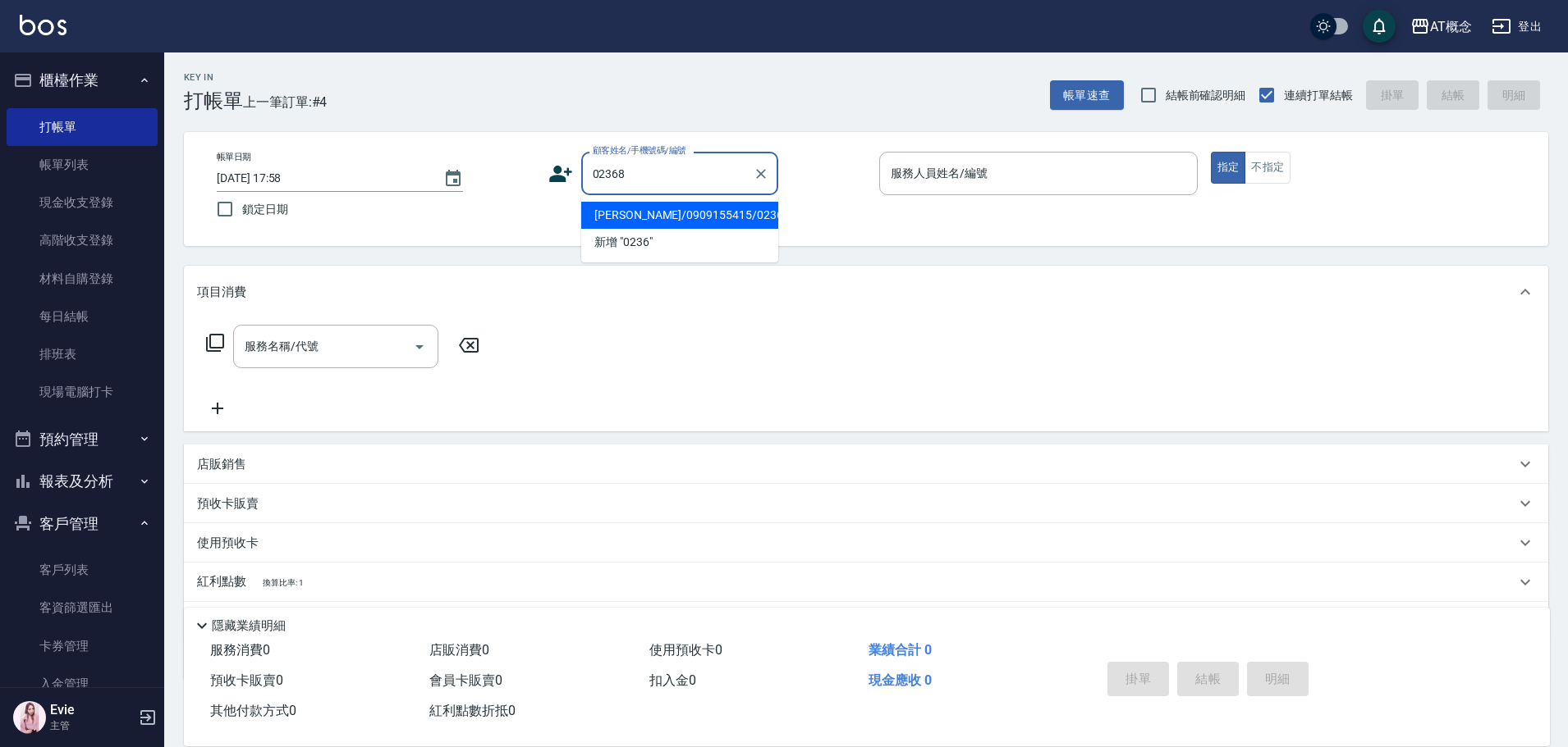
type input "王詩螢/0909155415/02368"
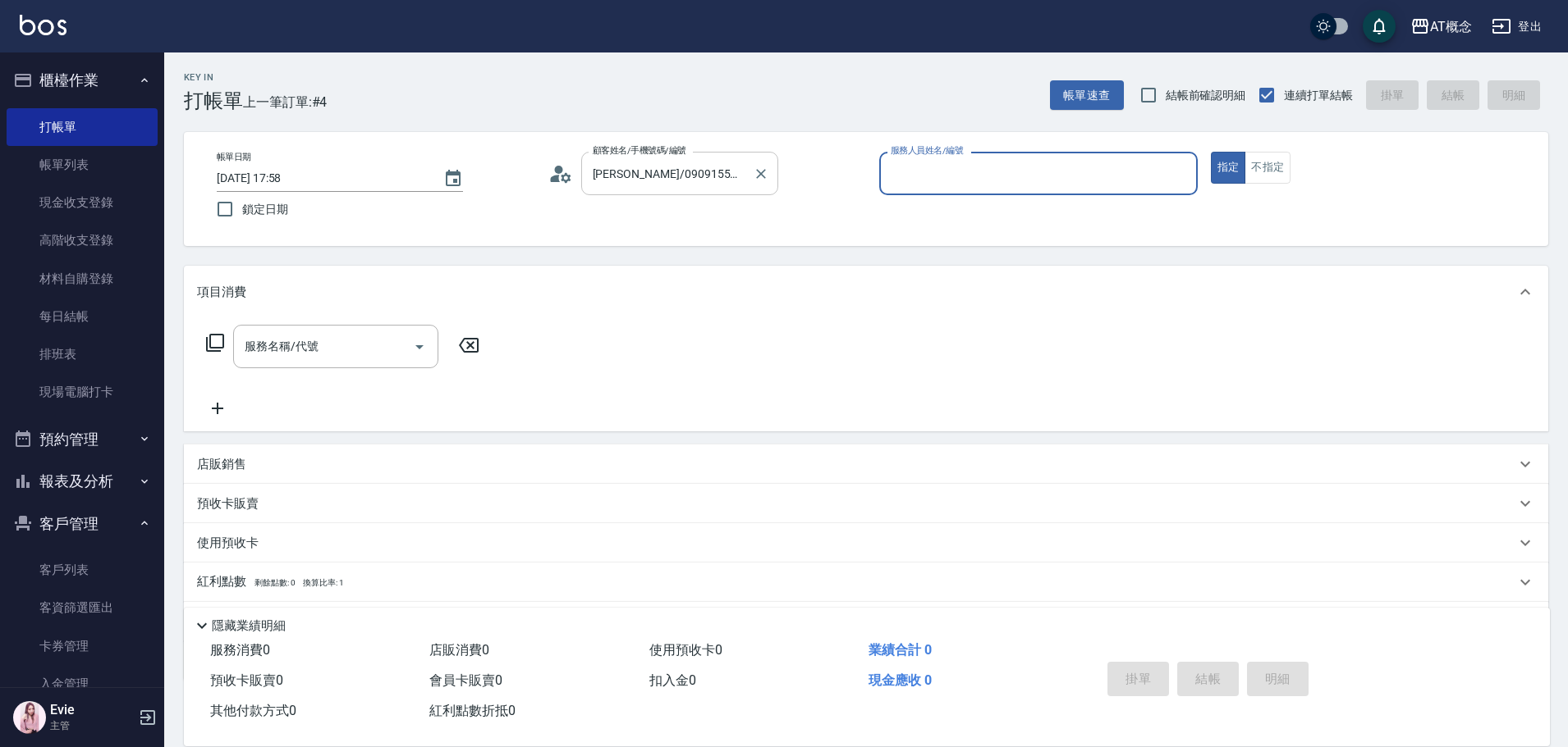
type input "Candy-15"
click at [1211, 151] on button "指定" at bounding box center [1228, 167] width 35 height 32
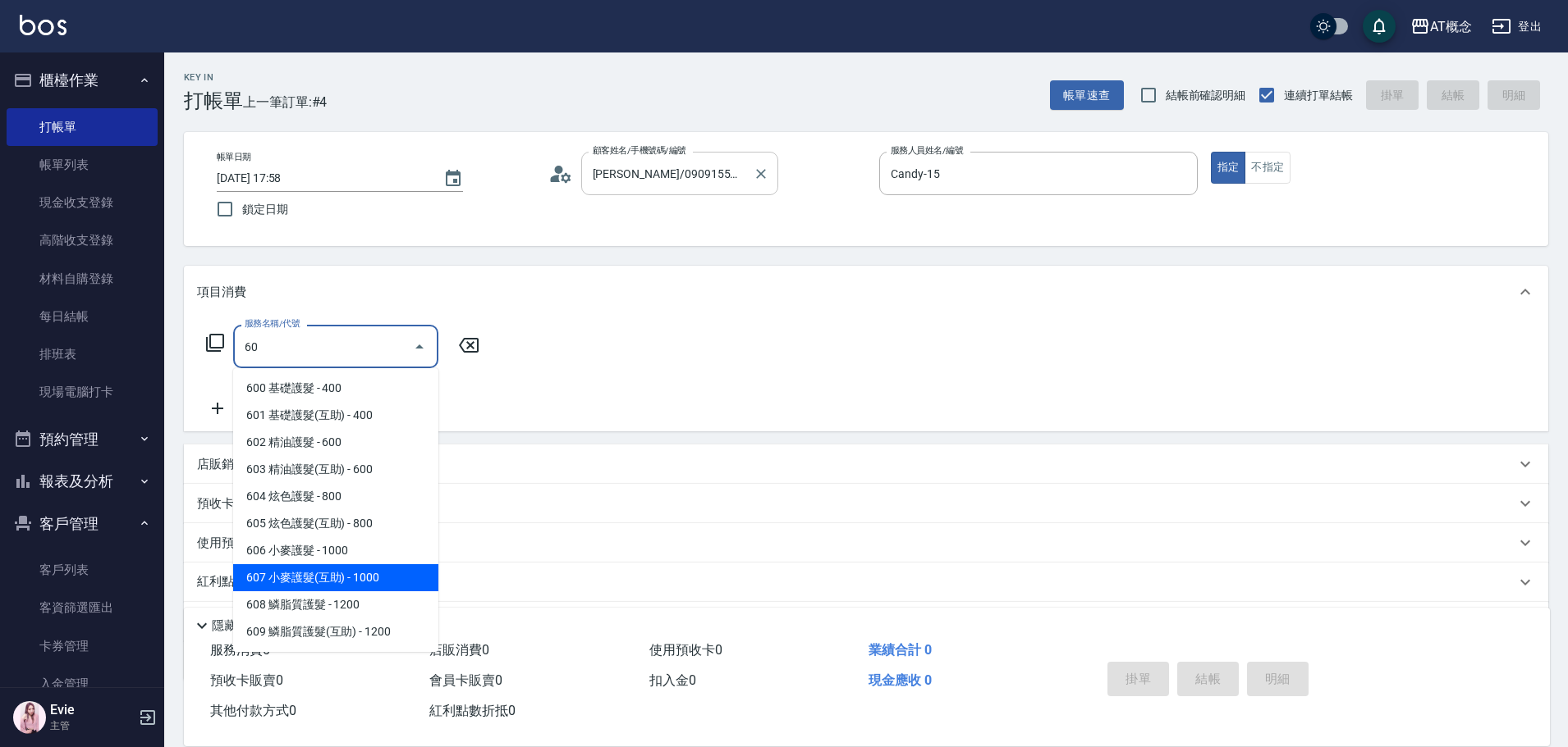
type input "607 小麥護髮(互助)(607)"
type input "100"
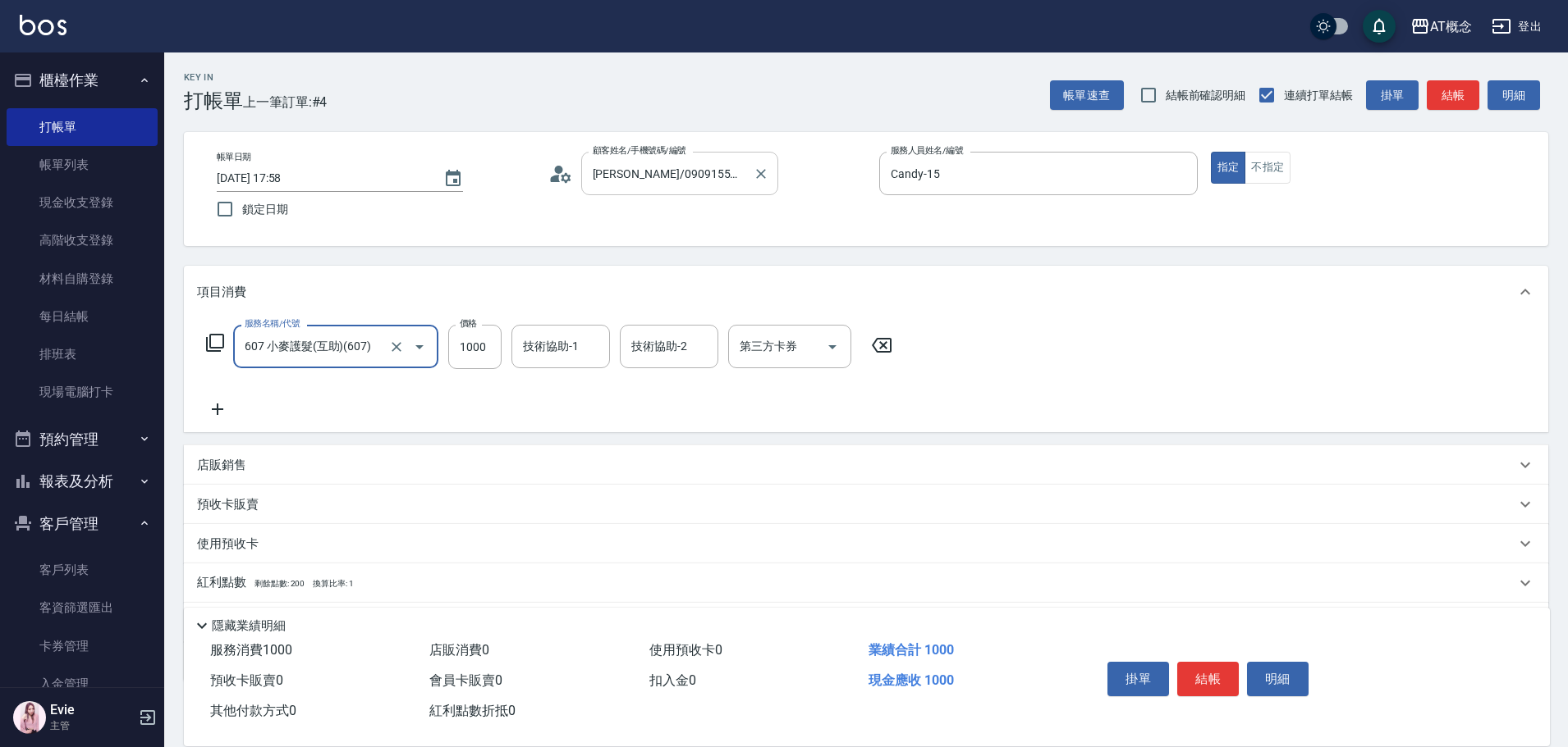
type input "607 小麥護髮(互助)(607)"
type input "0"
type input "10"
type input "1080"
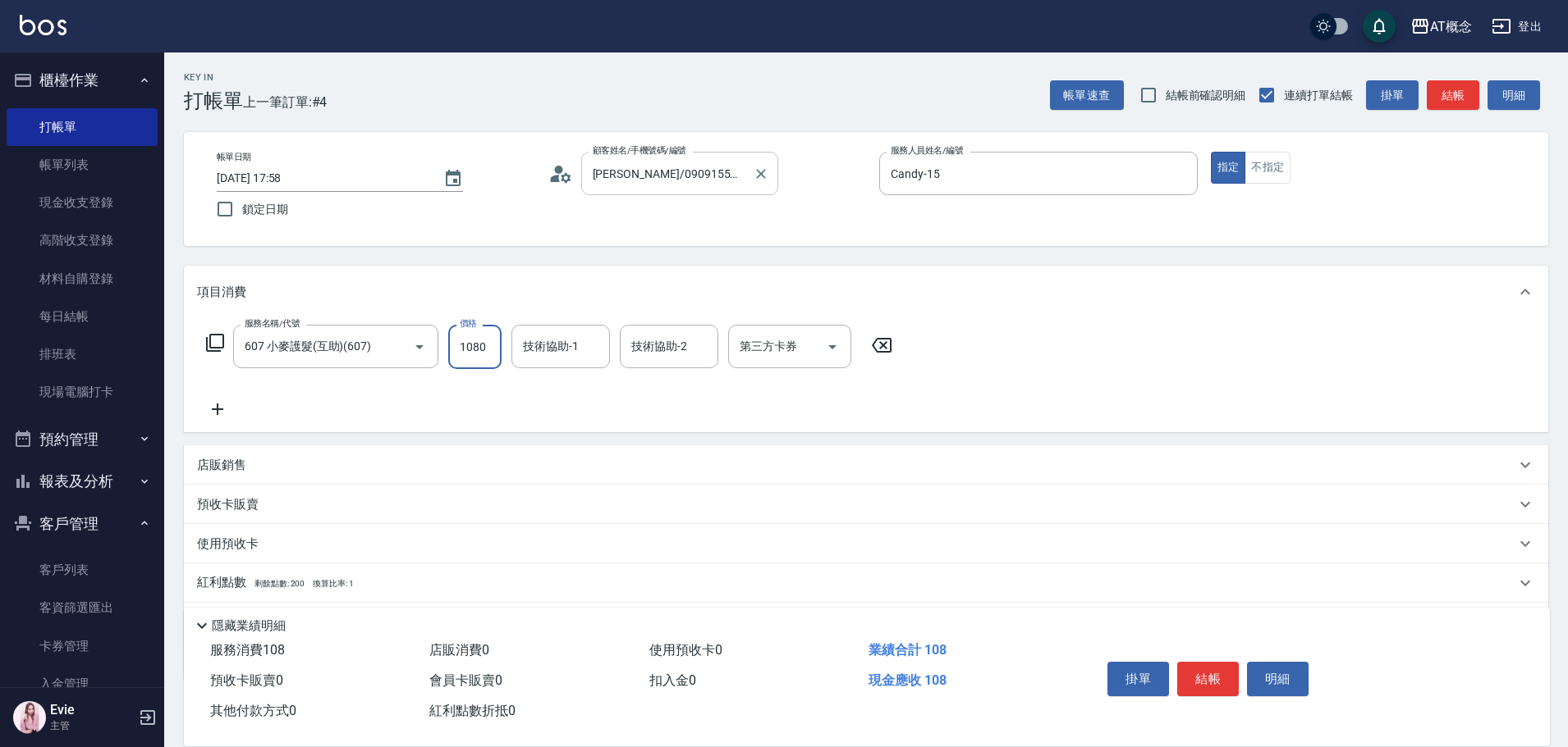
type input "100"
type input "1080"
click at [573, 340] on input "技術協助-1" at bounding box center [560, 346] width 84 height 29
type input "Dan-18"
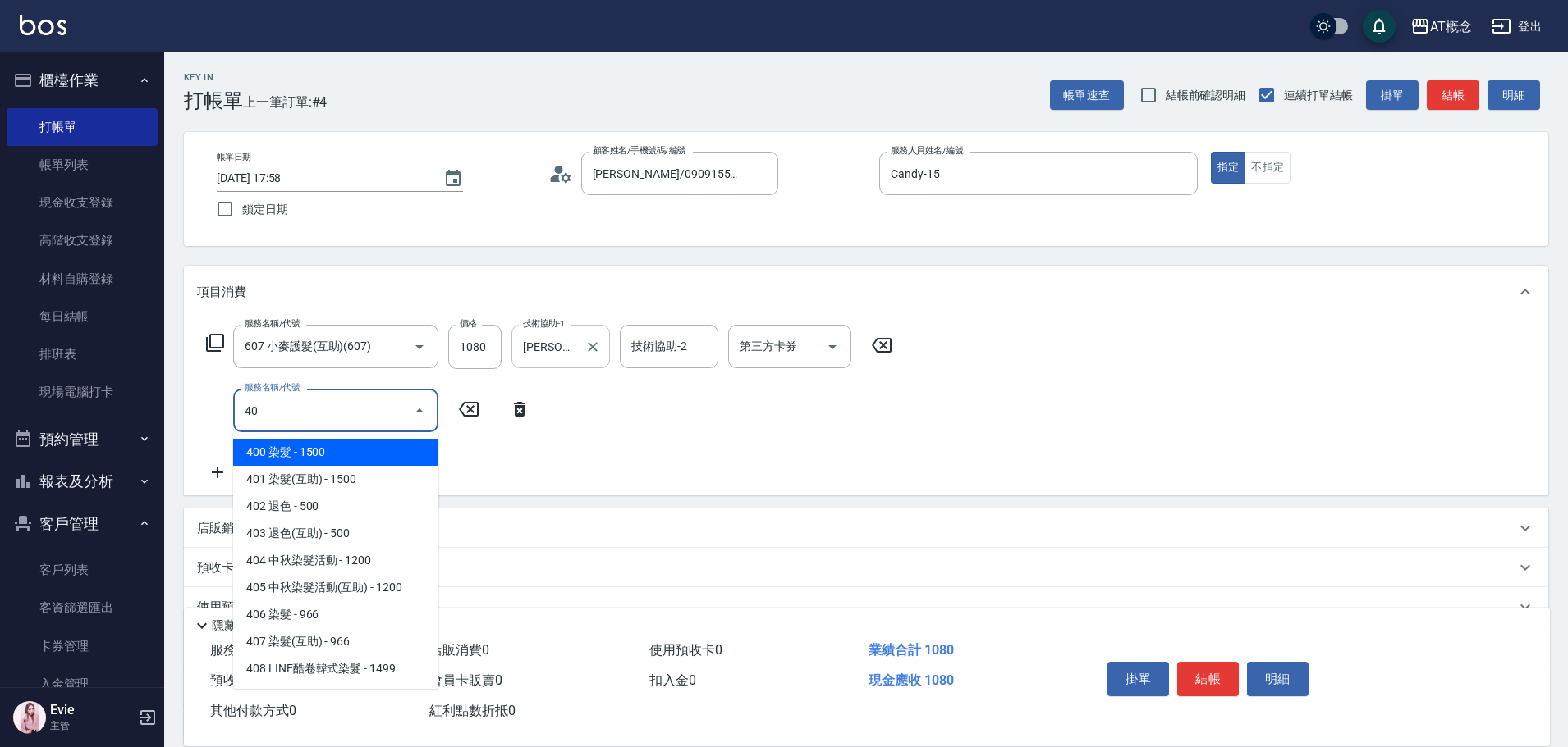
type input "401"
type input "250"
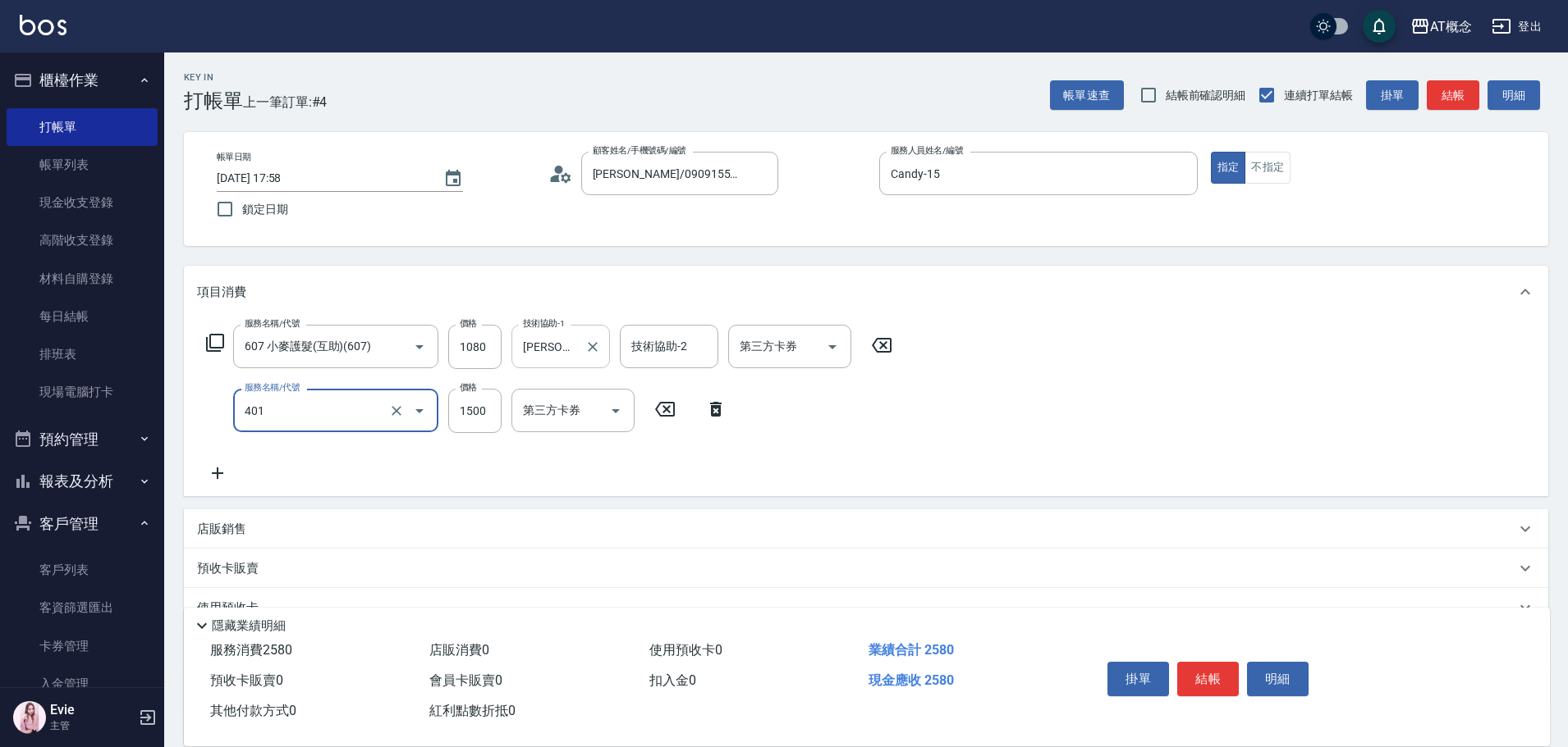
type input "401 染髮(互助)(401)"
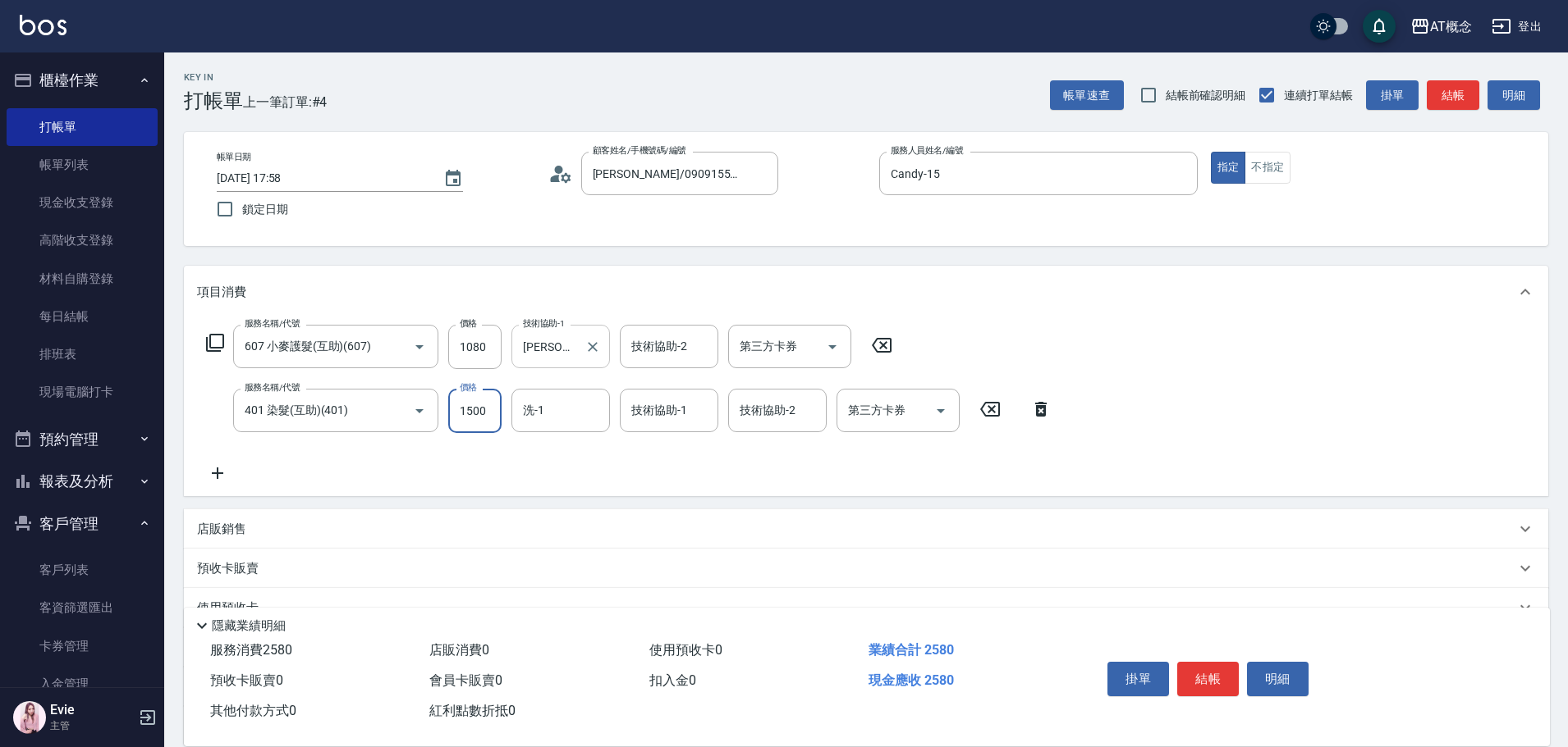
type input "100"
type input "12"
type input "120"
type input "1280"
type input "230"
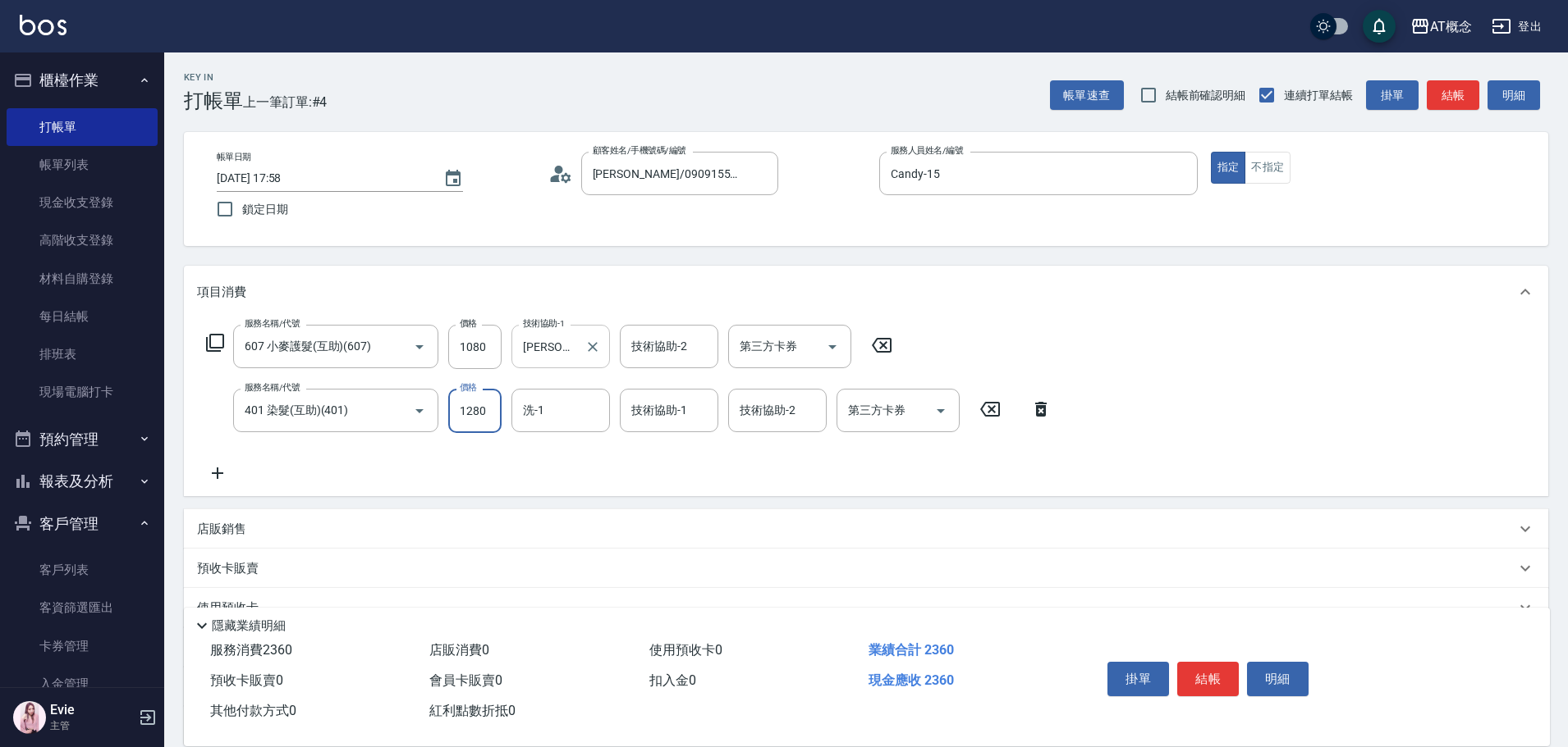
type input "1280"
type input "Dan-18"
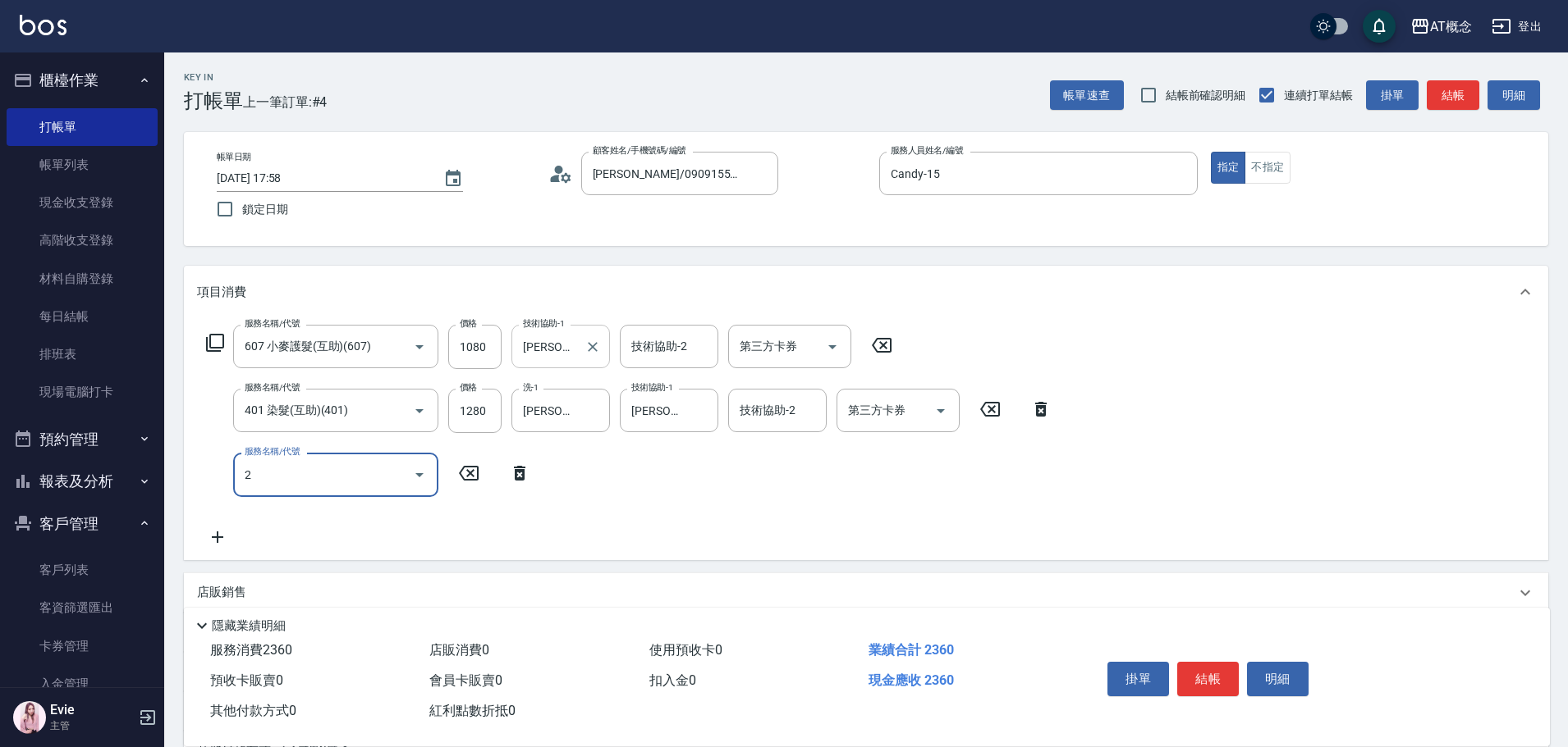
type input "20"
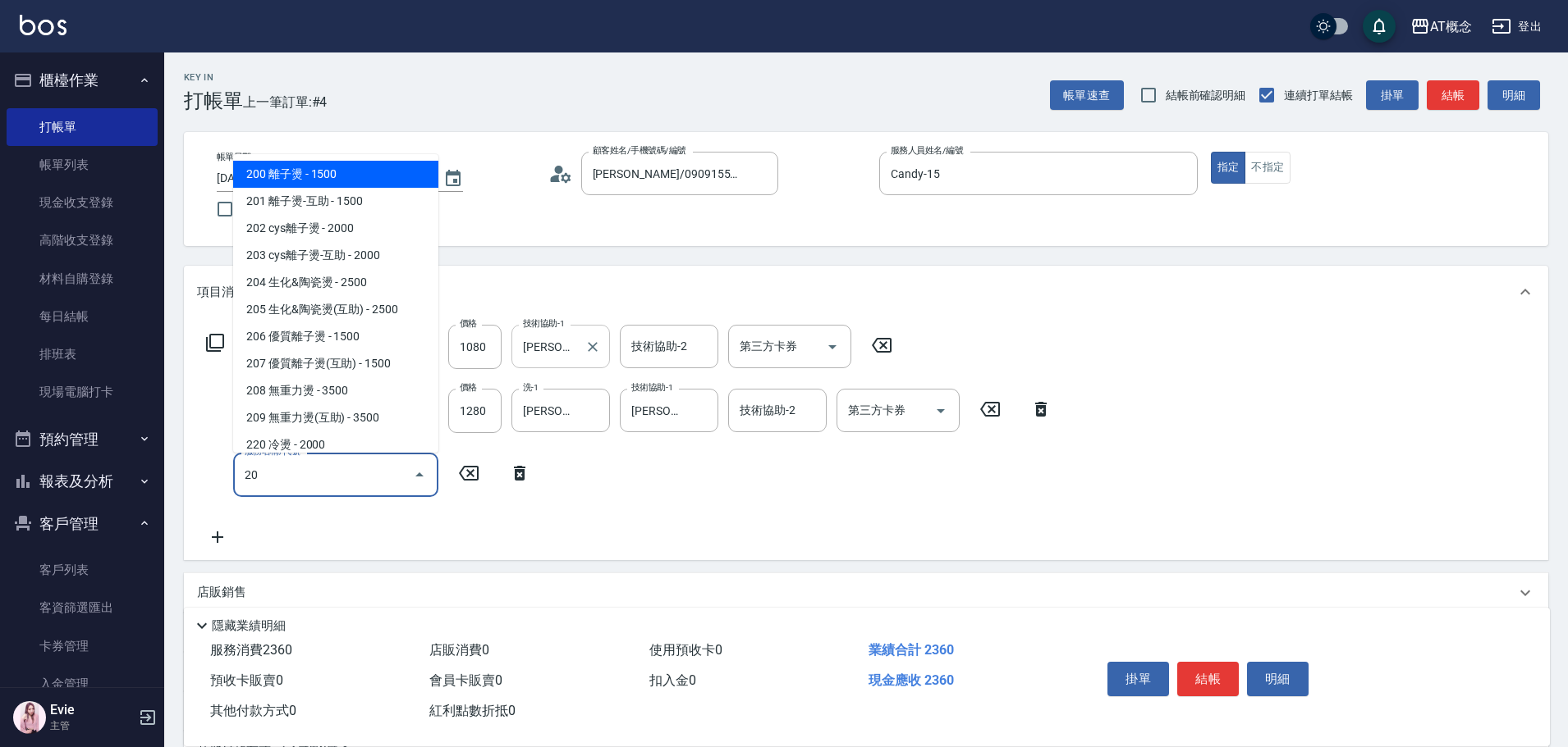
type input "380"
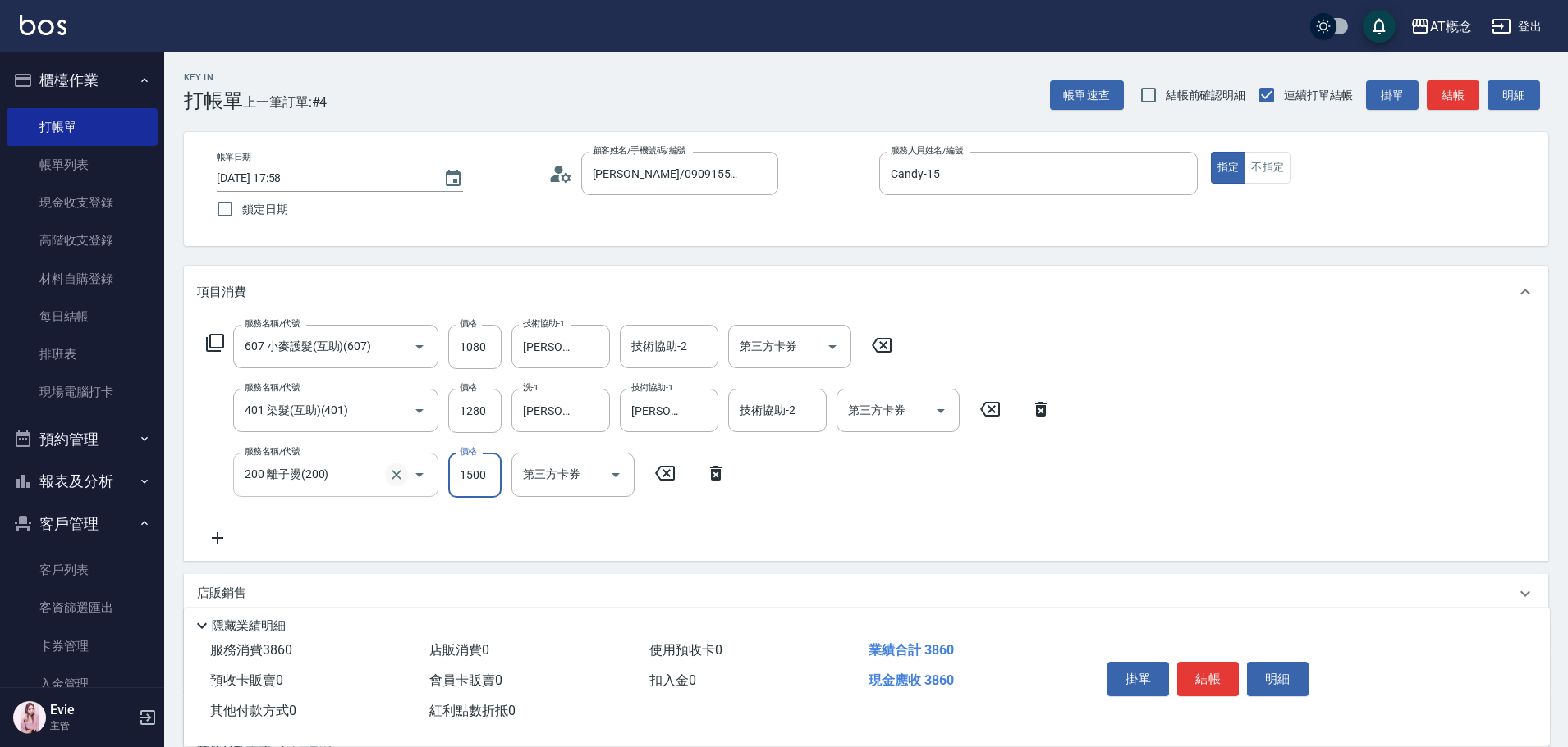
click at [393, 470] on icon "Clear" at bounding box center [397, 475] width 17 height 17
type input "200 離子燙(200)"
click at [394, 474] on icon "Clear" at bounding box center [396, 475] width 10 height 10
type input "230"
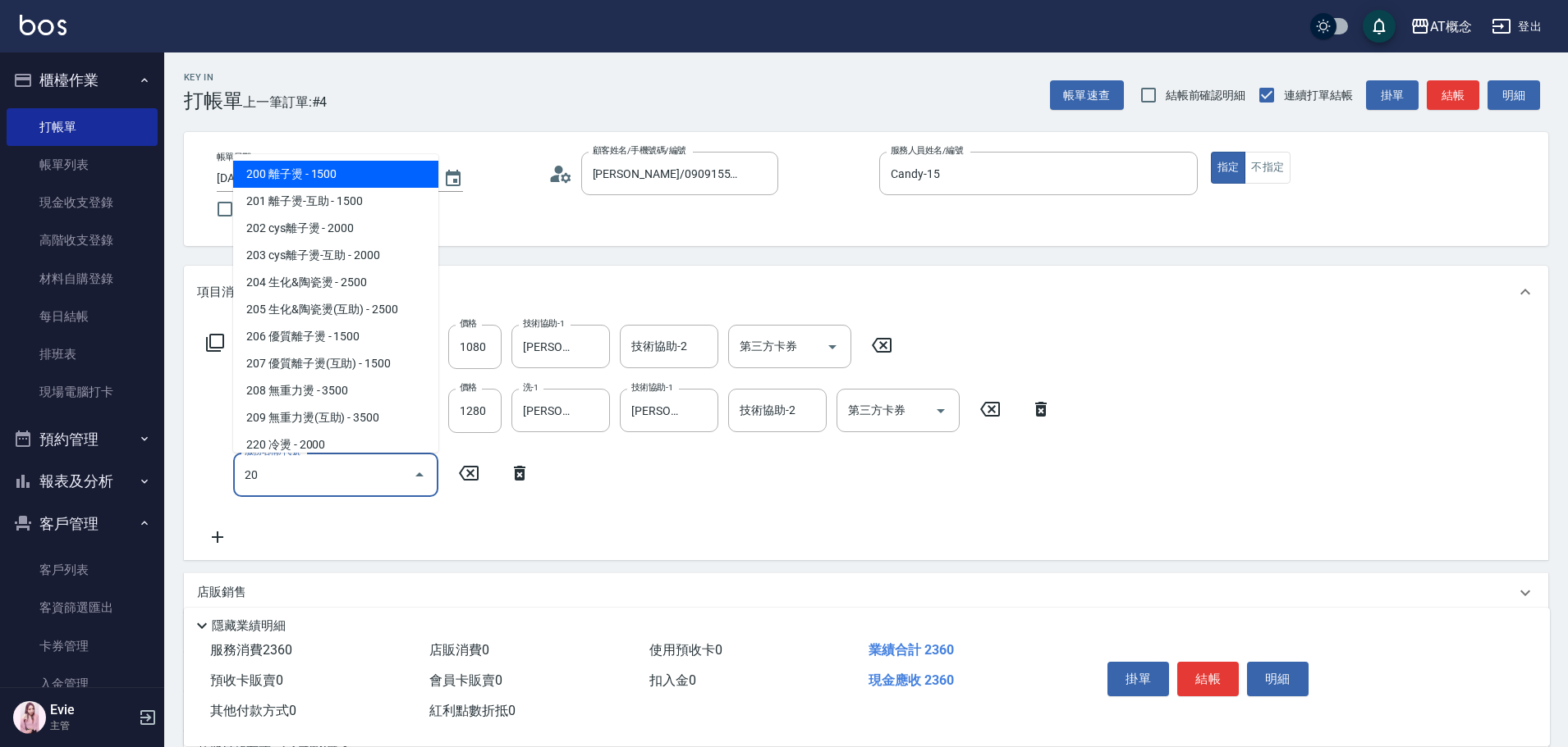
type input "201"
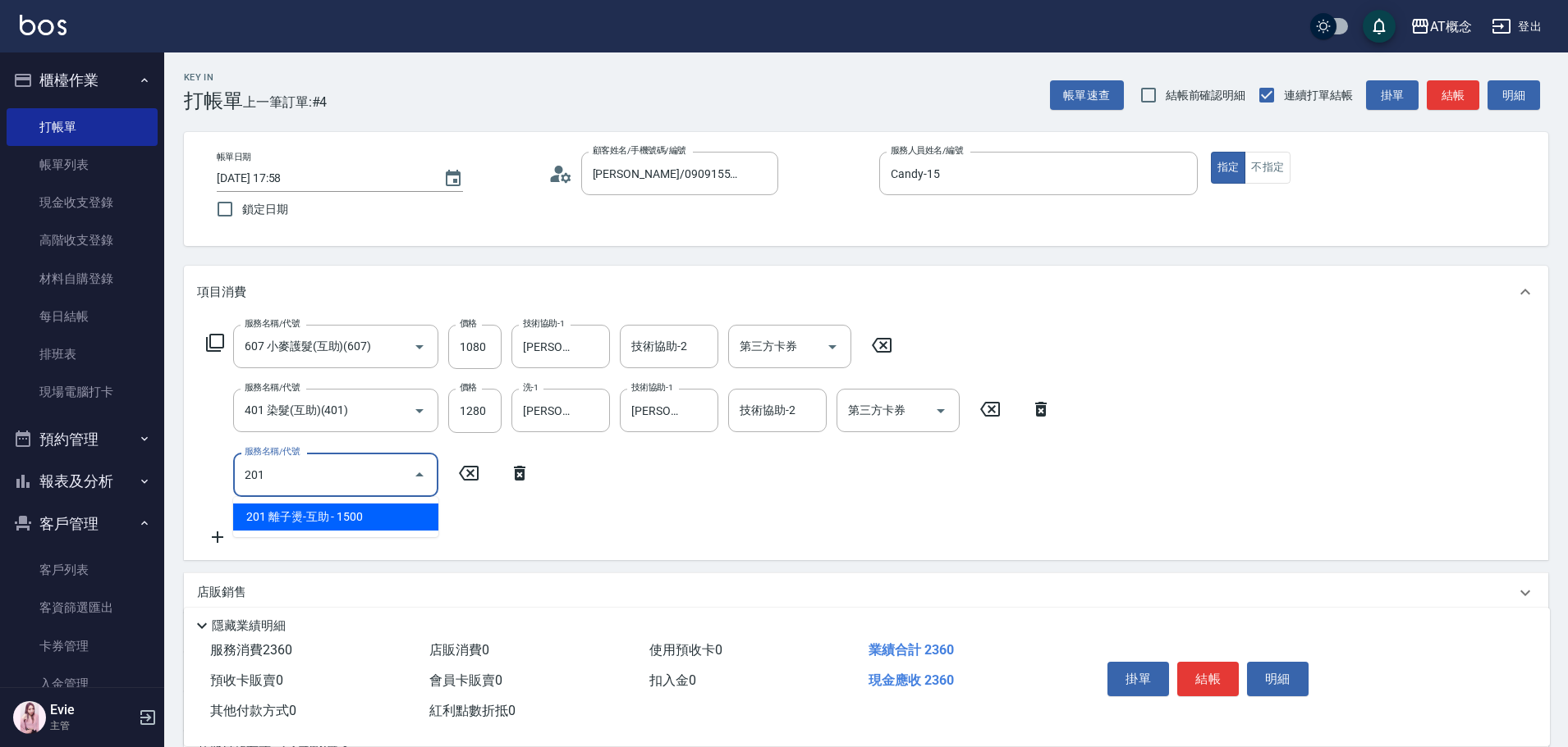
type input "380"
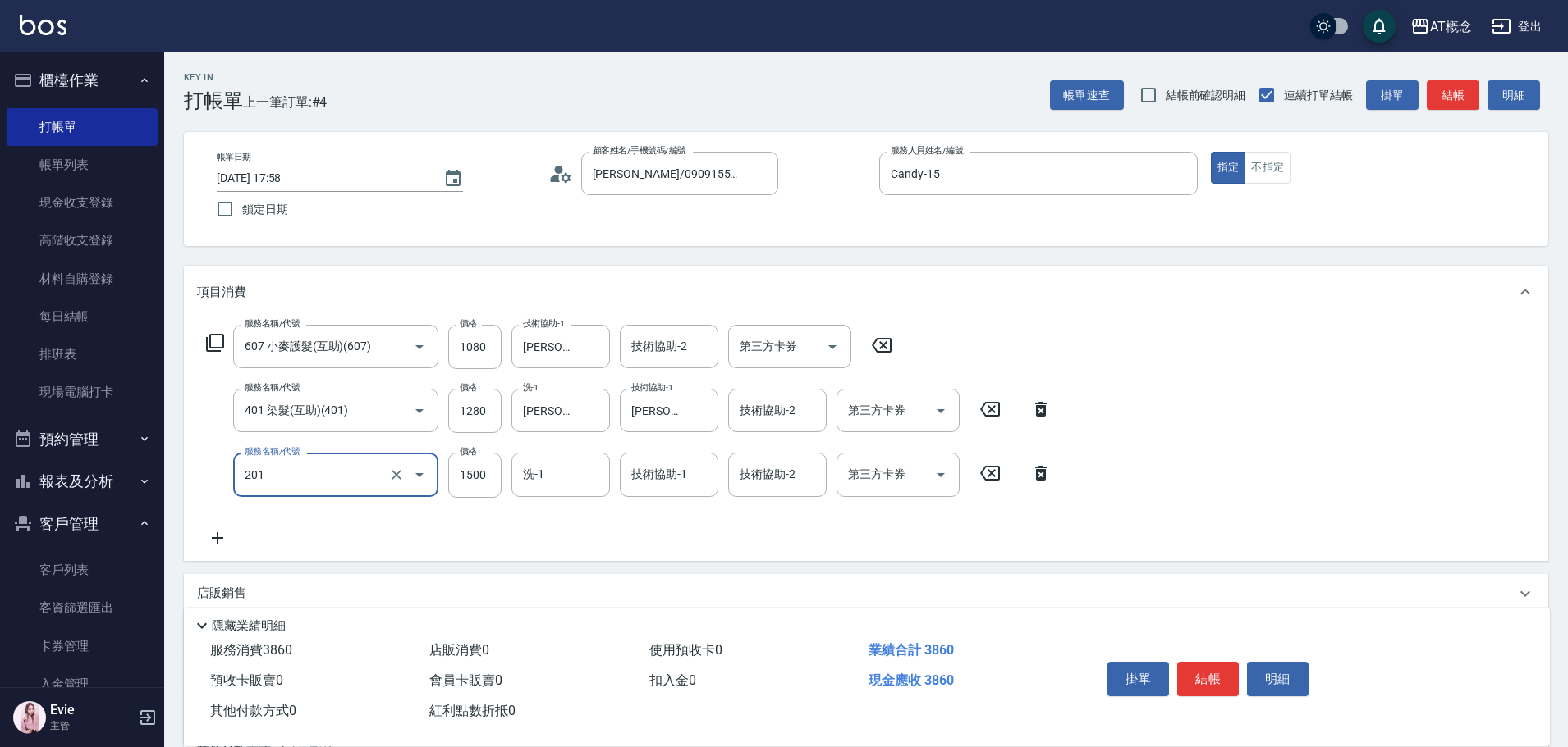
type input "201 離子燙-互助(201)"
type input "230"
type input "10"
type input "240"
type input "1000"
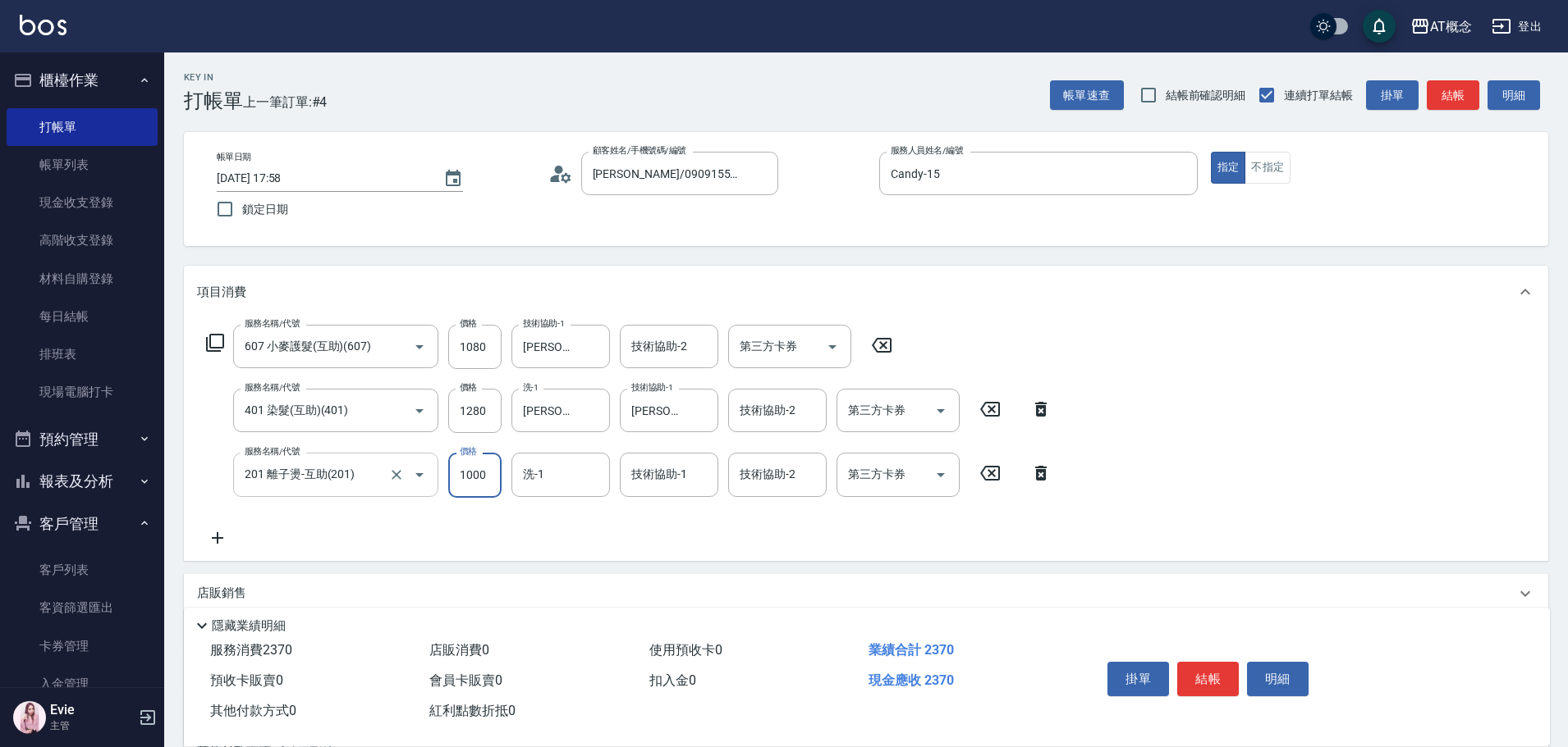
type input "330"
type input "1000"
type input "Dan-18"
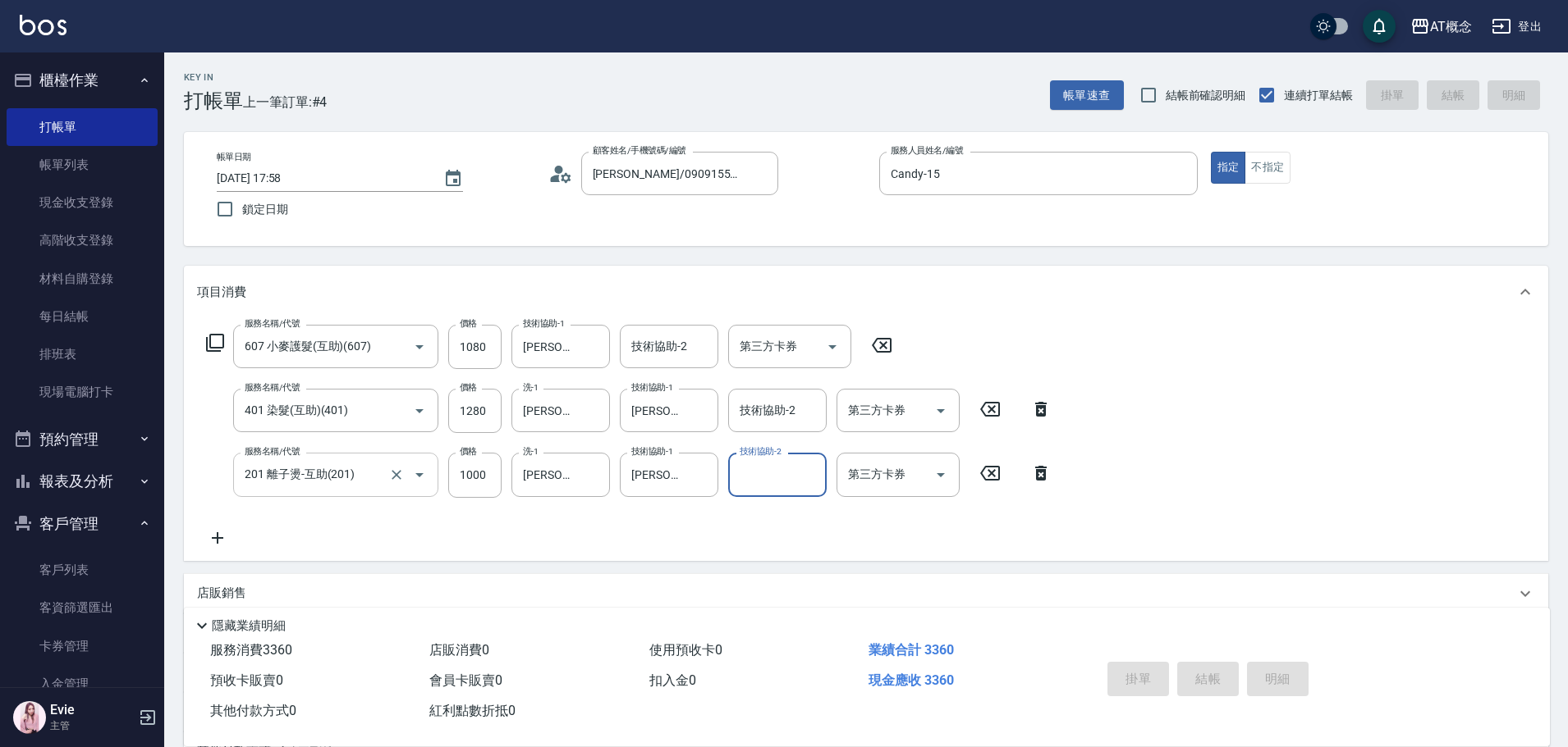
type input "2025/09/24 17:59"
type input "0"
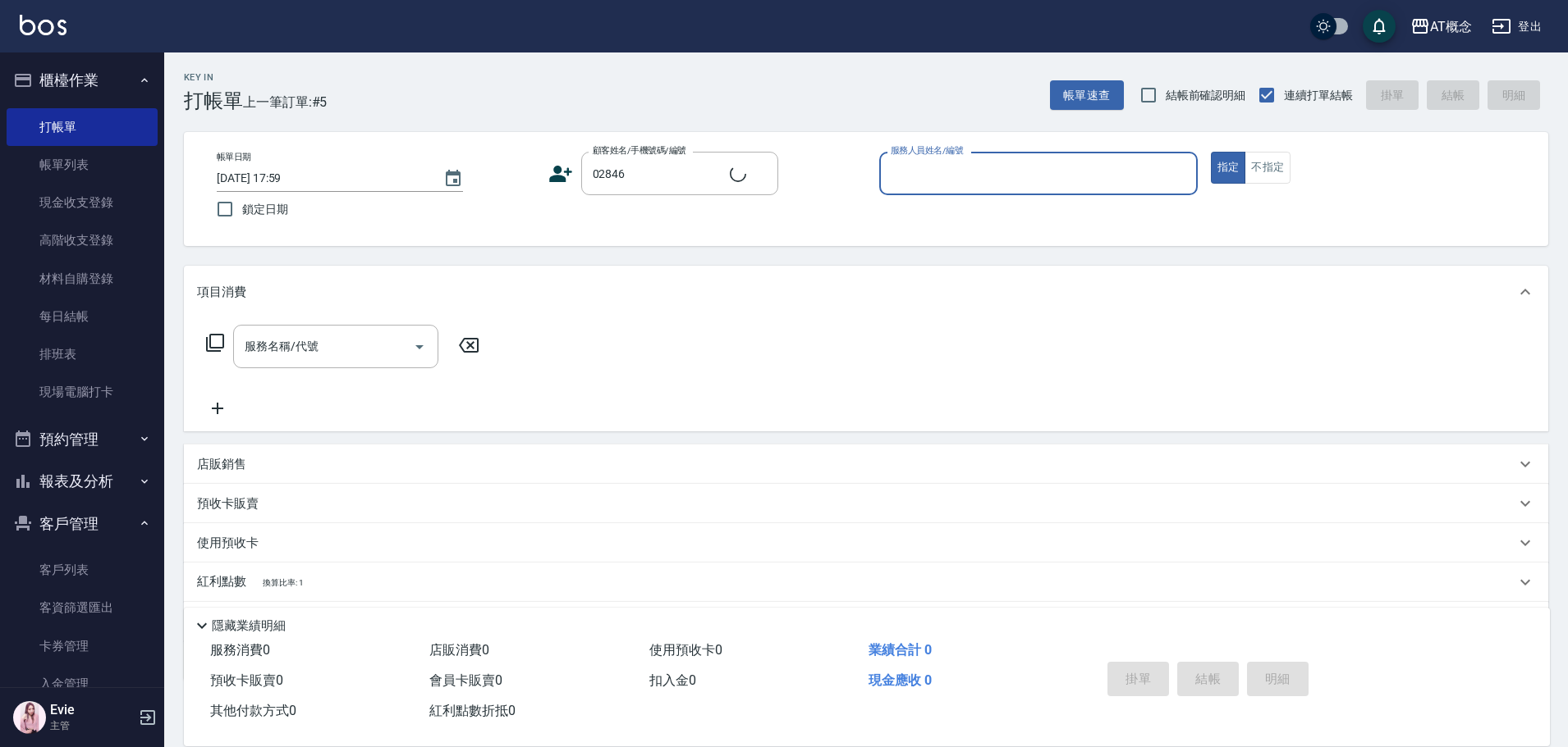
type input "卓琇芸/0915099766/02846"
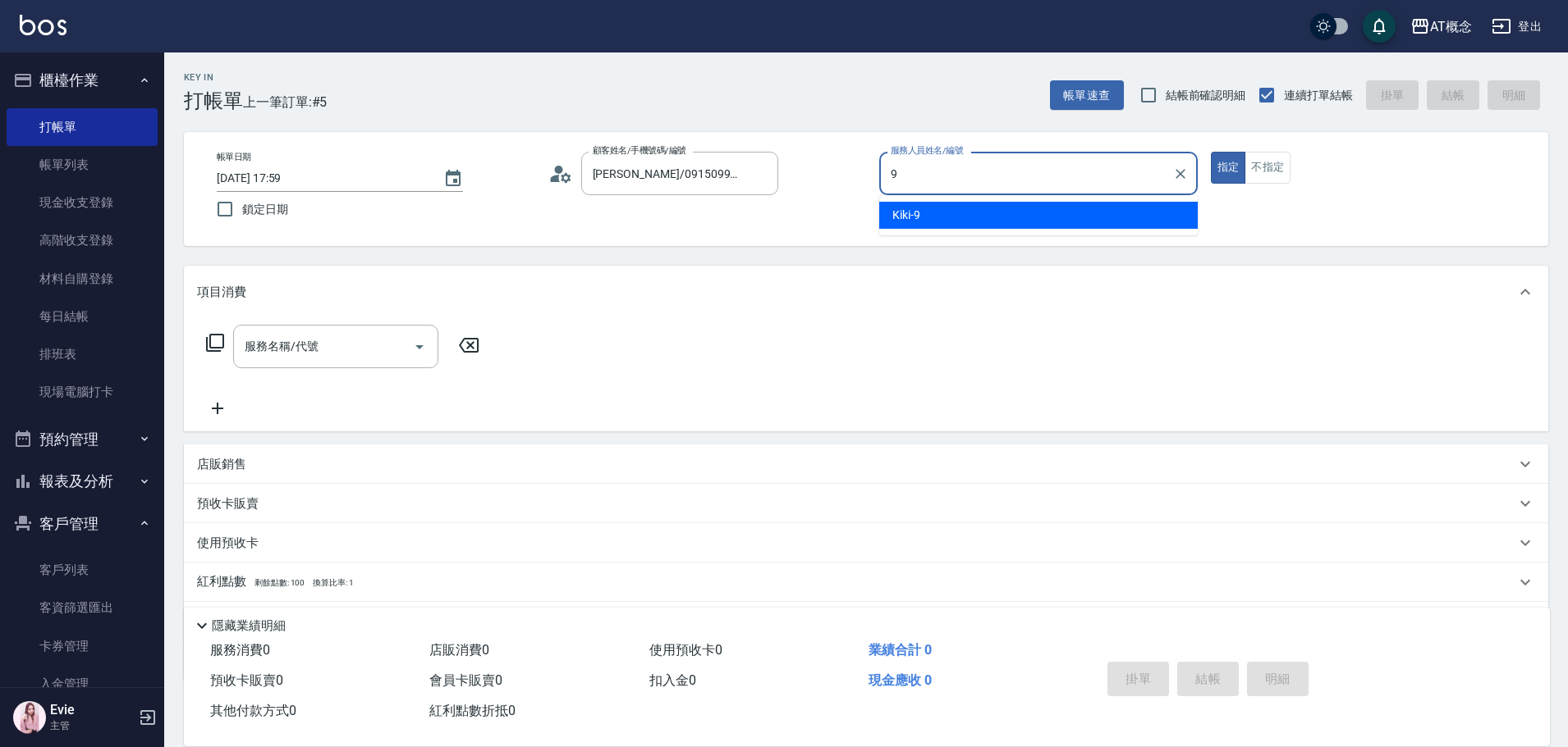
type input "Kiki-9"
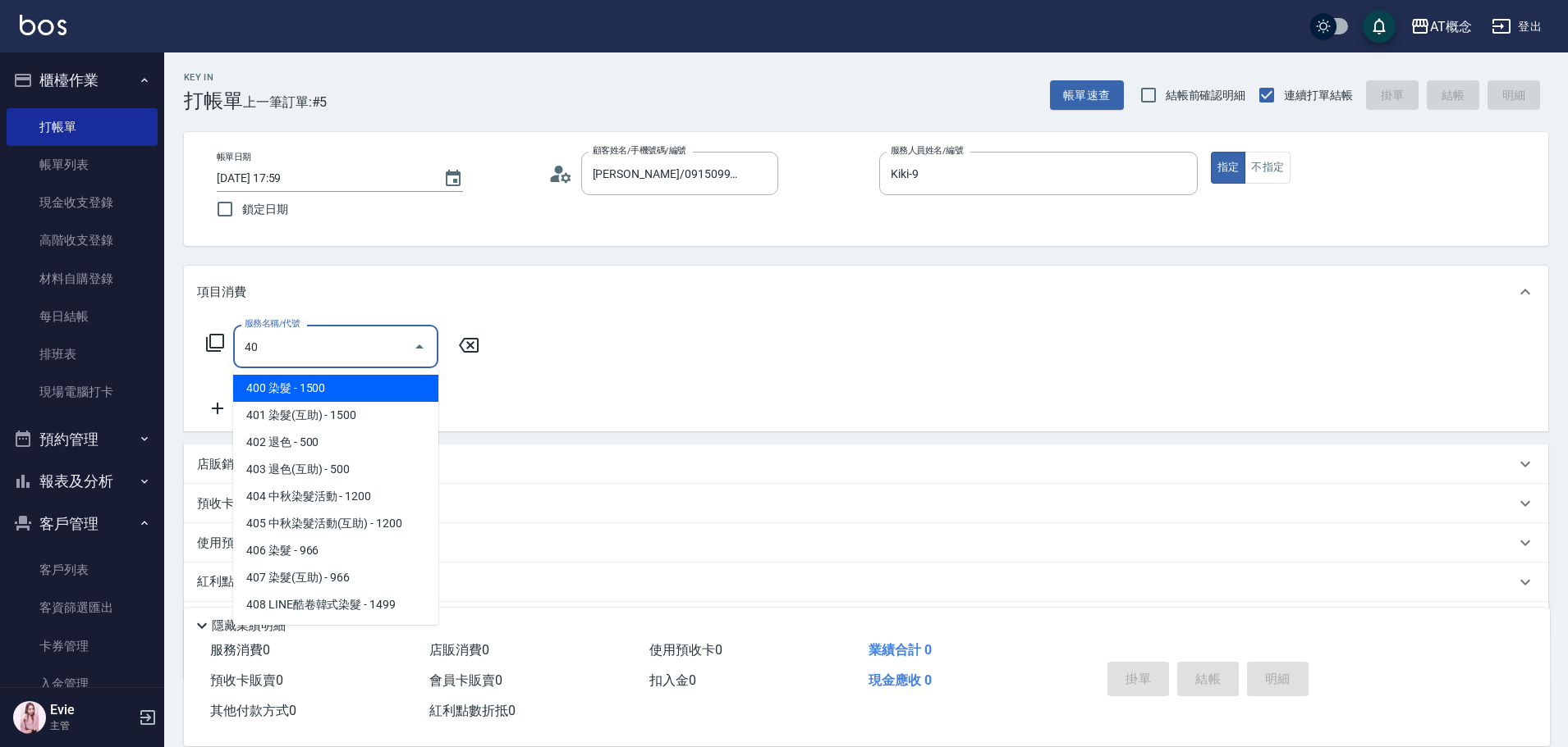
type input "400"
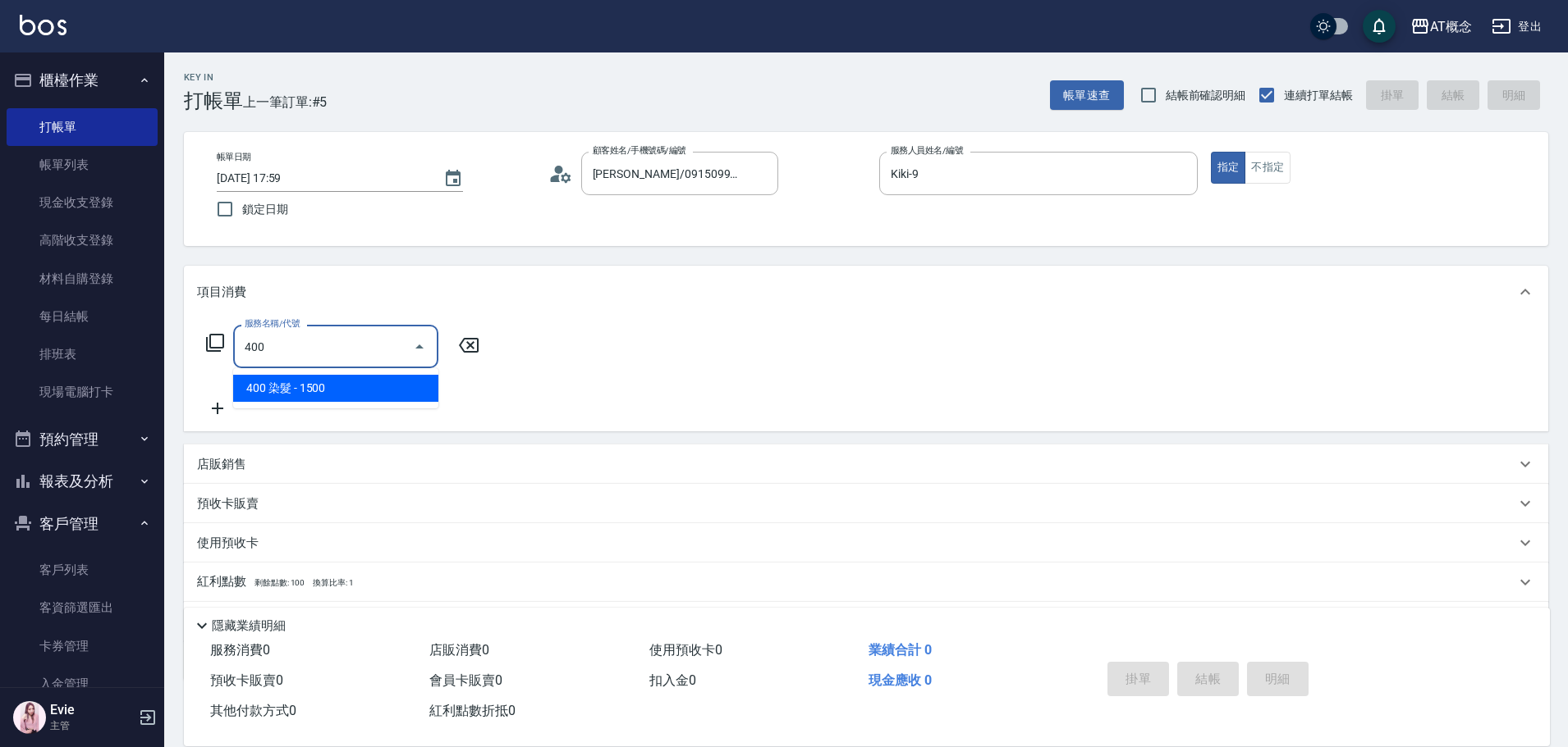
type input "150"
type input "400 染髮(400)"
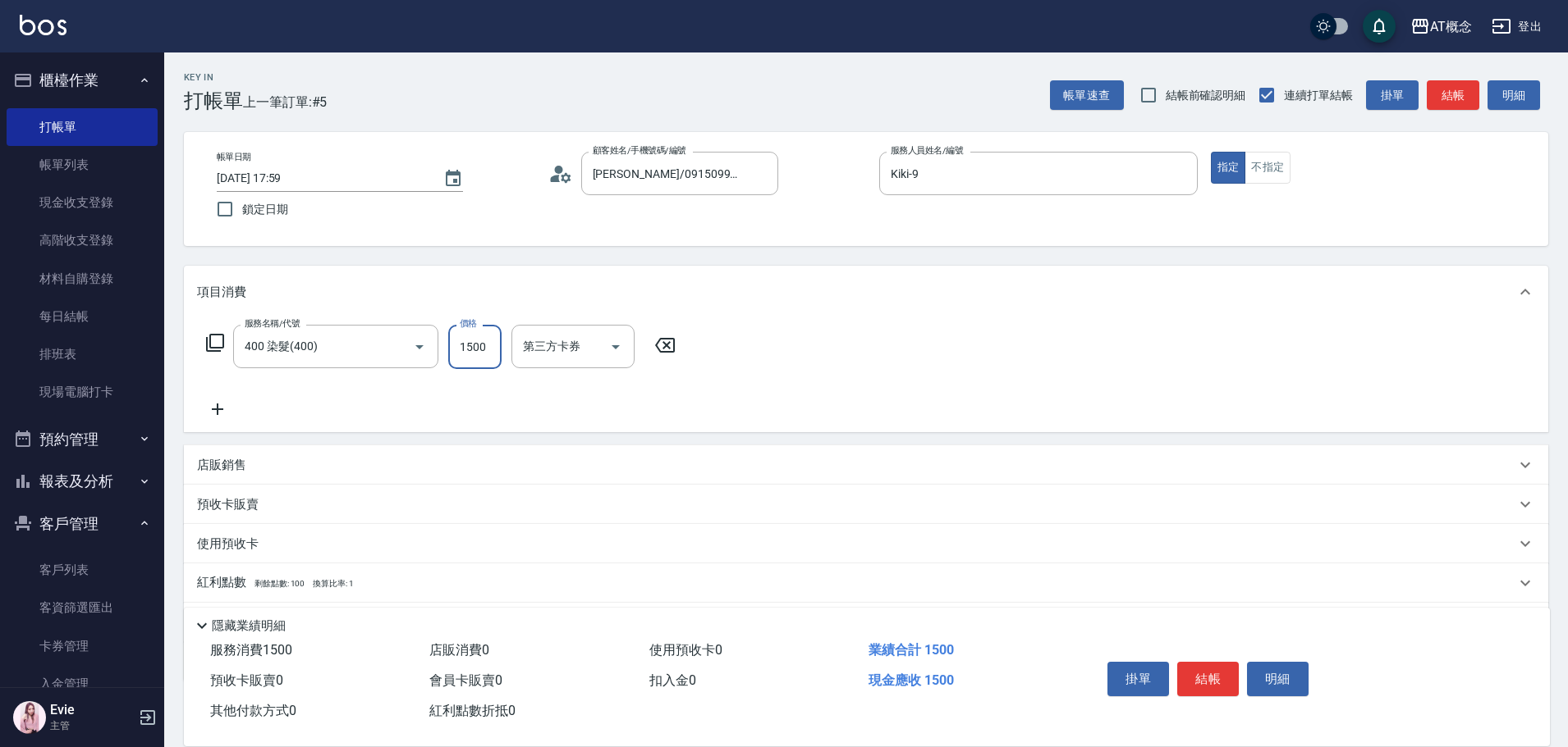
type input "0"
type input "20"
type input "200"
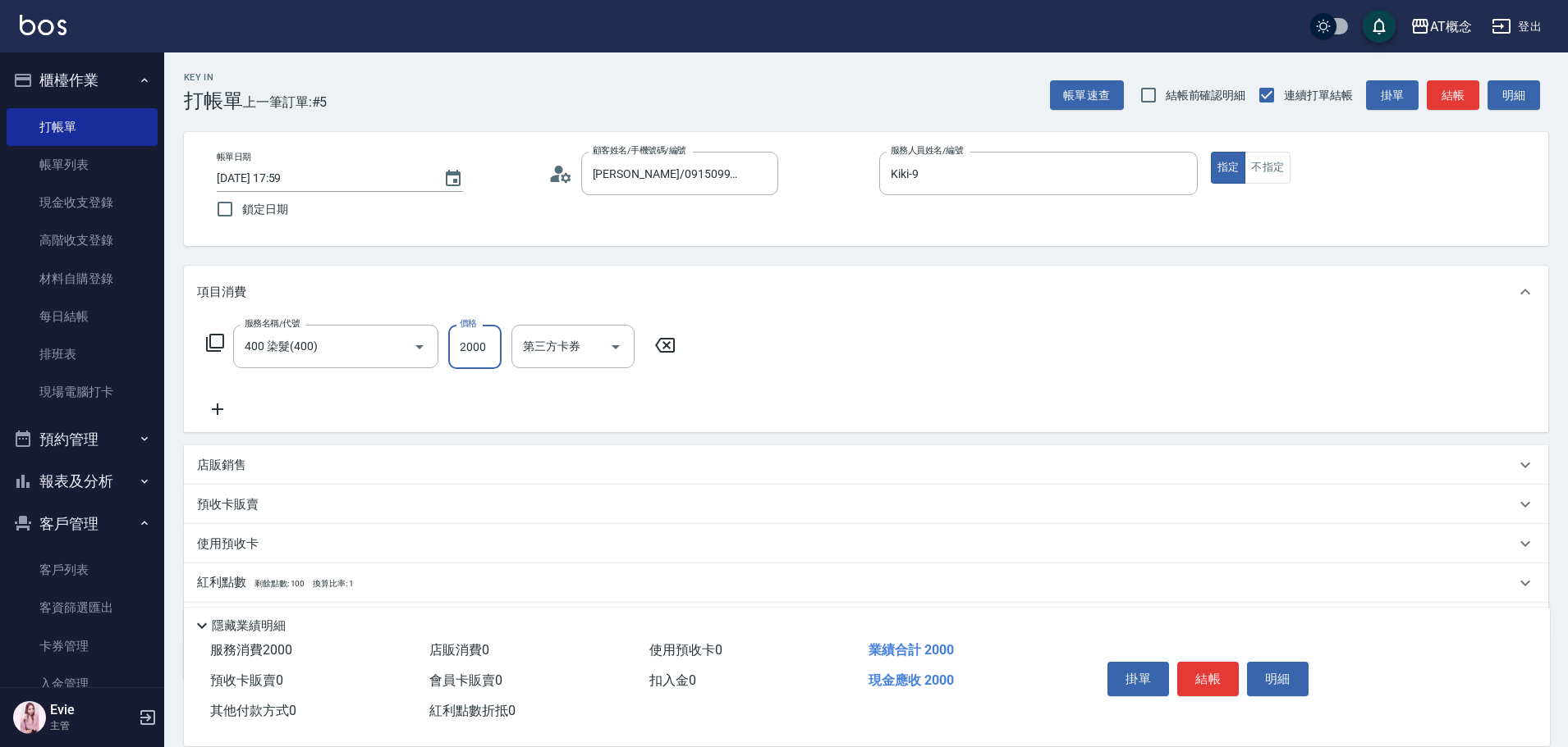
type input "2000"
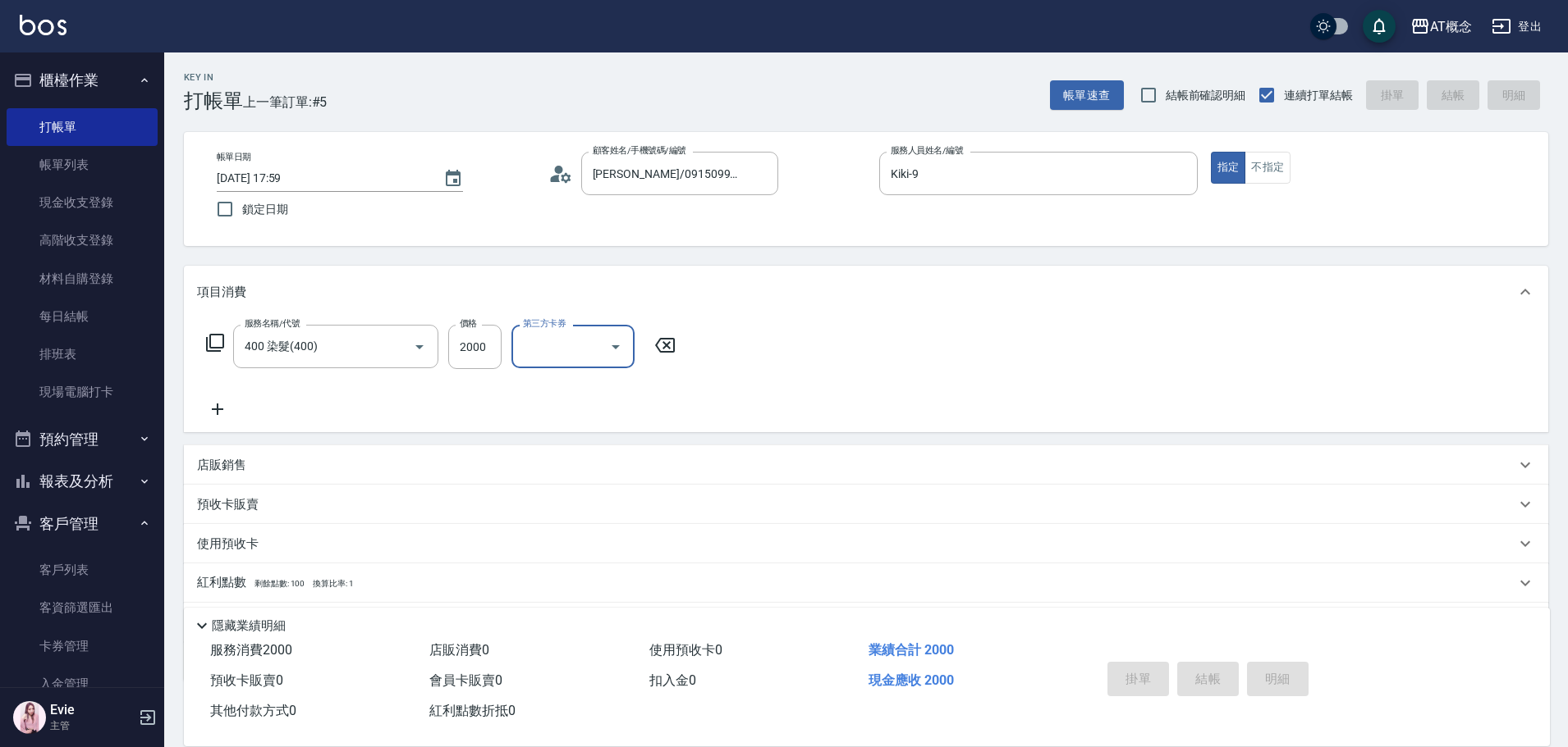
type input "0"
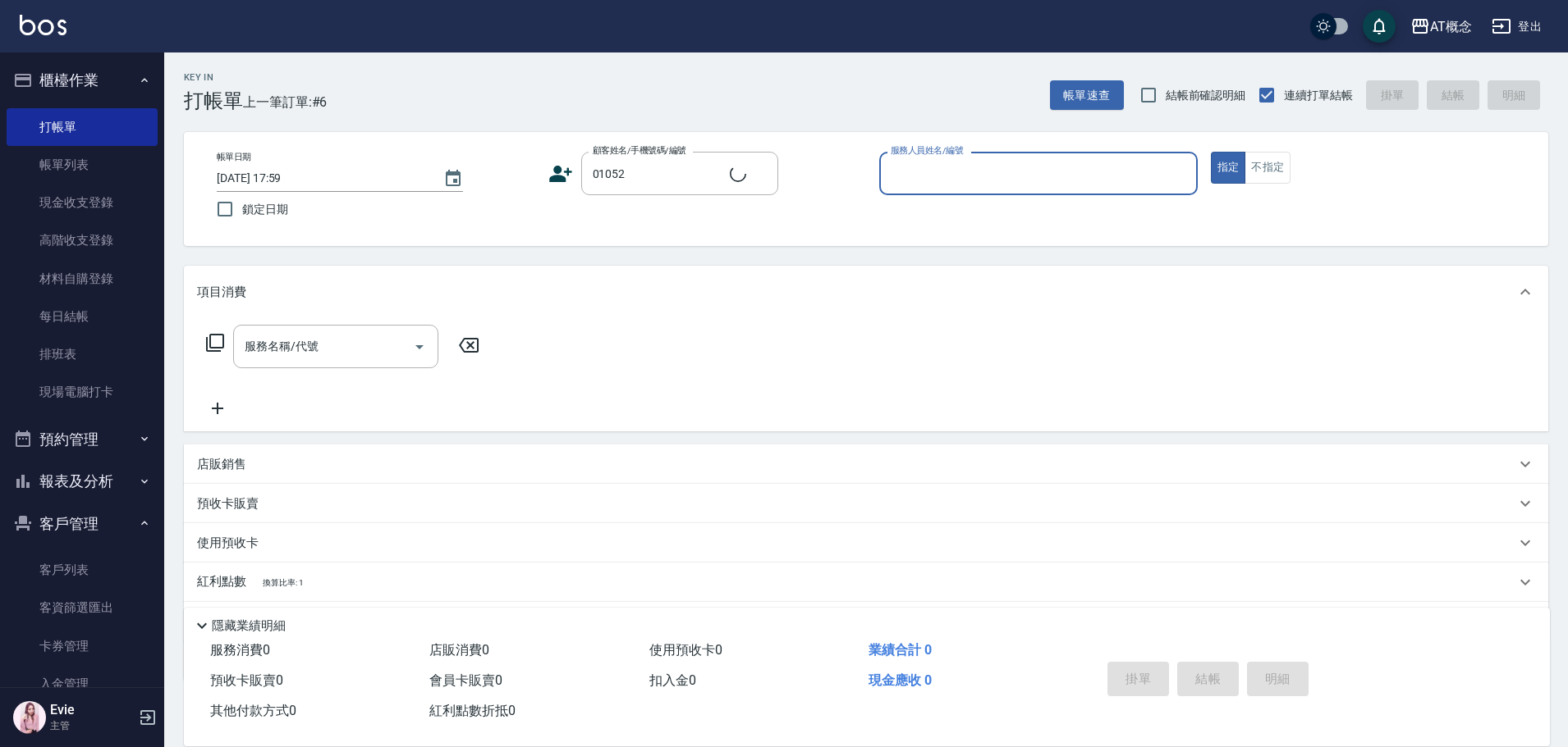
type input "潘映靜/0930987352/01052"
type input "邦妮-2"
click at [1211, 151] on button "指定" at bounding box center [1228, 167] width 35 height 32
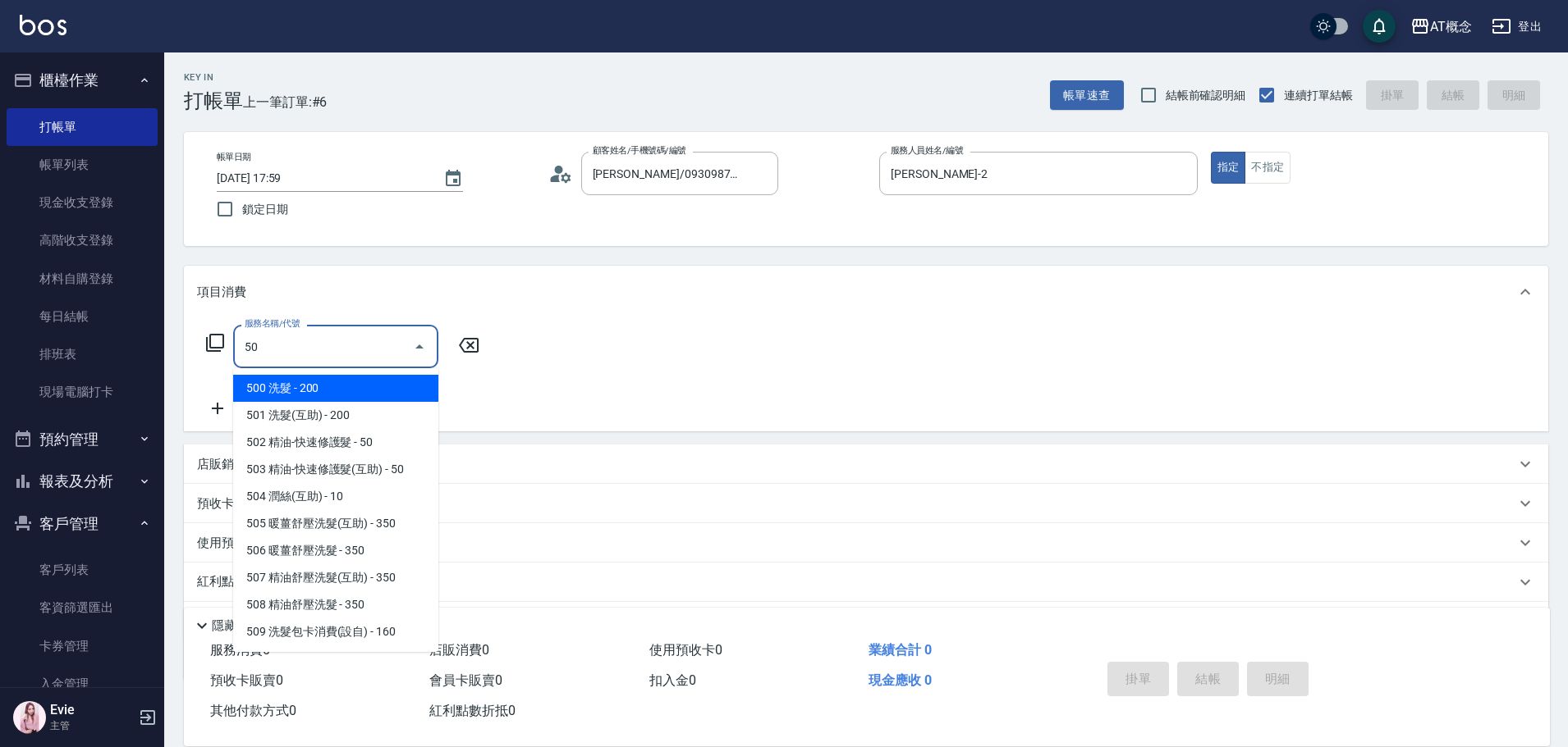
type input "500"
type input "20"
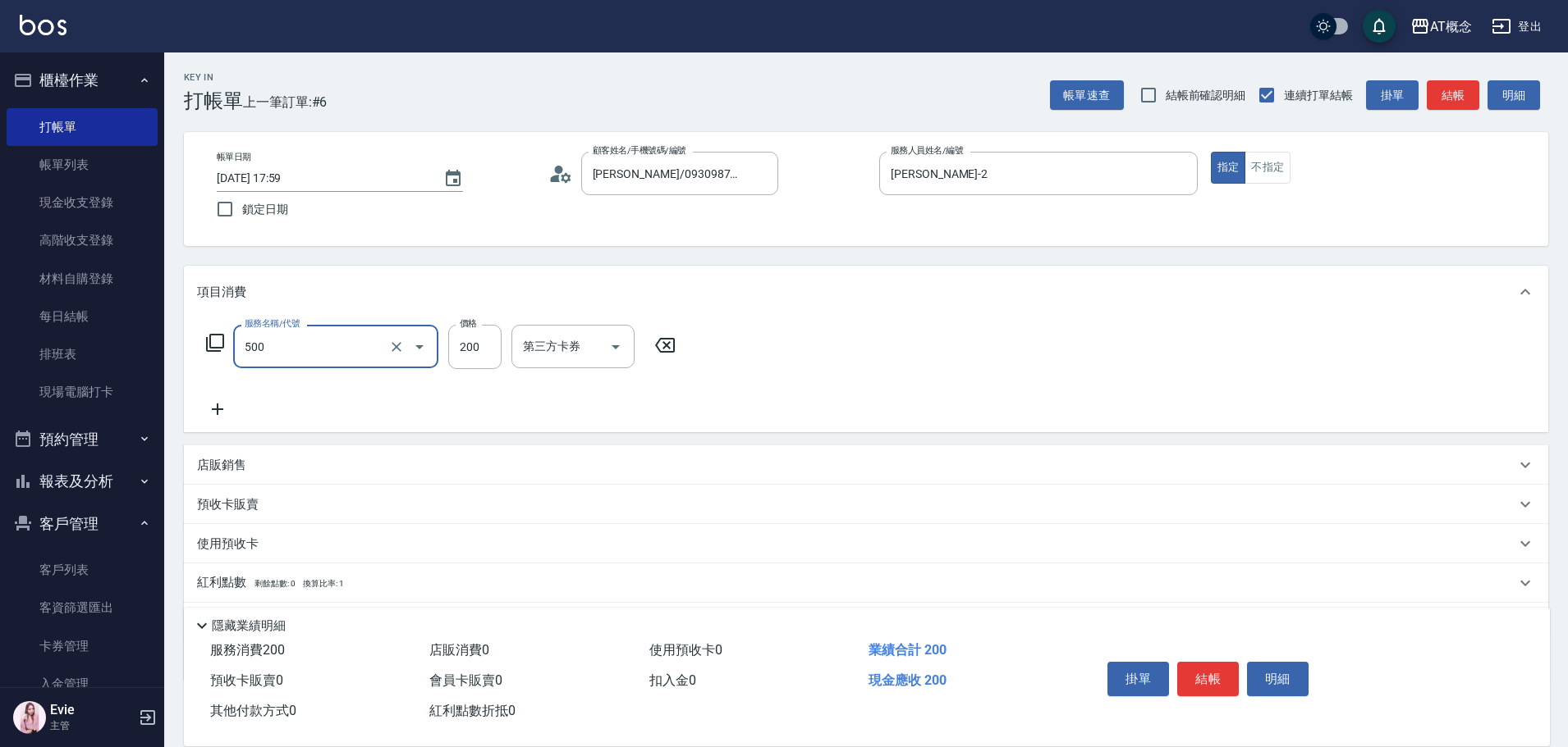
type input "500 洗髮(500)"
type input "0"
type input "250"
type input "20"
type input "250"
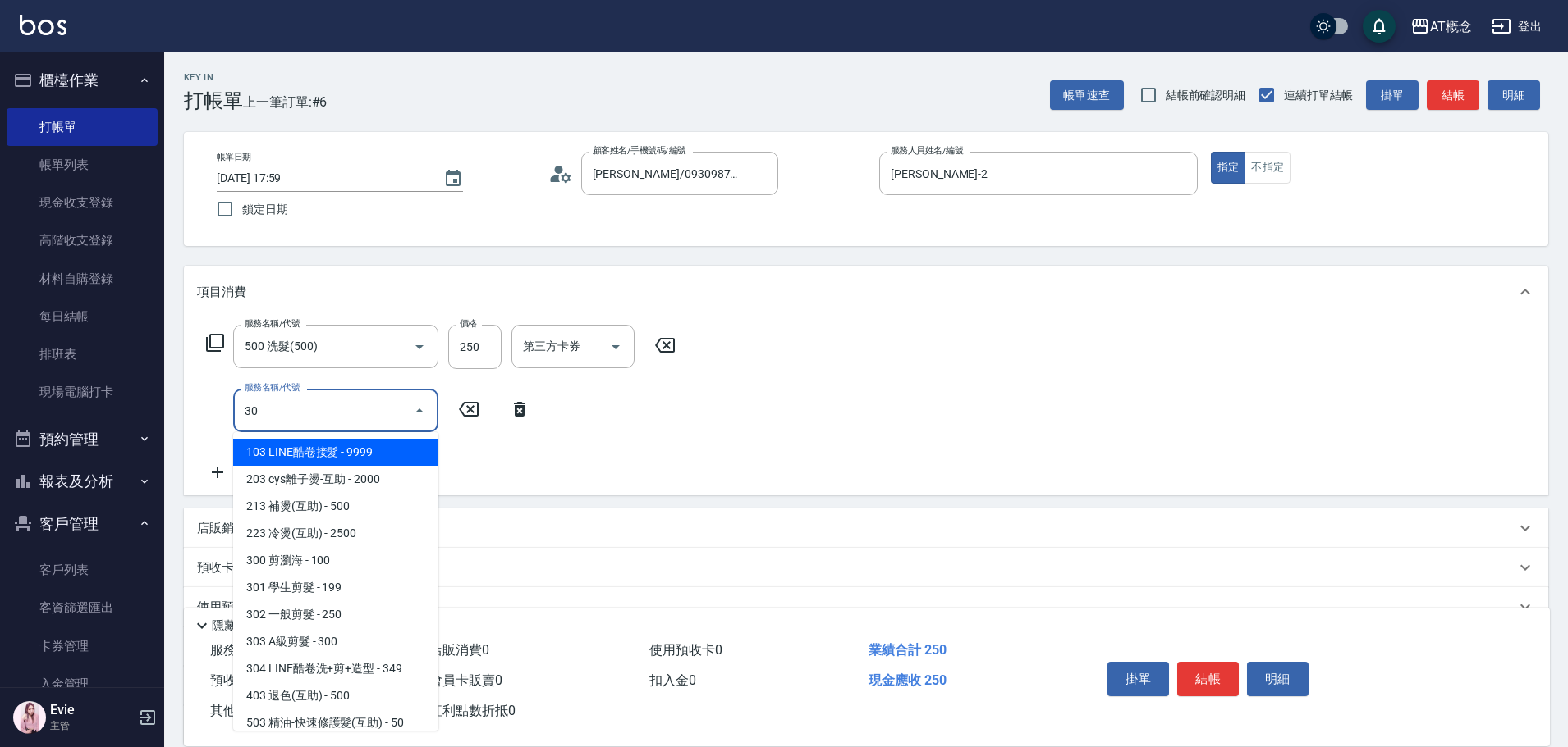
type input "303"
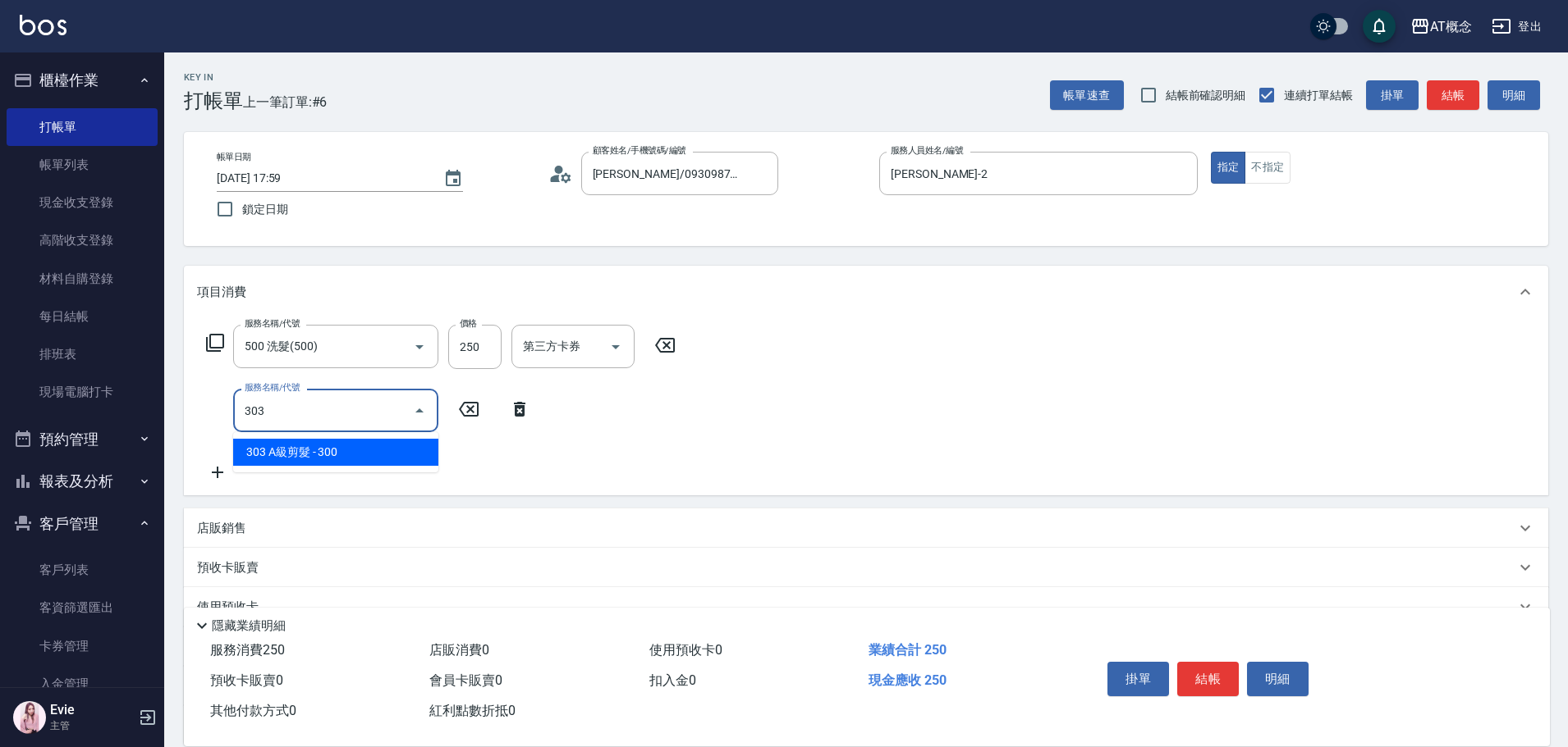
type input "50"
type input "303 A級剪髮(303)"
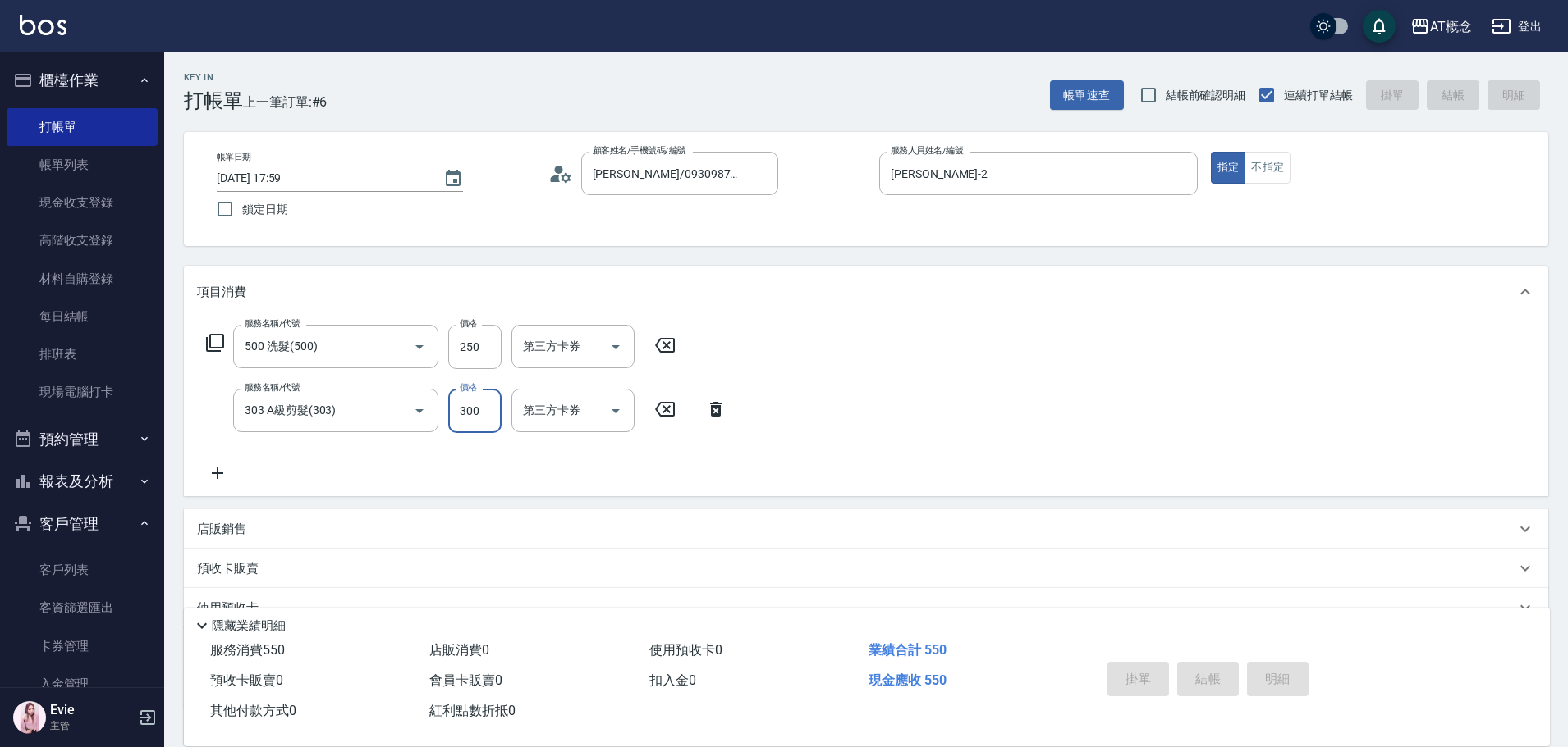
type input "0"
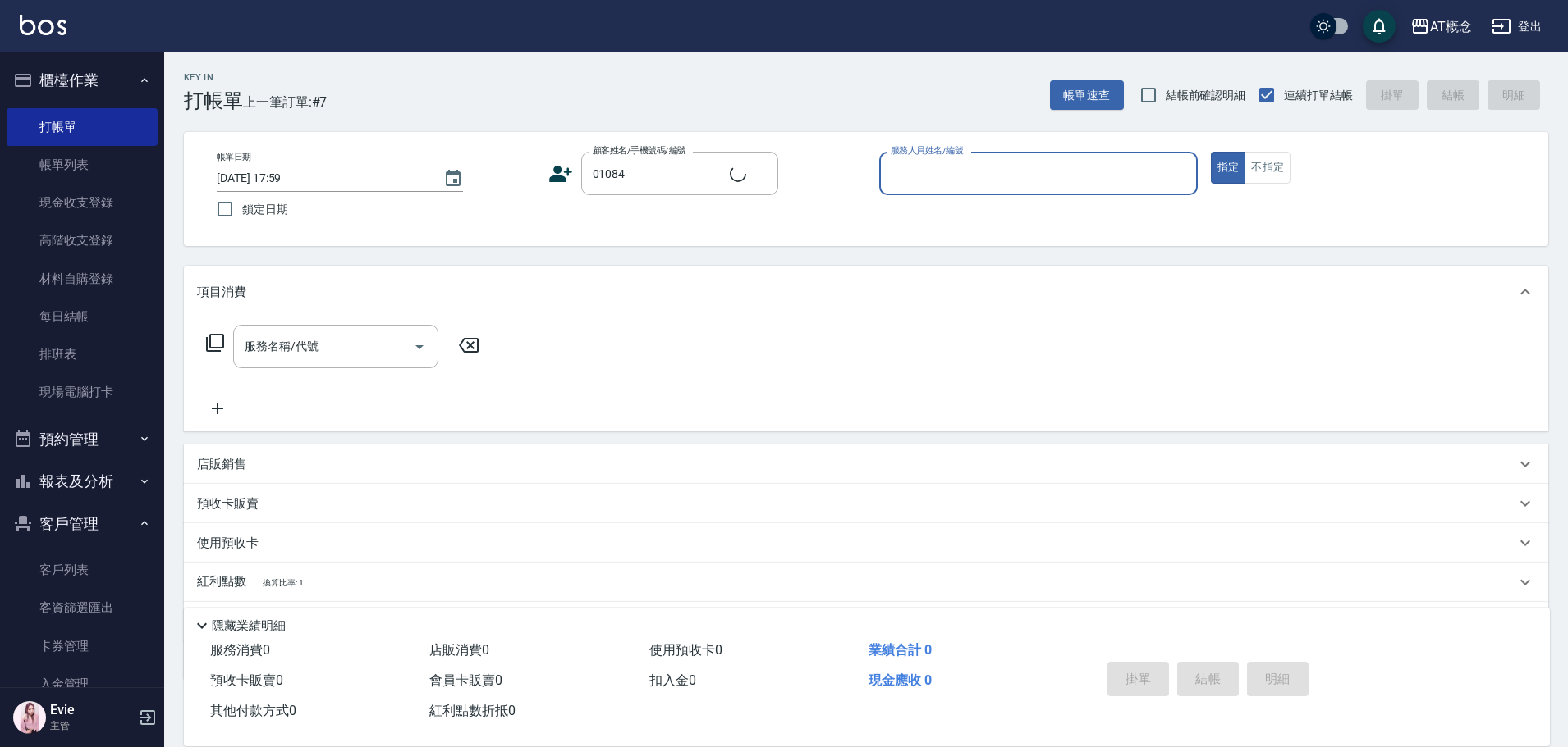
type input "張程閎/0910936020/01084"
type input "Becky-13"
click at [1211, 151] on button "指定" at bounding box center [1228, 167] width 35 height 32
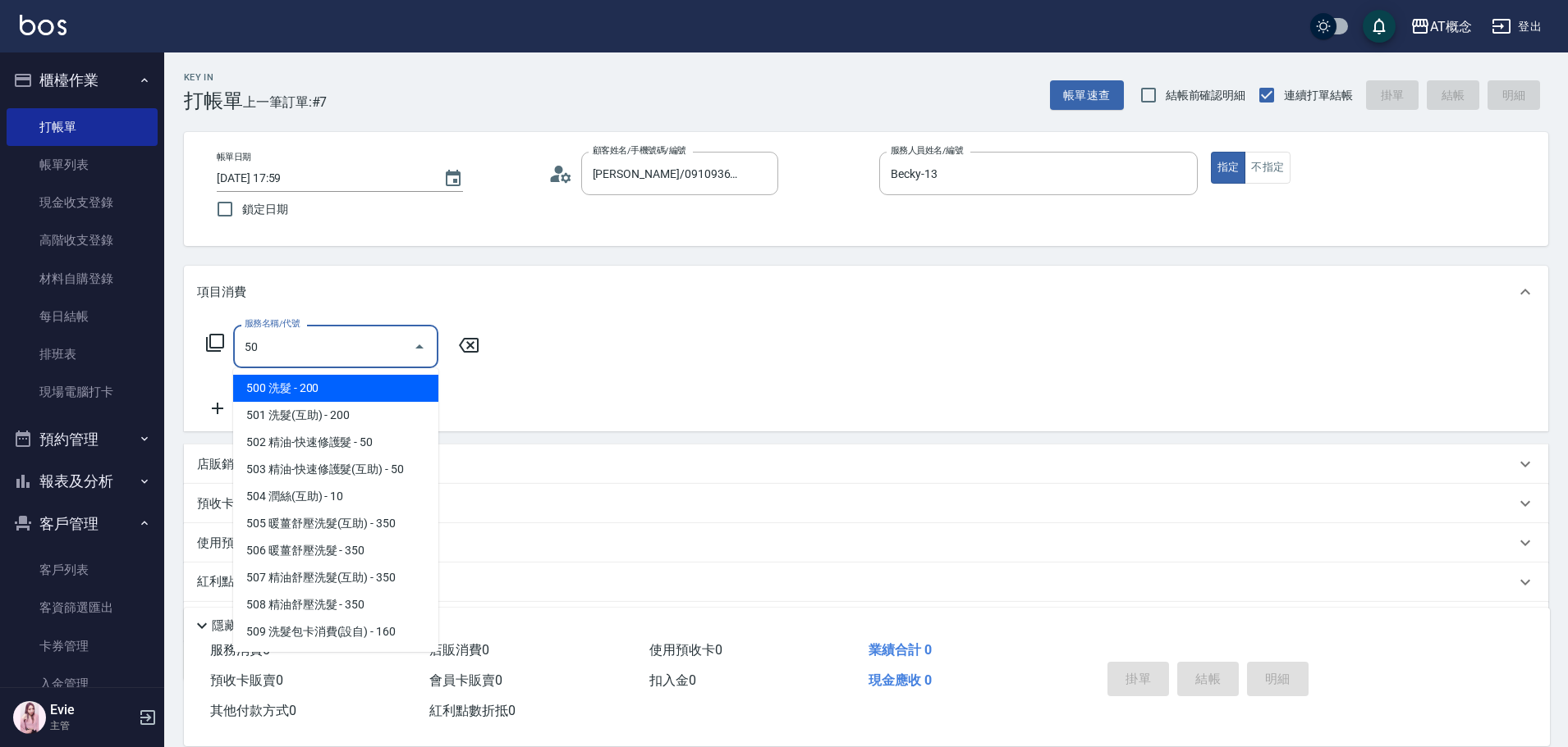
type input "501"
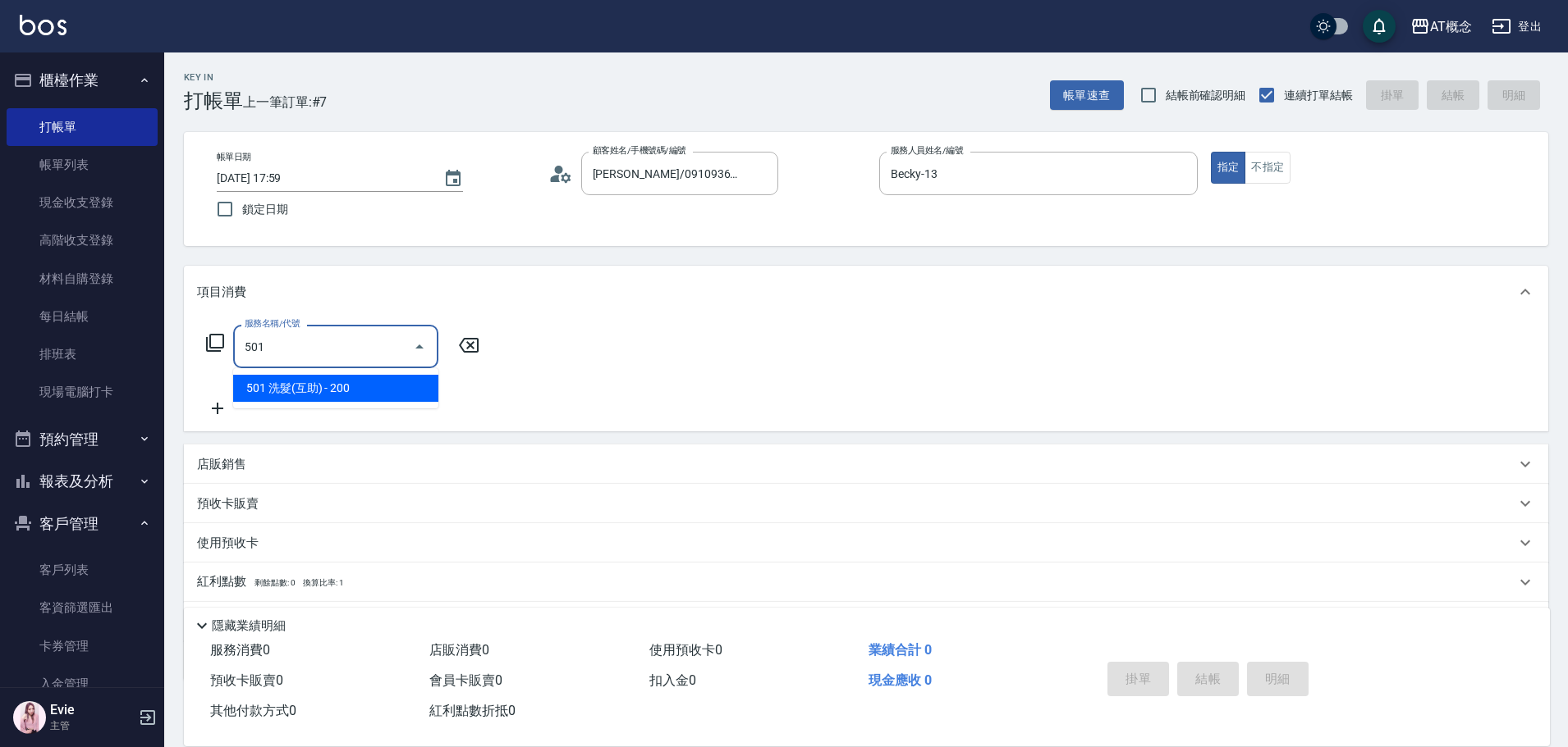
type input "20"
type input "501 洗髮(互助)(501)"
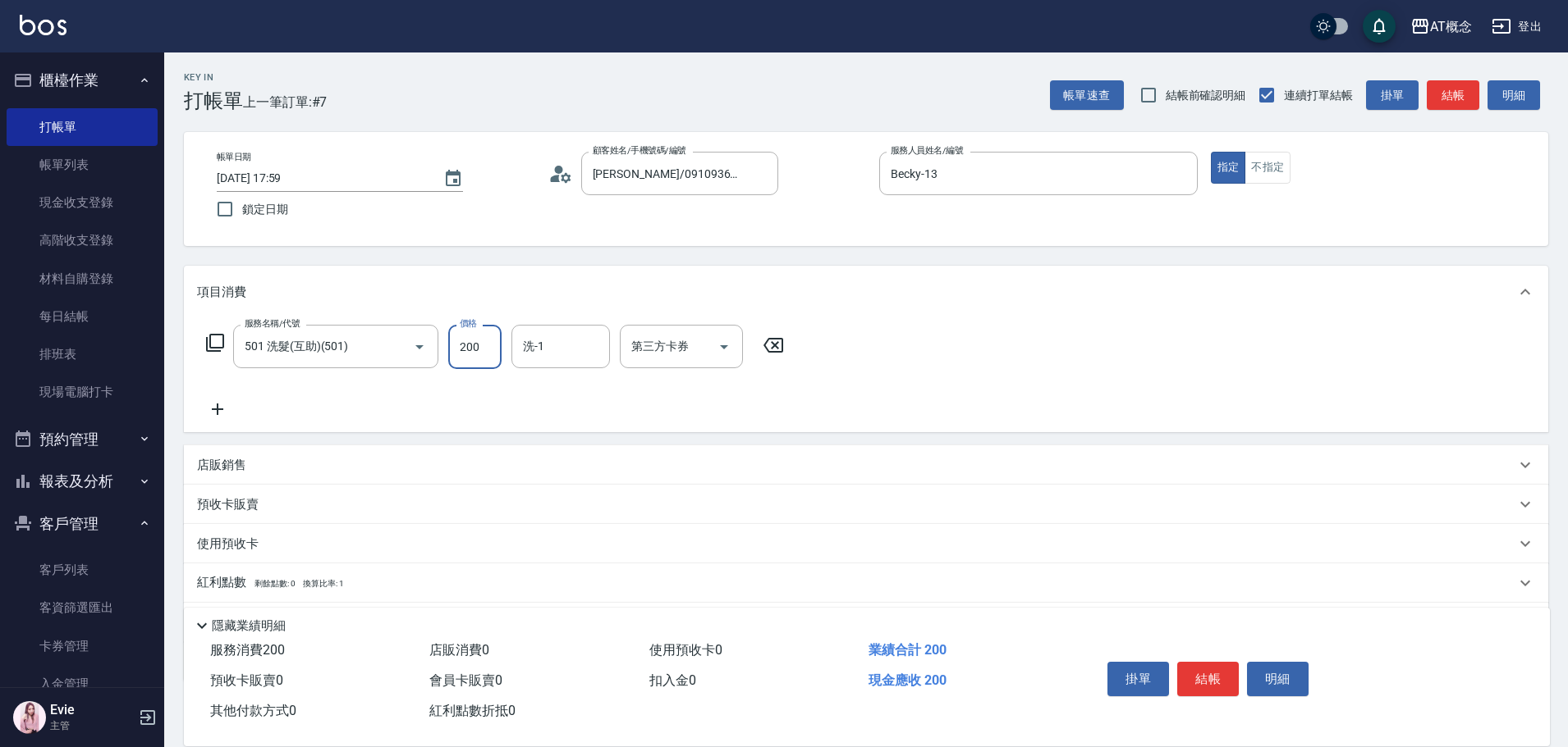
type input "0"
type input "250"
type input "20"
type input "250"
type input "Dan-18"
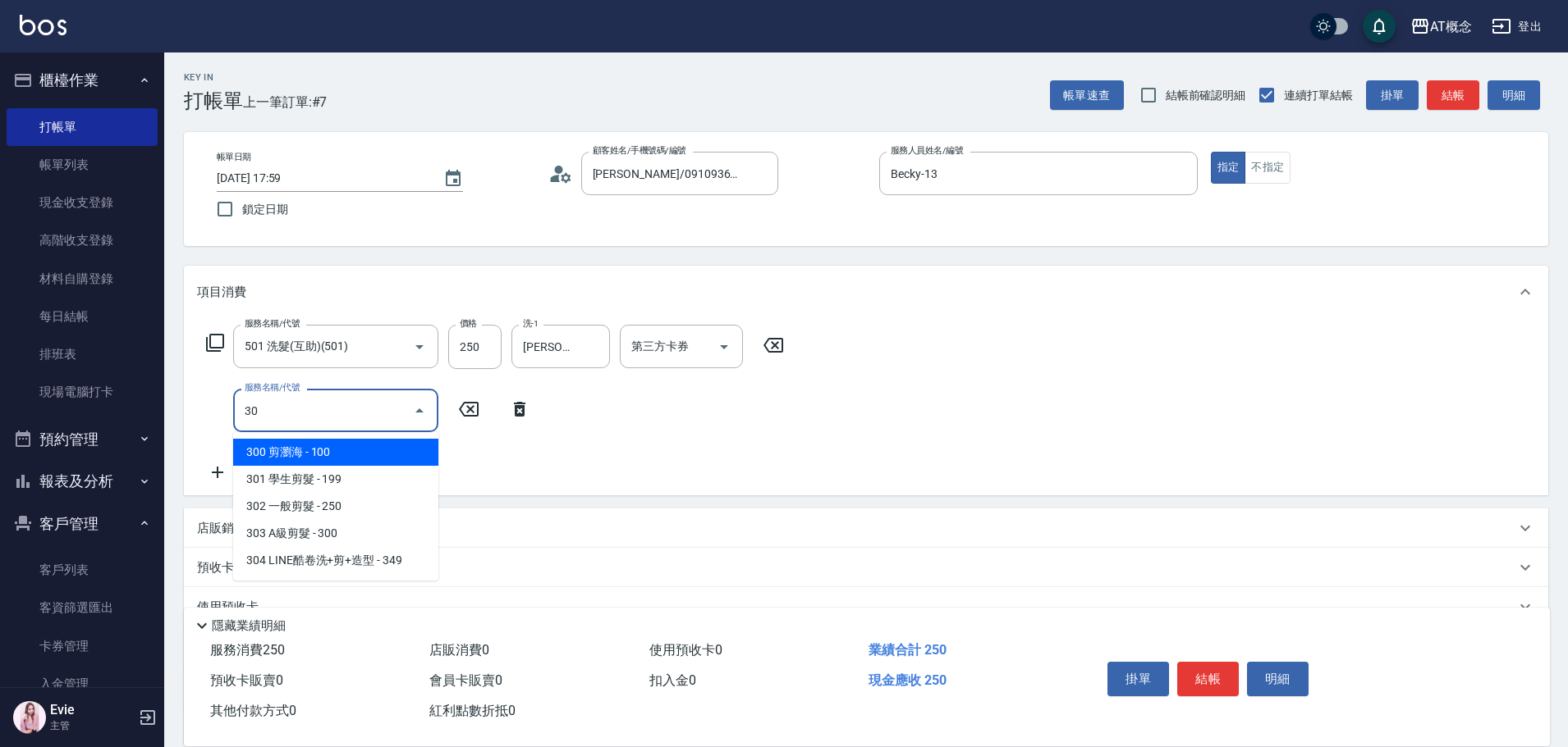
type input "303"
type input "50"
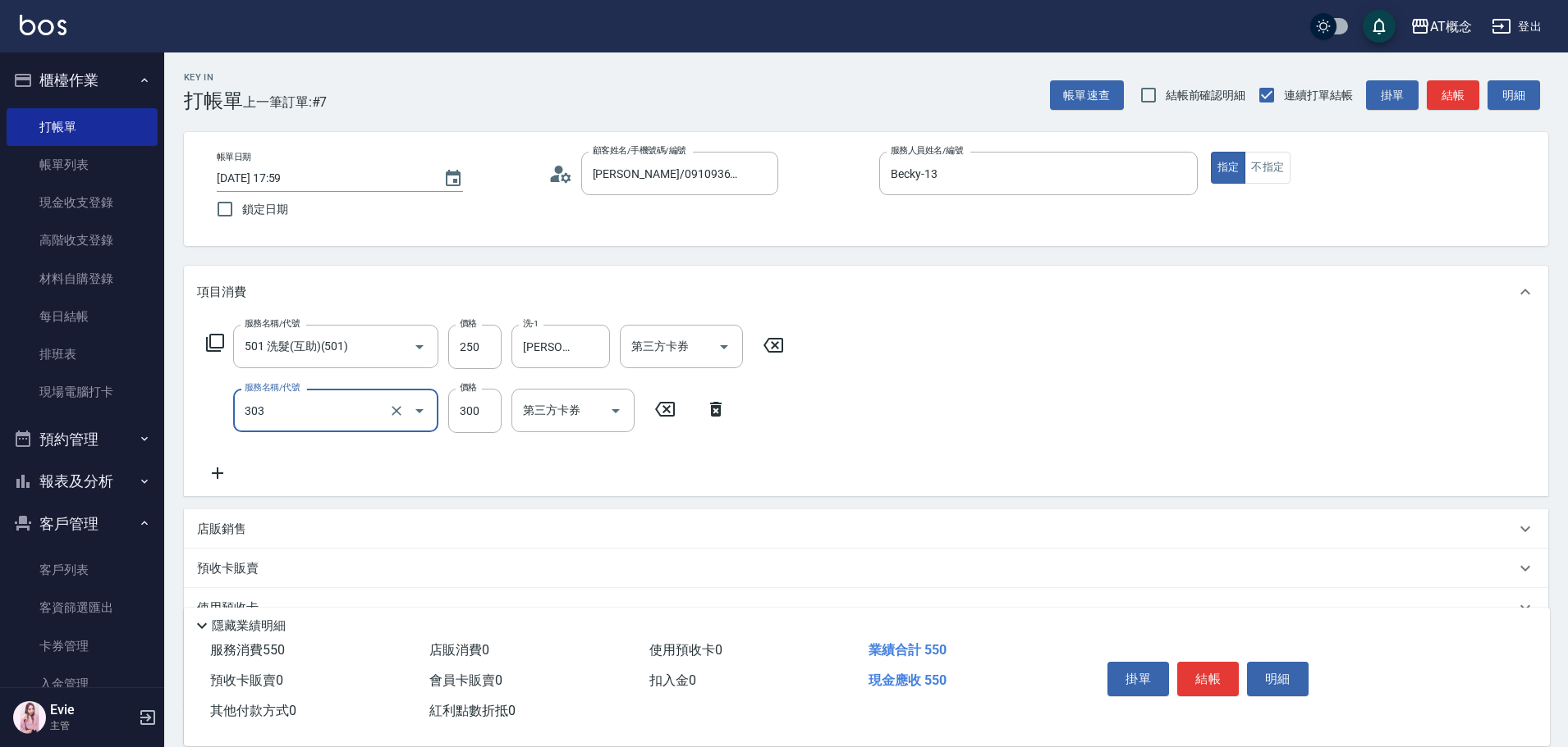
type input "303 A級剪髮(303)"
type input "20"
type input "40"
type input "60"
type input "400"
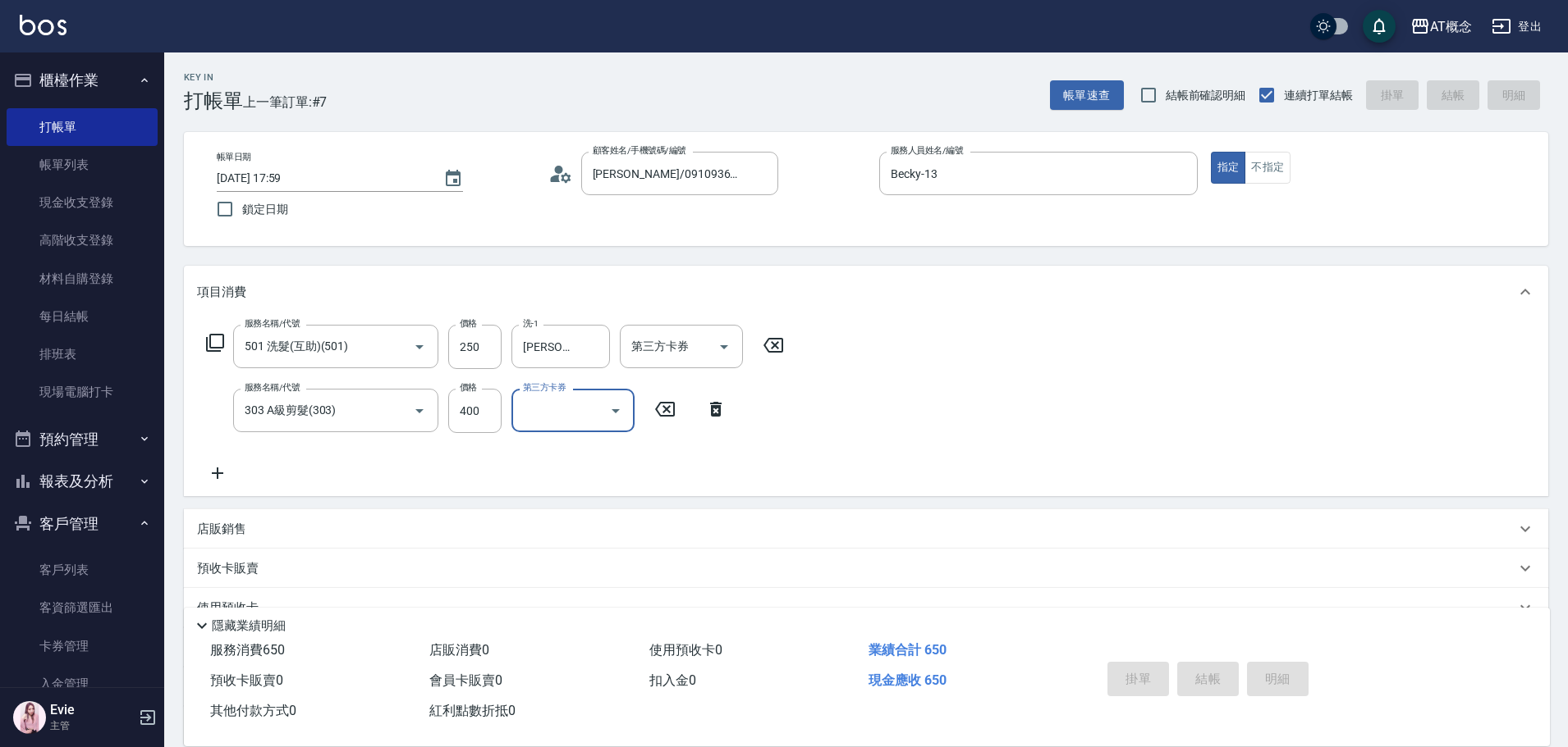
type input "0"
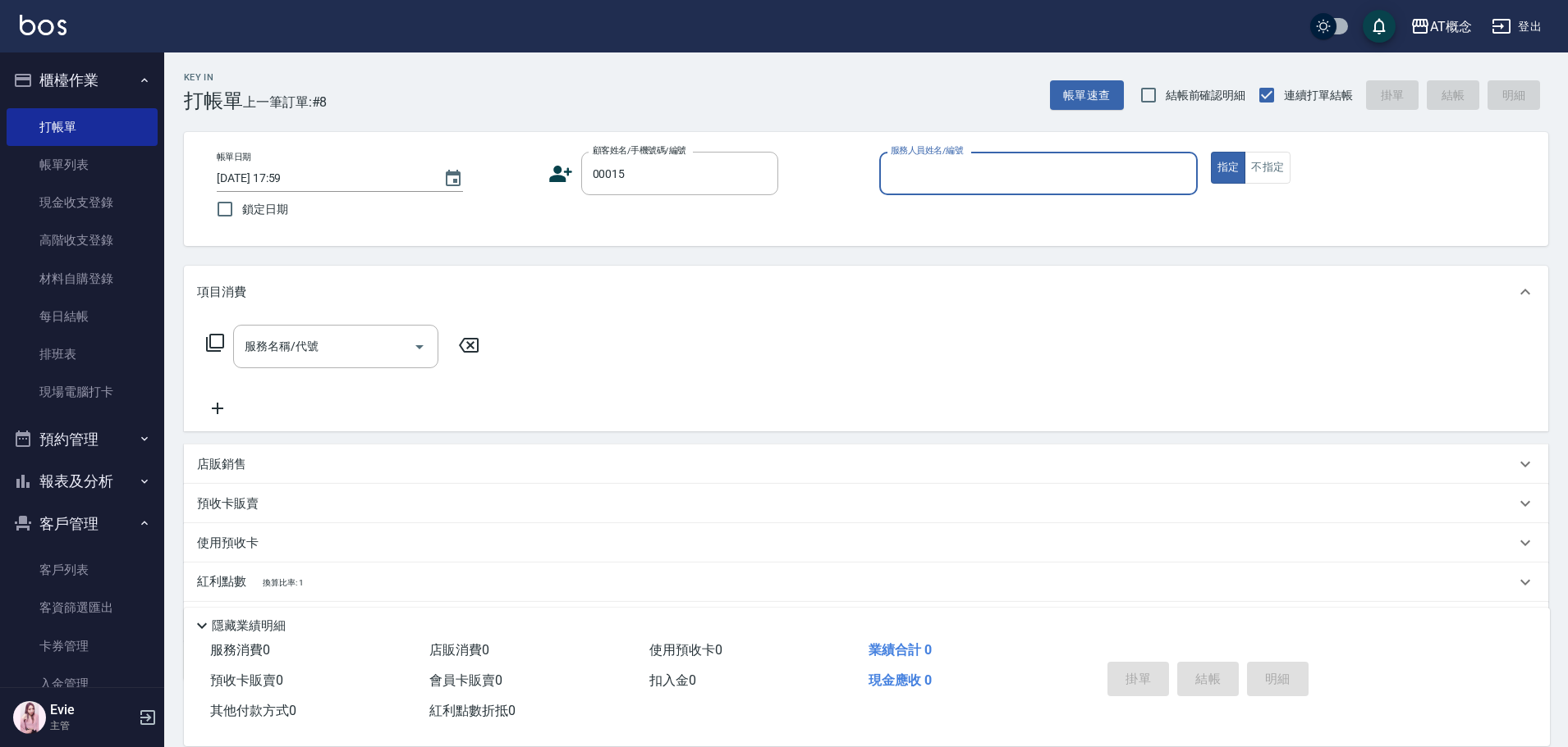
type input "簡素枝/033321500/00015"
type input "Becky-13"
click at [1211, 151] on button "指定" at bounding box center [1228, 167] width 35 height 32
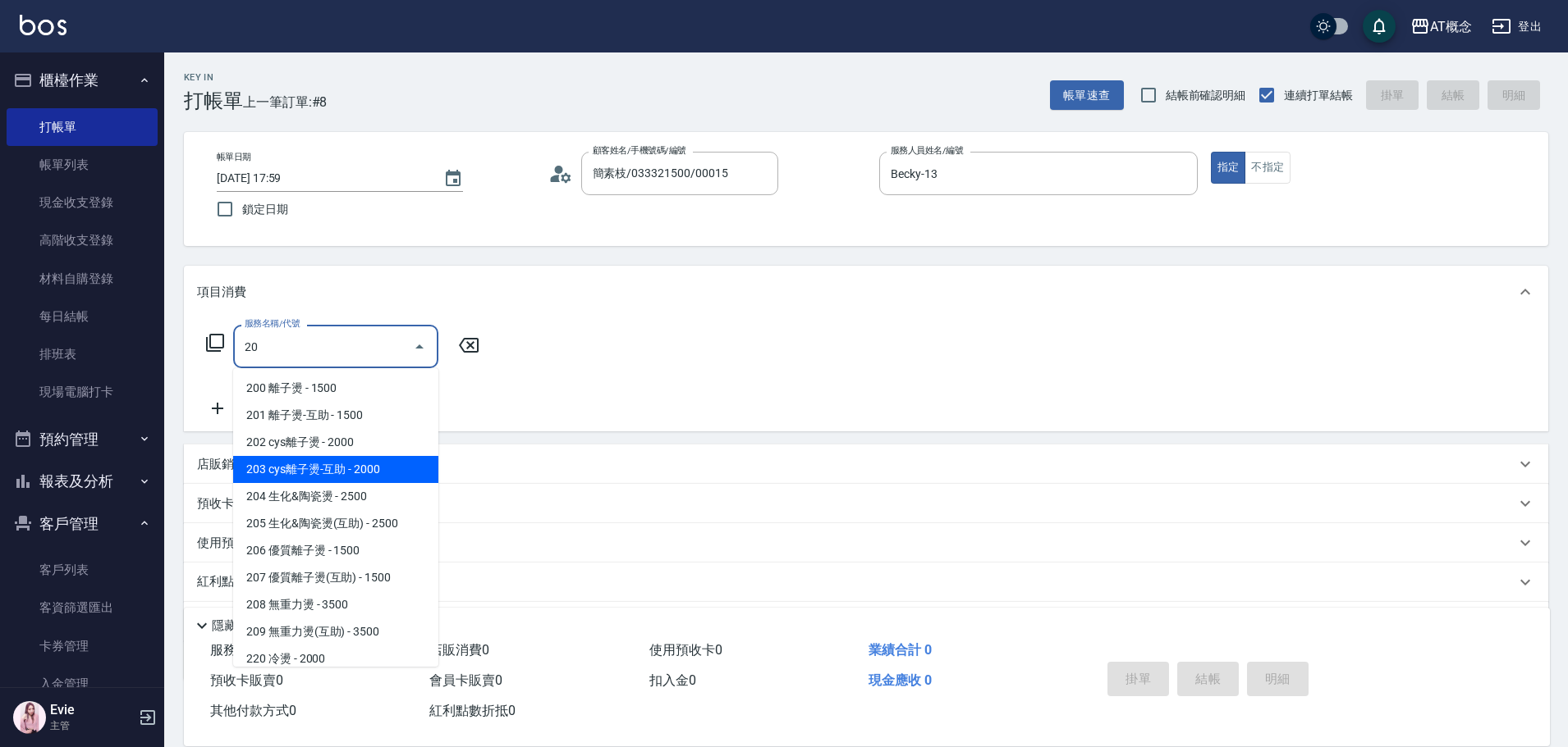
type input "203 cys離子燙-互助(203)"
type input "200"
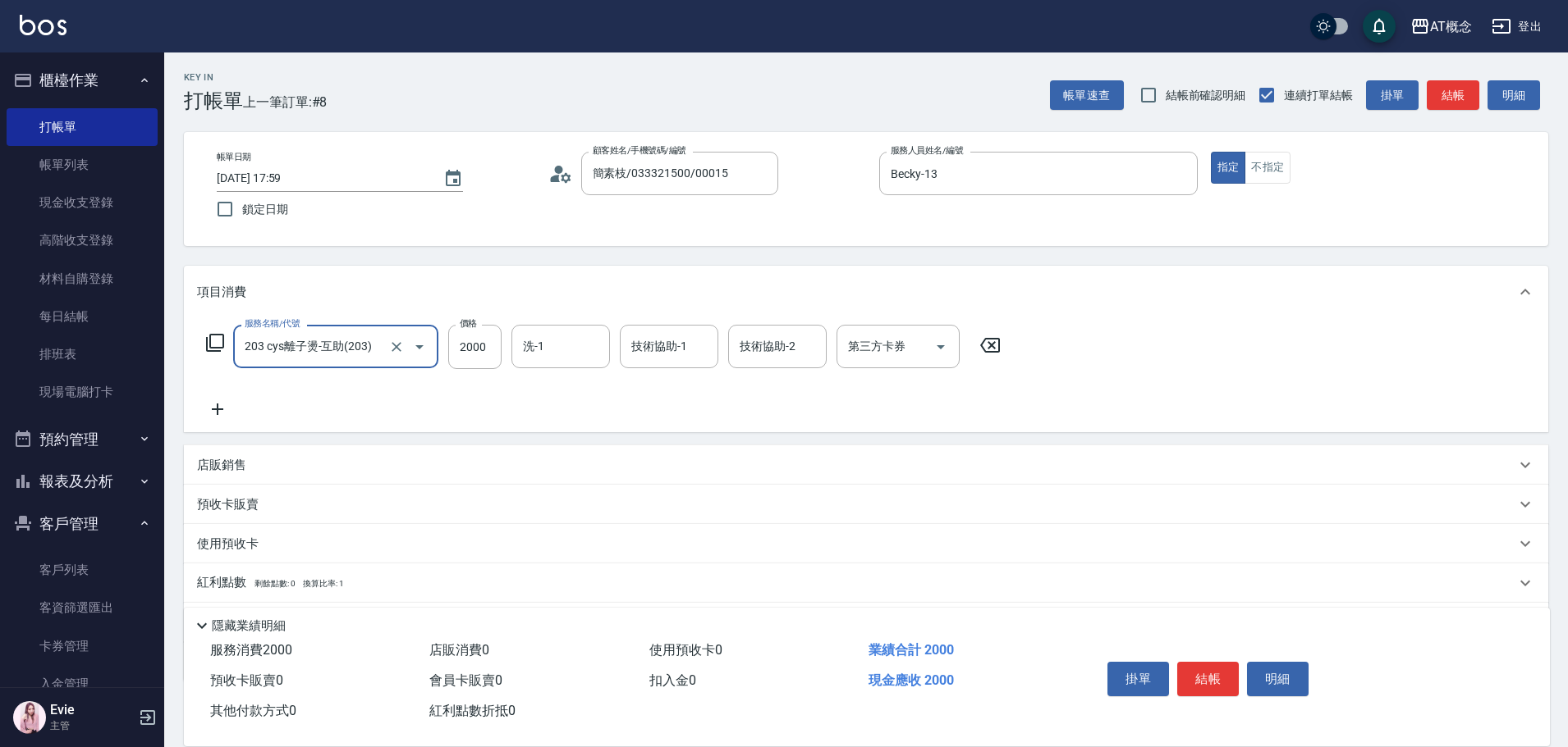
type input "203 cys離子燙-互助(203)"
type input "0"
type input "45"
type input "40"
type input "4500"
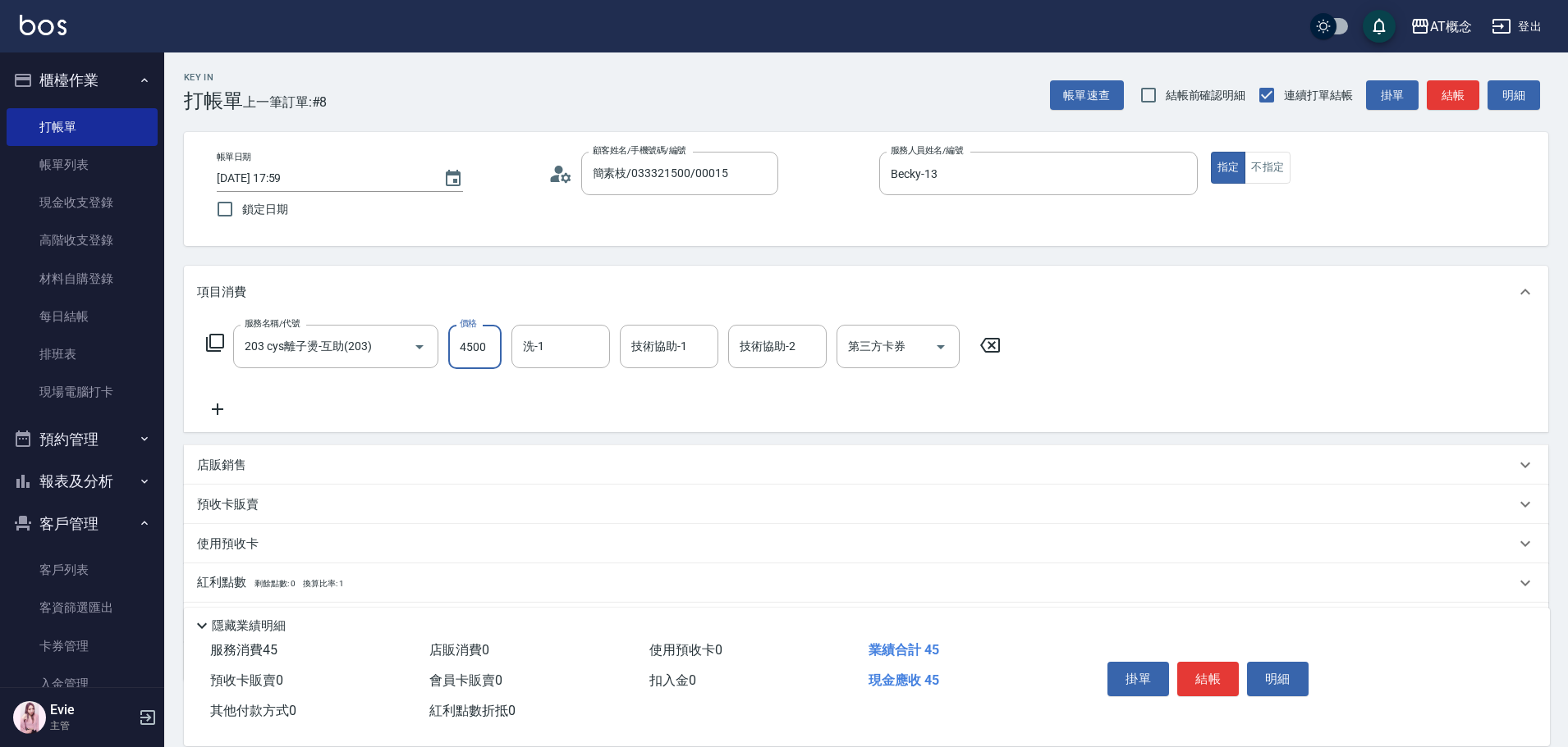
type input "450"
type input "4500"
type input "Dan-18"
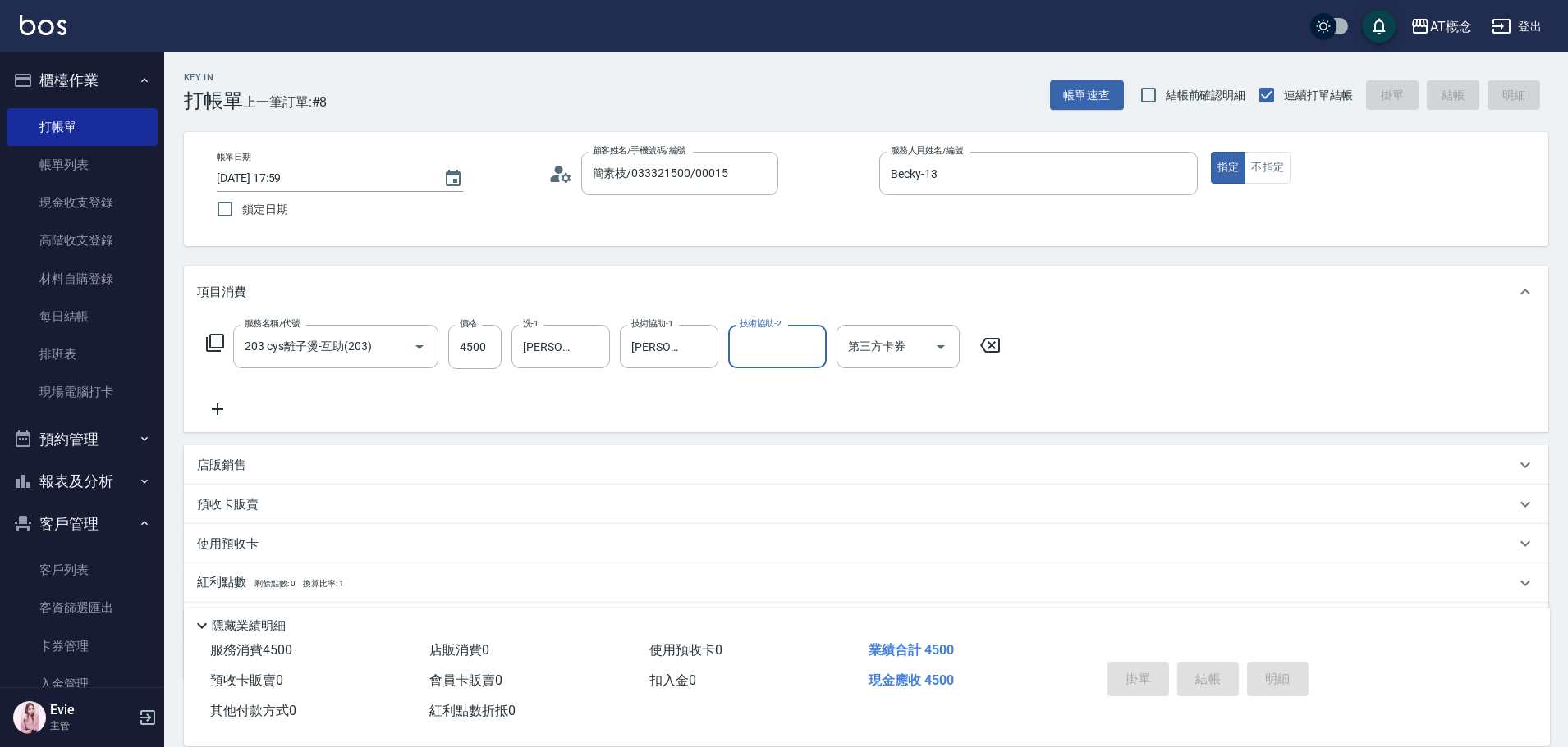
type input "2025/09/24 18:00"
type input "0"
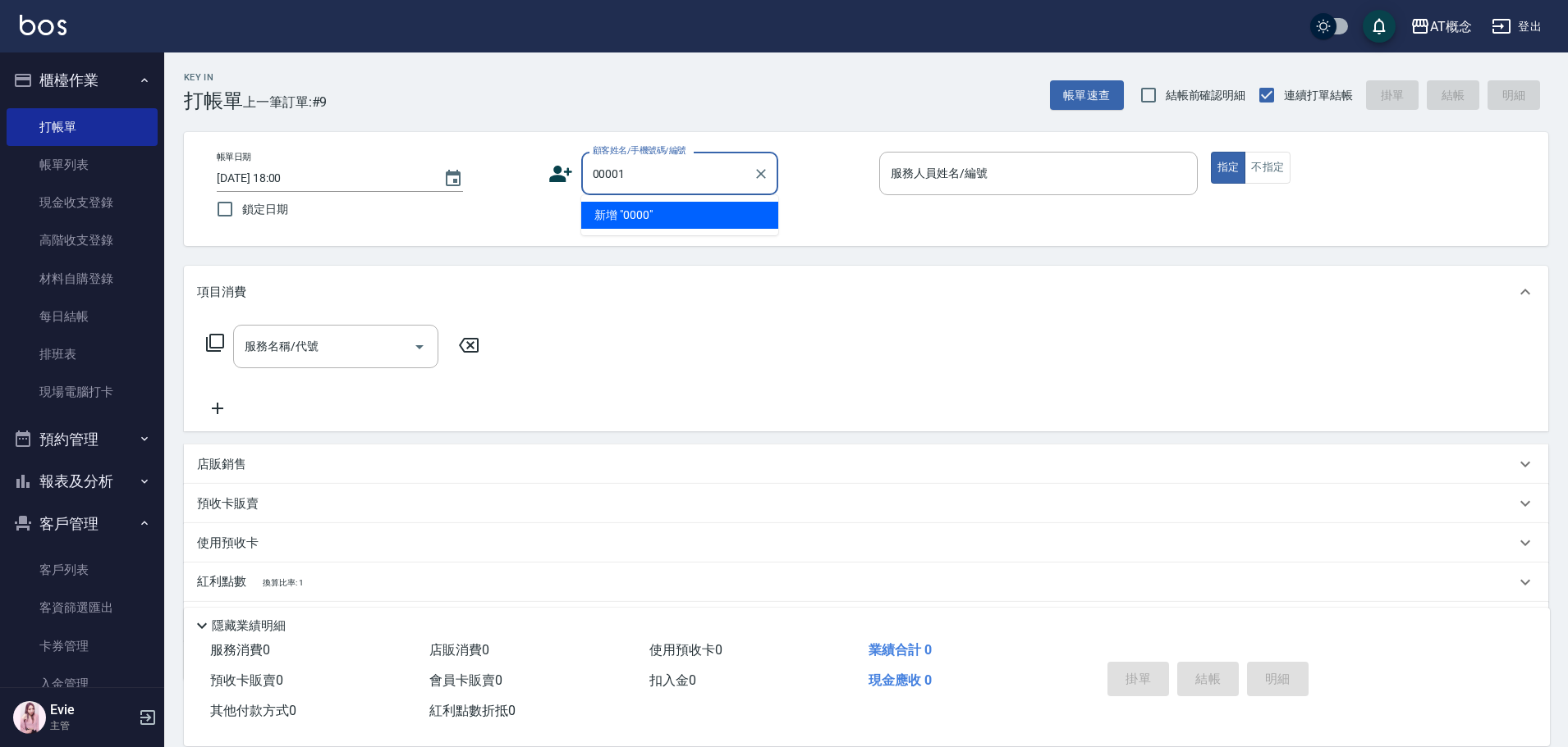
type input "00001"
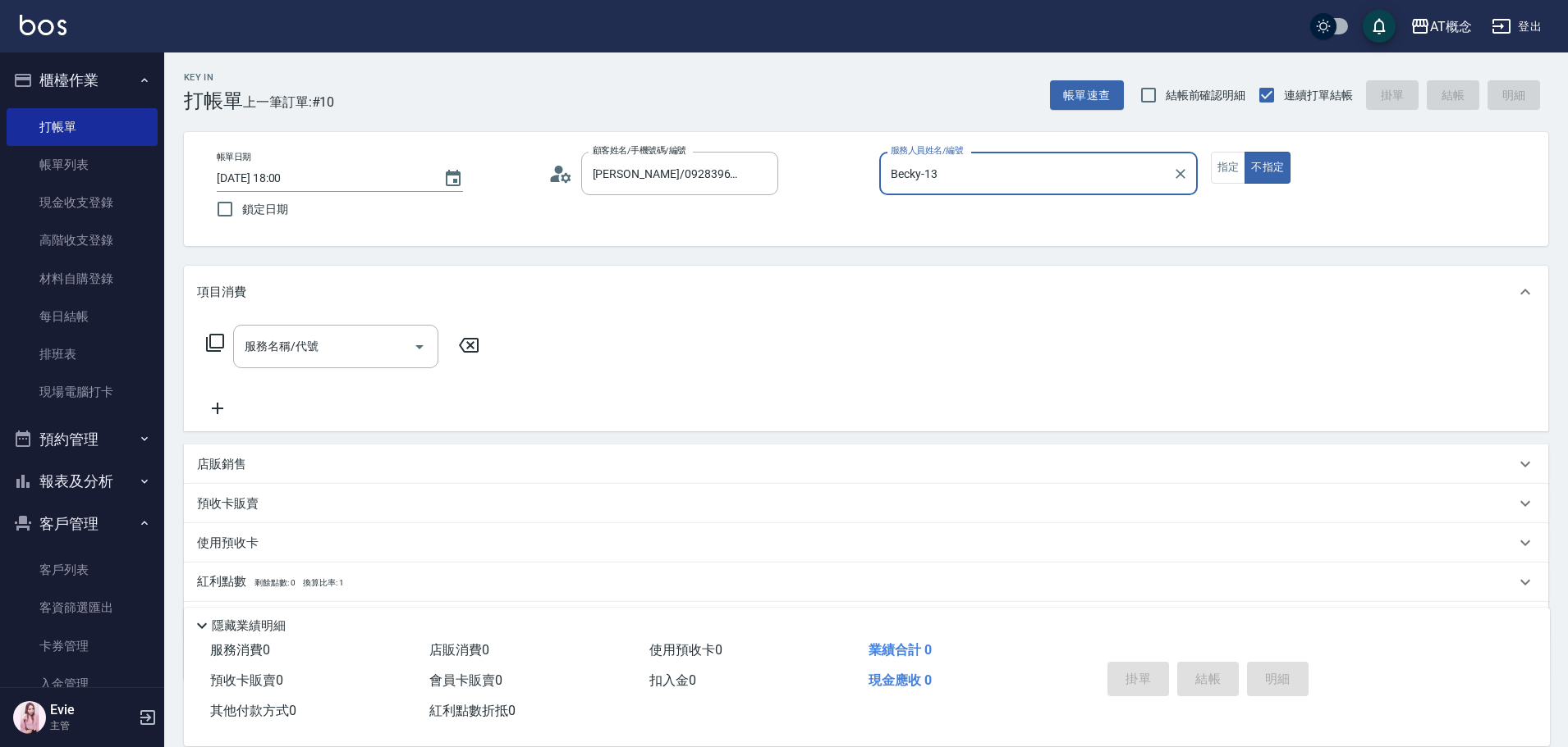
click at [1244, 151] on button "不指定" at bounding box center [1267, 167] width 46 height 32
click at [1211, 151] on button "指定" at bounding box center [1228, 167] width 35 height 32
click at [1244, 151] on button "不指定" at bounding box center [1267, 167] width 46 height 32
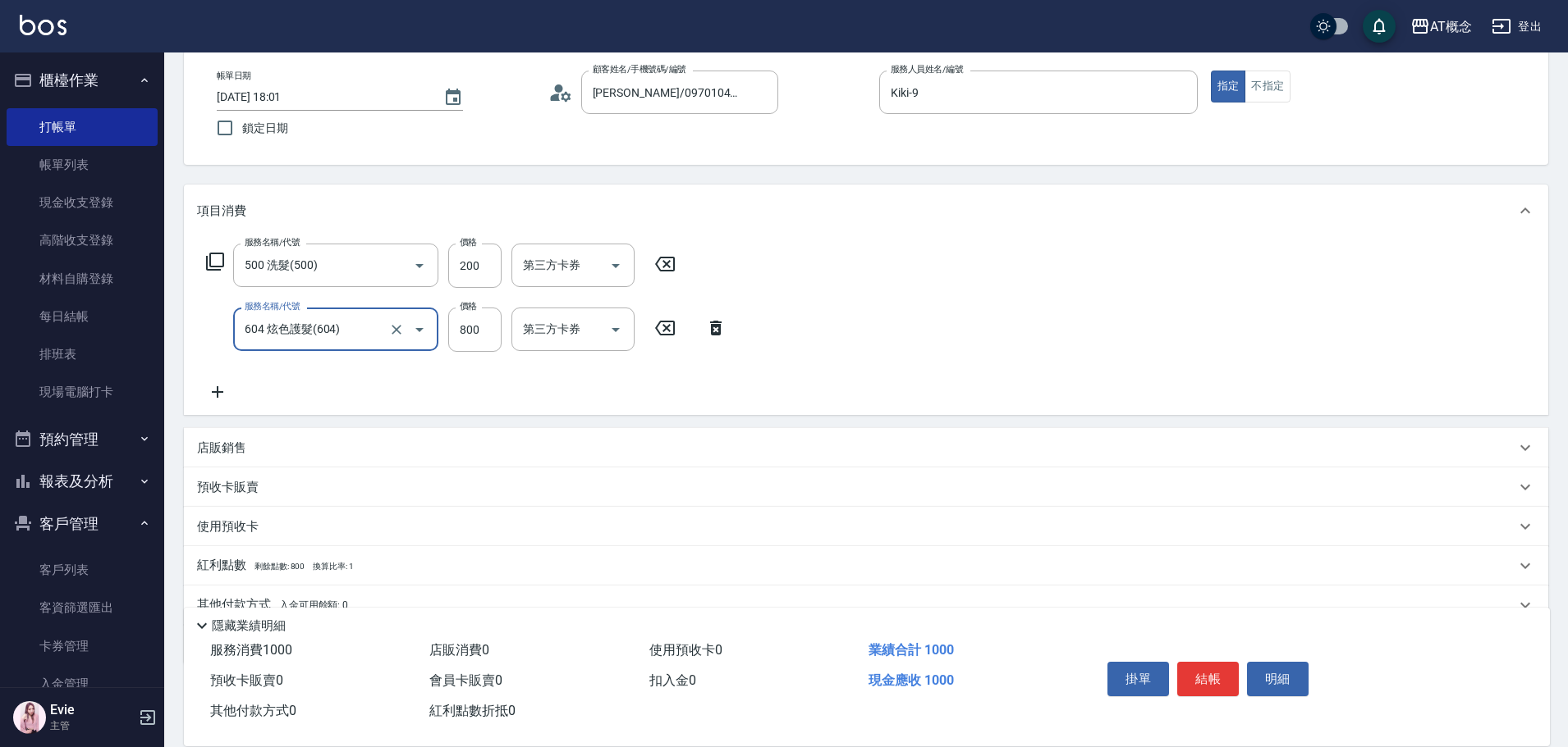
scroll to position [156, 0]
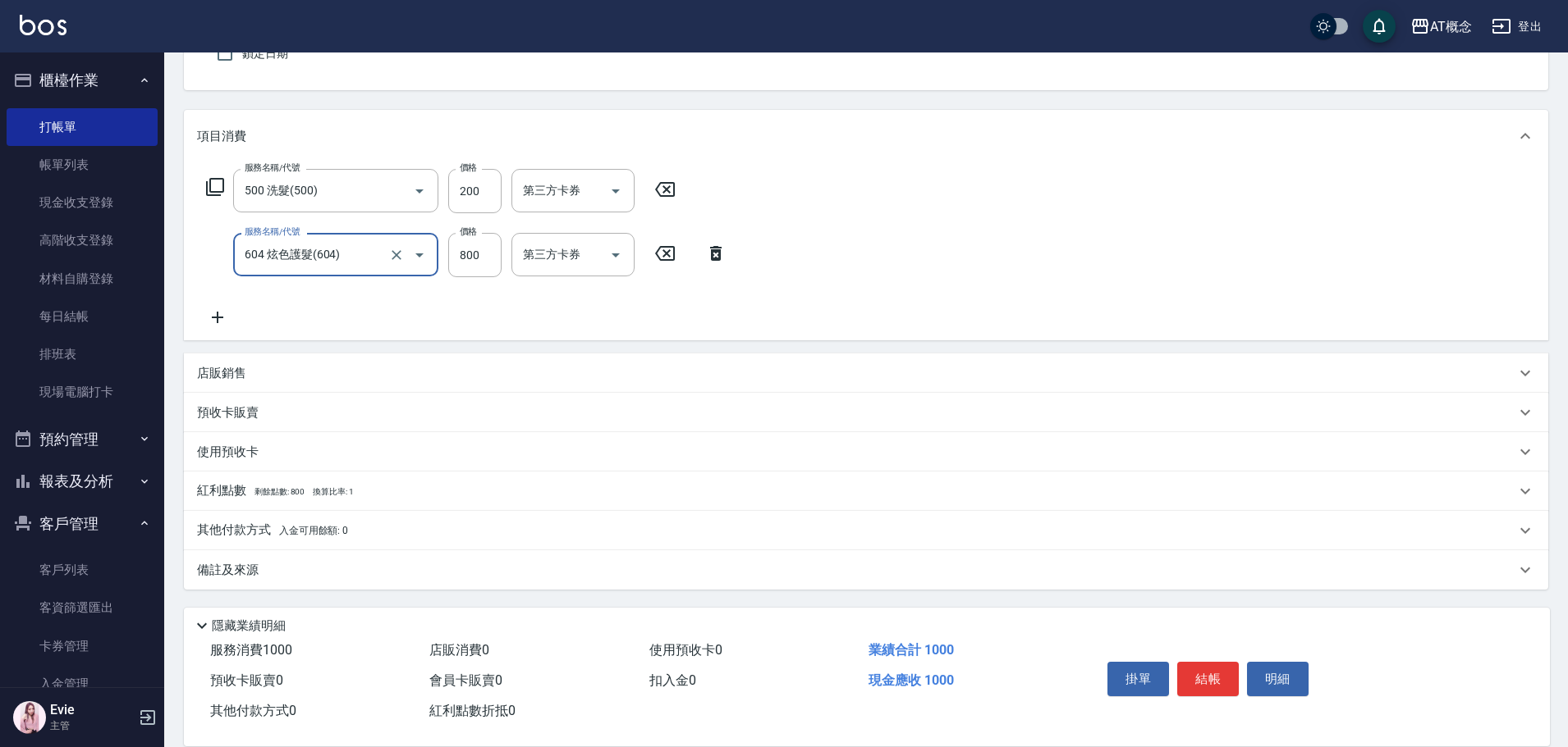
click at [251, 525] on p "其他付款方式 入金可用餘額: 0" at bounding box center [272, 531] width 151 height 18
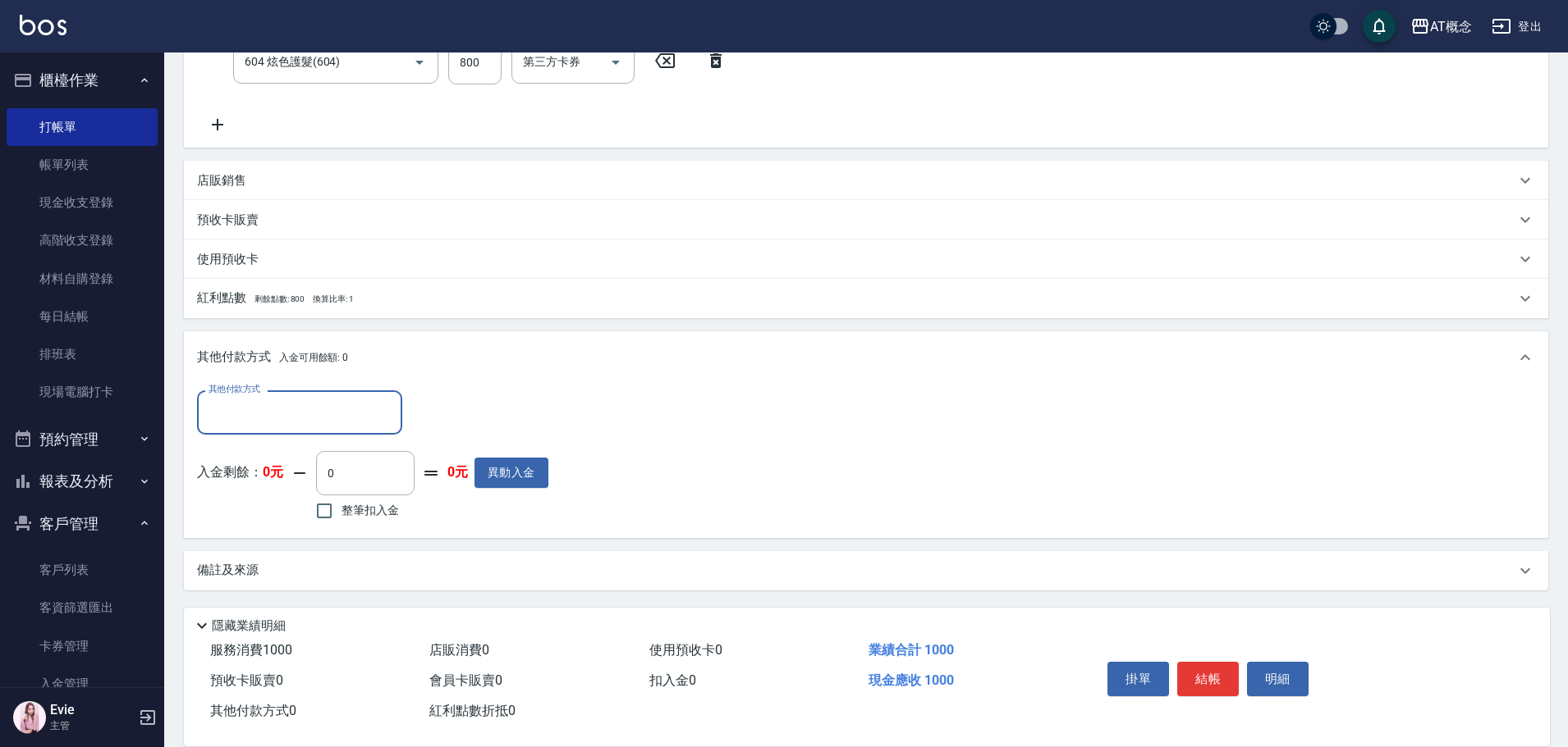
scroll to position [349, 0]
click at [276, 423] on input "其他付款方式" at bounding box center [300, 411] width 191 height 29
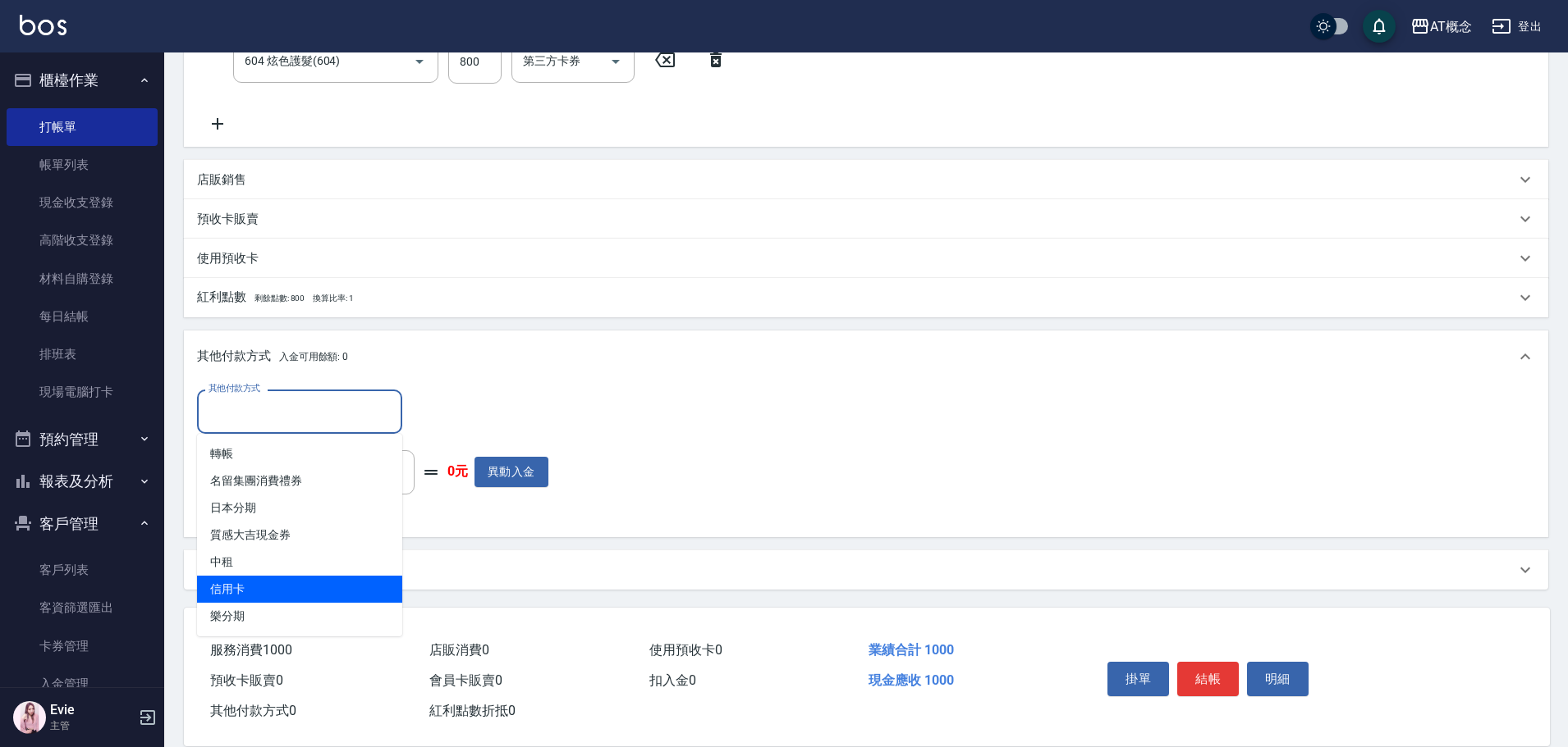
drag, startPoint x: 216, startPoint y: 593, endPoint x: 254, endPoint y: 559, distance: 51.0
click at [221, 591] on span "信用卡" at bounding box center [300, 589] width 206 height 27
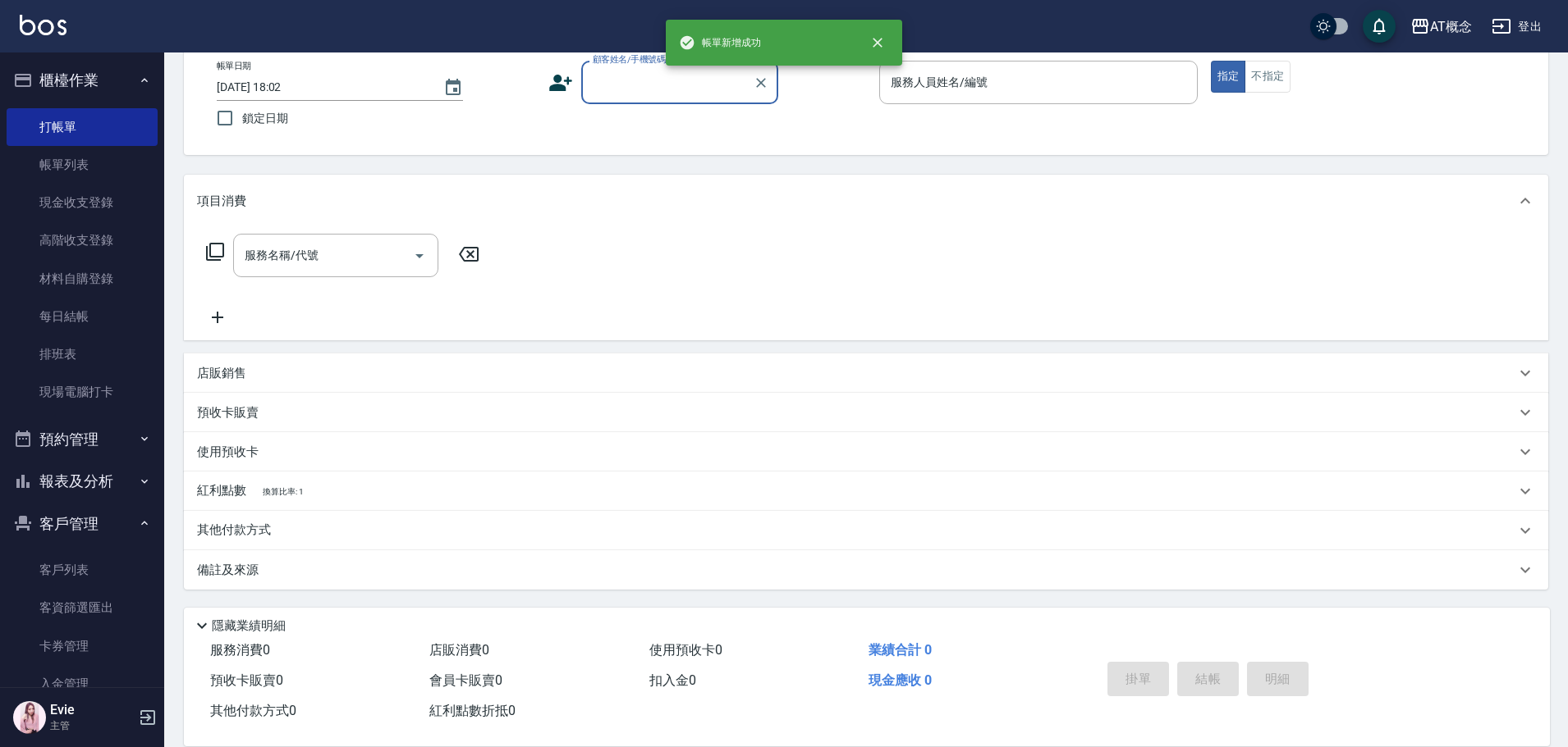
scroll to position [0, 0]
